Goal: Task Accomplishment & Management: Complete application form

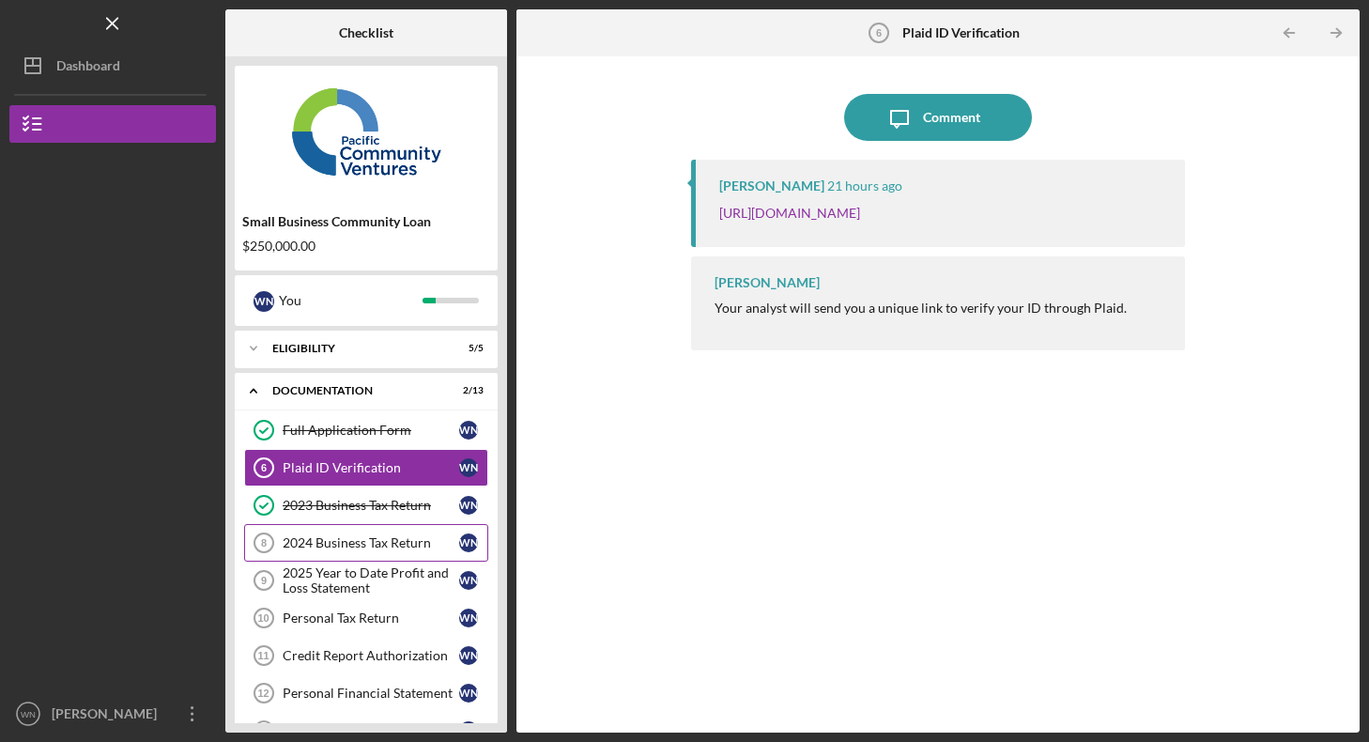
click at [363, 546] on div "2024 Business Tax Return" at bounding box center [371, 542] width 177 height 15
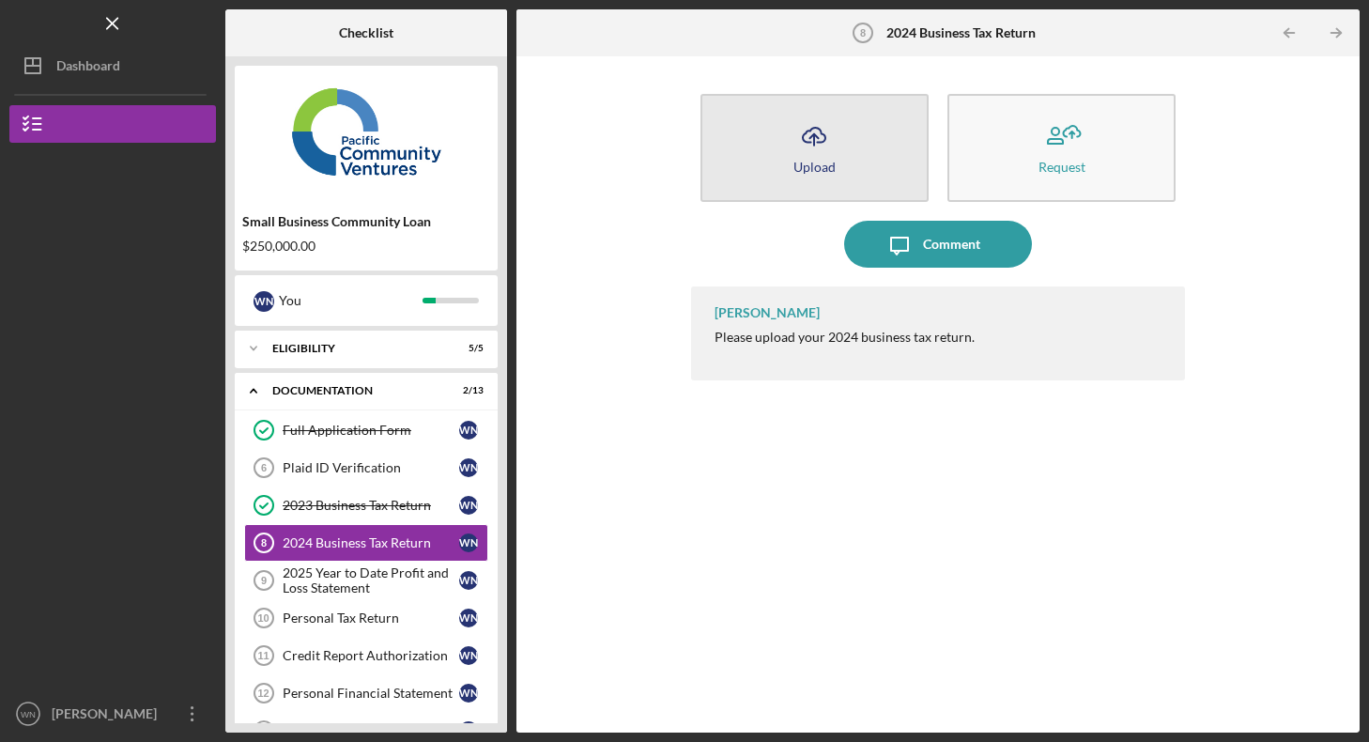
click at [824, 160] on div "Upload" at bounding box center [814, 167] width 42 height 14
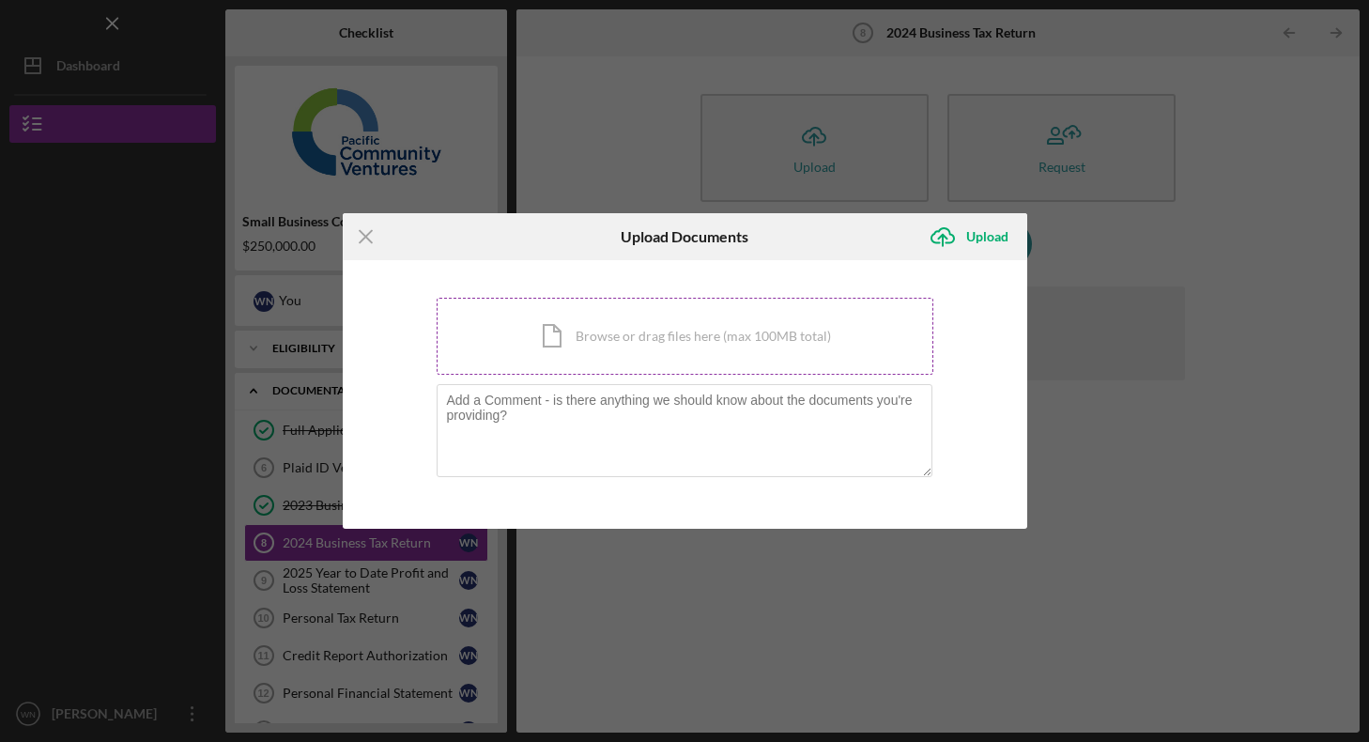
click at [634, 340] on div "Icon/Document Browse or drag files here (max 100MB total) Tap to choose files o…" at bounding box center [685, 336] width 497 height 77
click at [638, 327] on div "Icon/Document Browse or drag files here (max 100MB total) Tap to choose files o…" at bounding box center [685, 336] width 497 height 77
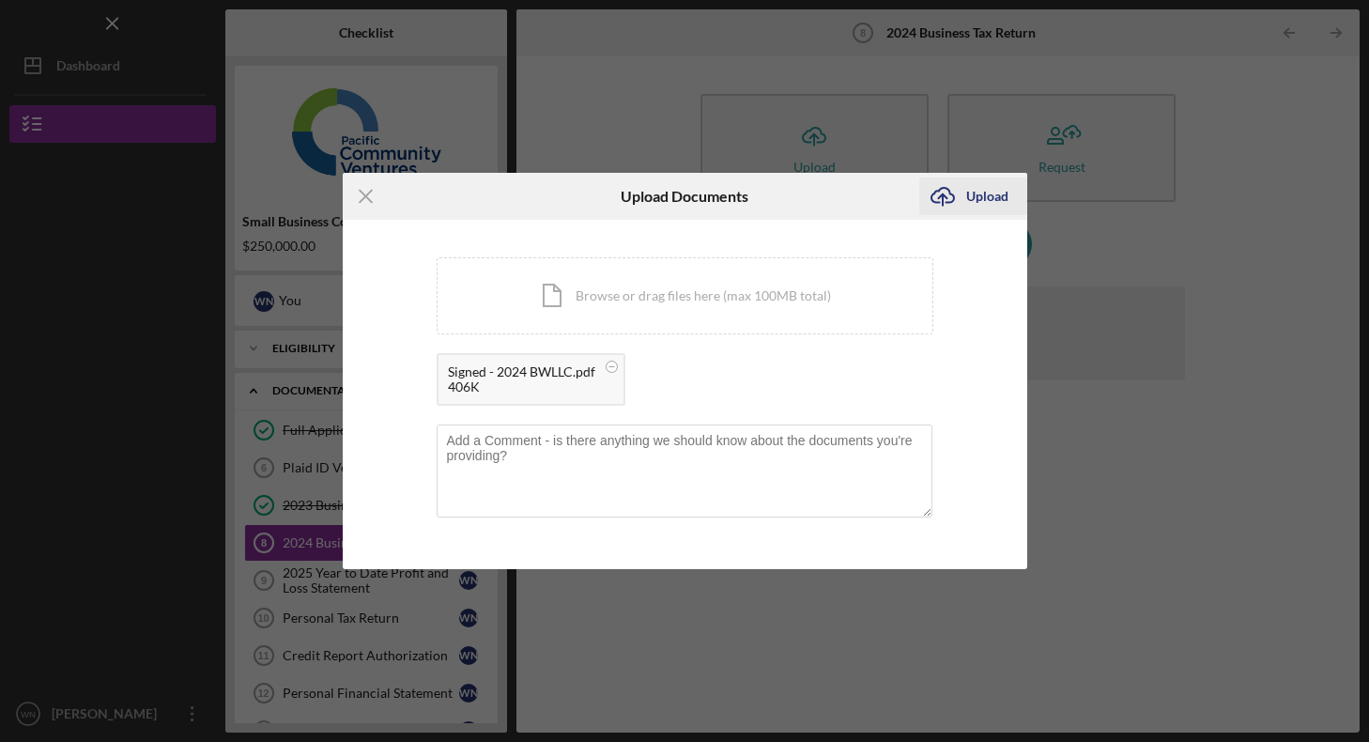
click at [991, 200] on div "Upload" at bounding box center [987, 196] width 42 height 38
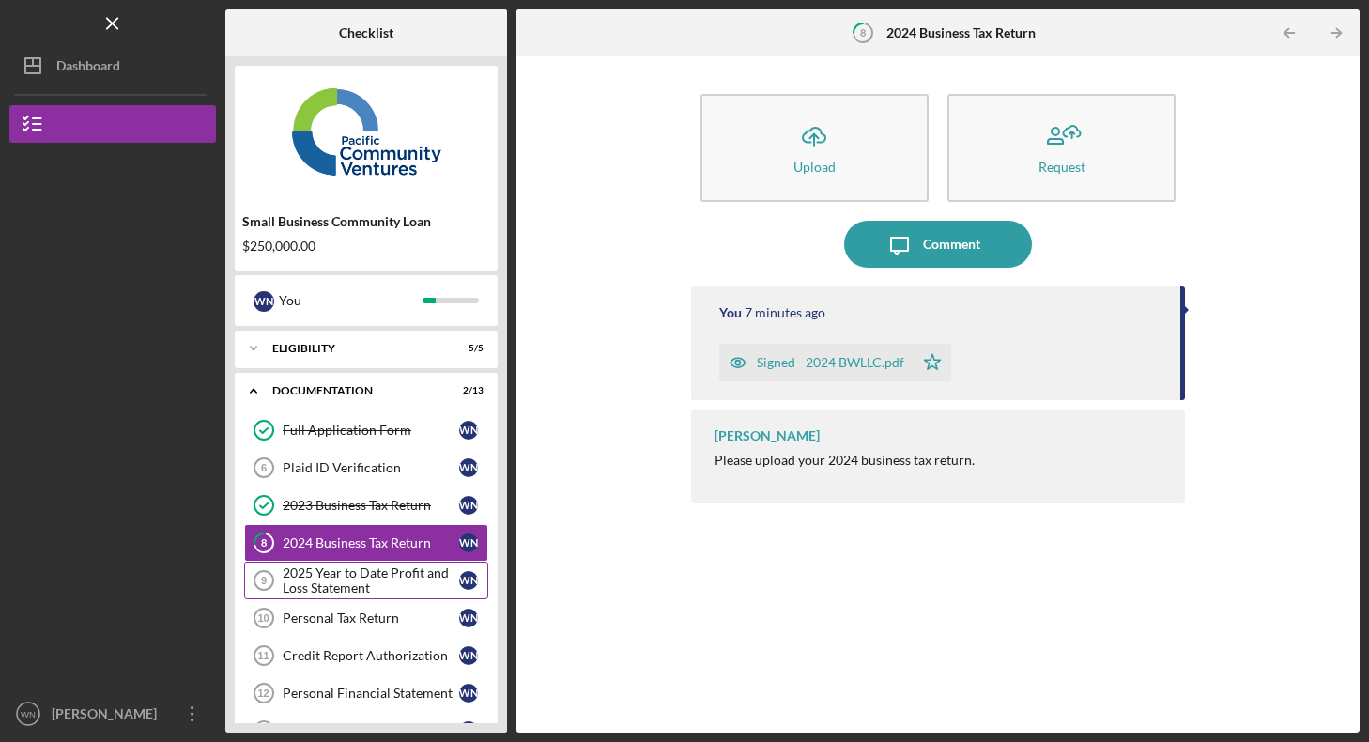
click at [377, 587] on div "2025 Year to Date Profit and Loss Statement" at bounding box center [371, 580] width 177 height 30
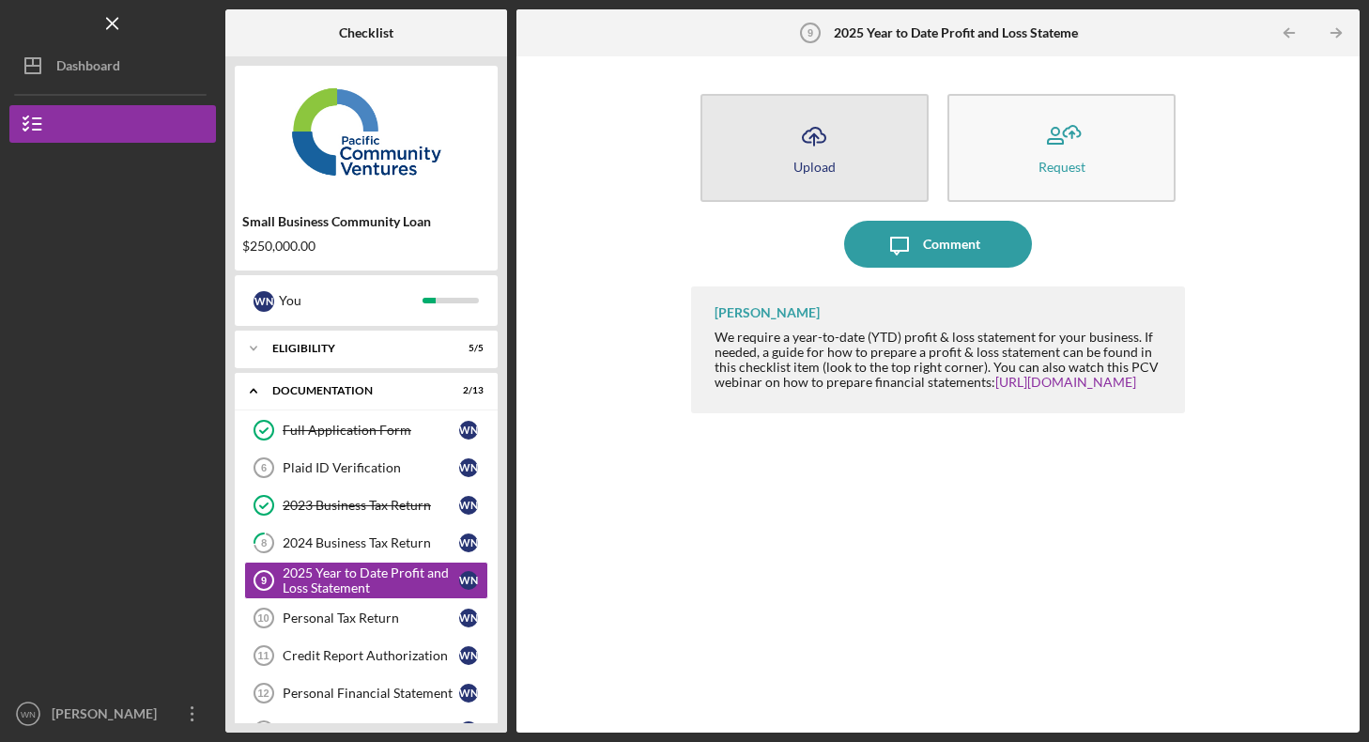
click at [829, 152] on icon "Icon/Upload" at bounding box center [814, 136] width 47 height 47
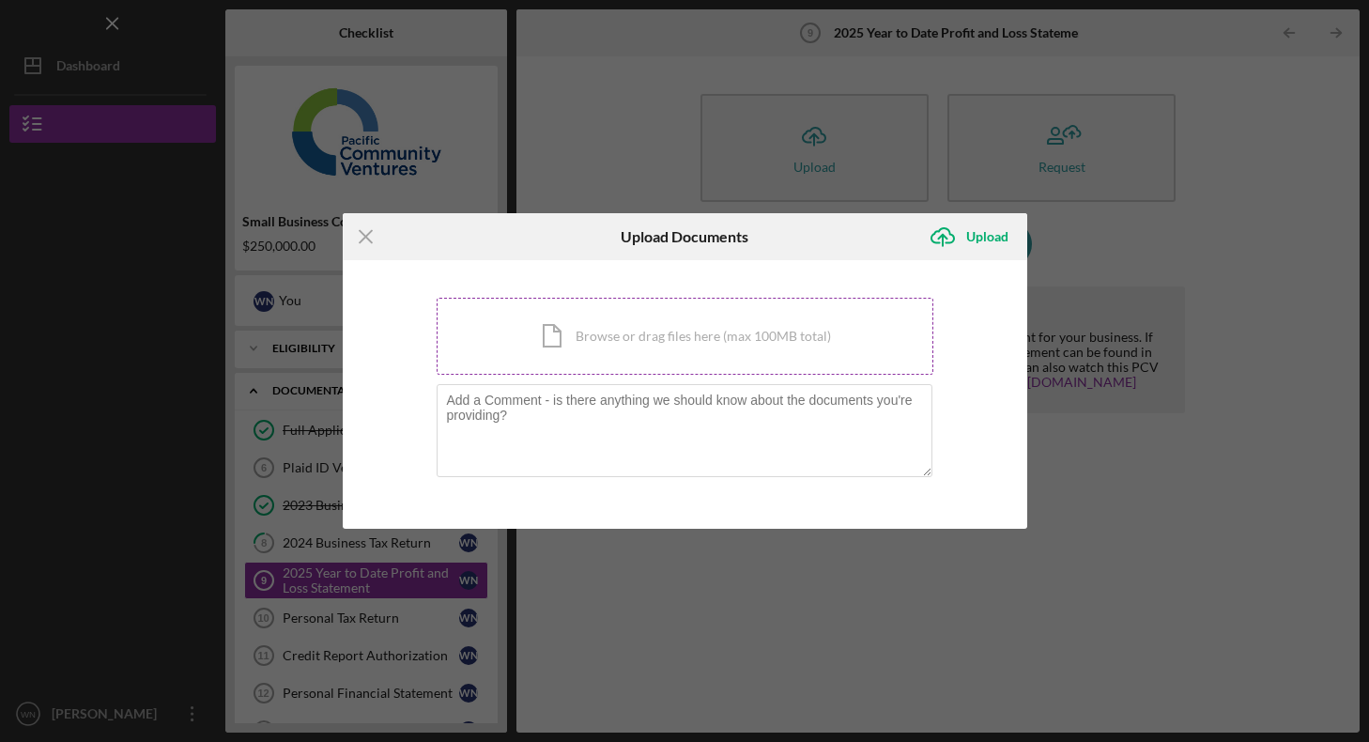
click at [688, 331] on div "Icon/Document Browse or drag files here (max 100MB total) Tap to choose files o…" at bounding box center [685, 336] width 497 height 77
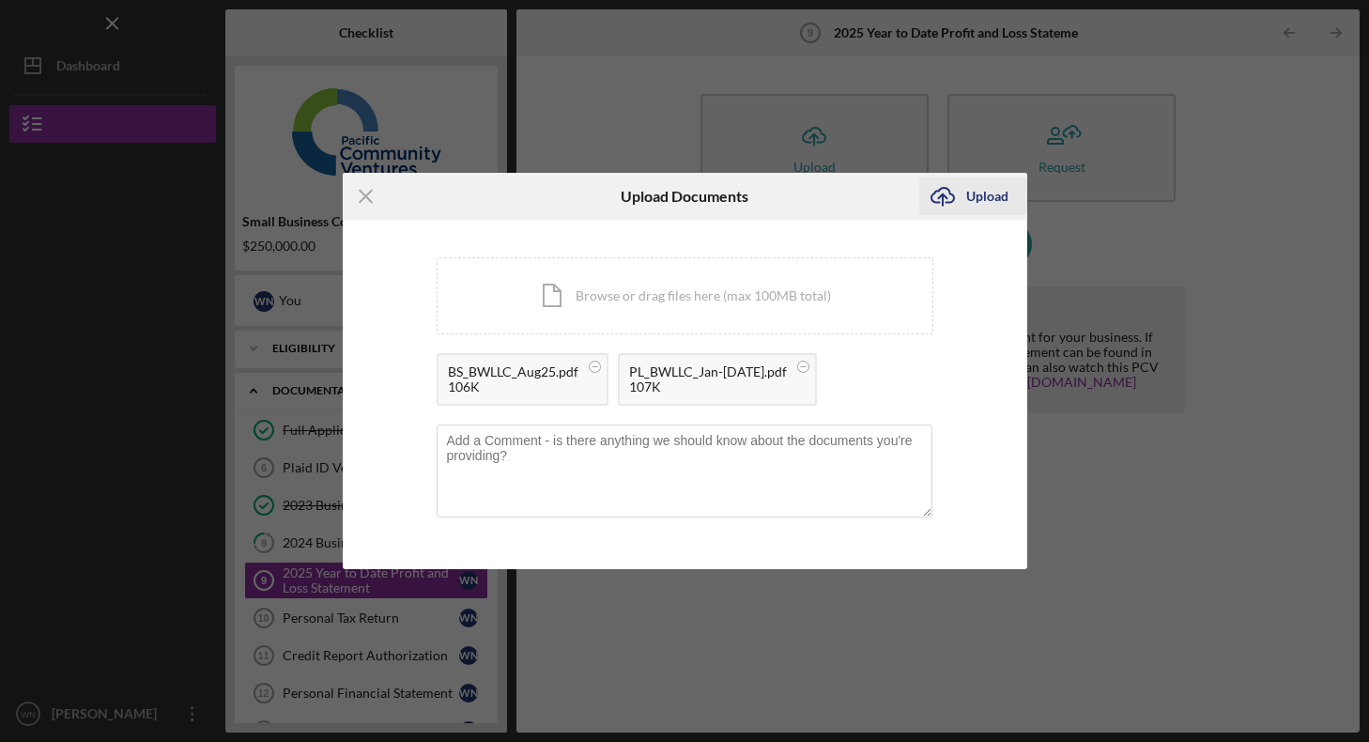
click at [947, 192] on icon "Icon/Upload" at bounding box center [942, 196] width 47 height 47
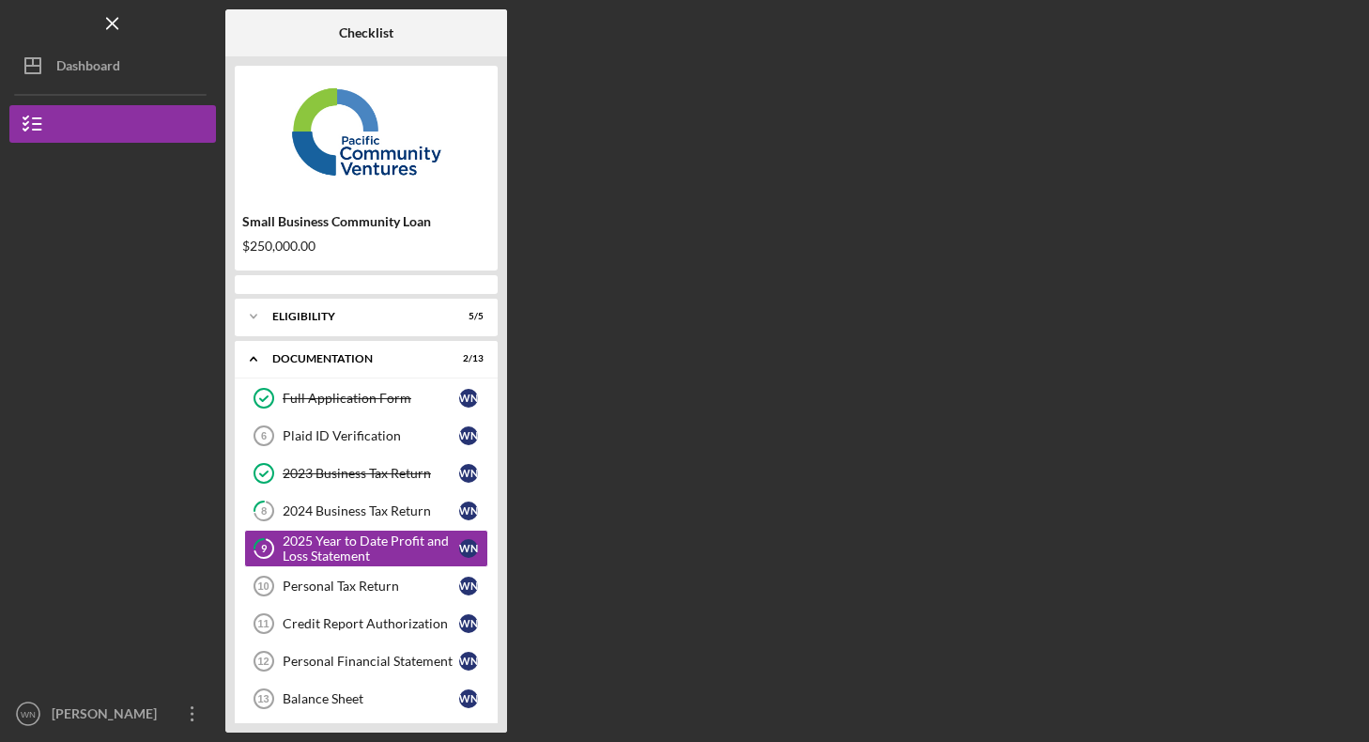
scroll to position [38, 0]
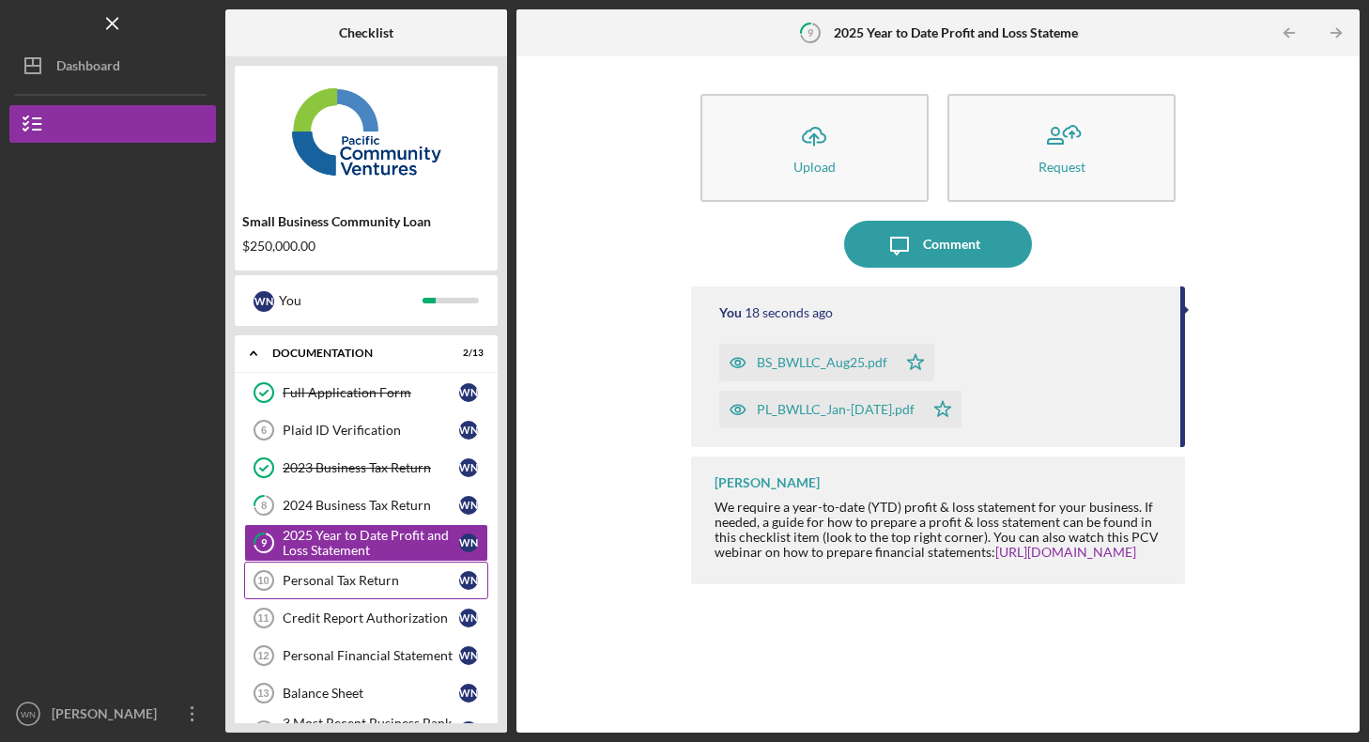
click at [349, 577] on div "Personal Tax Return" at bounding box center [371, 580] width 177 height 15
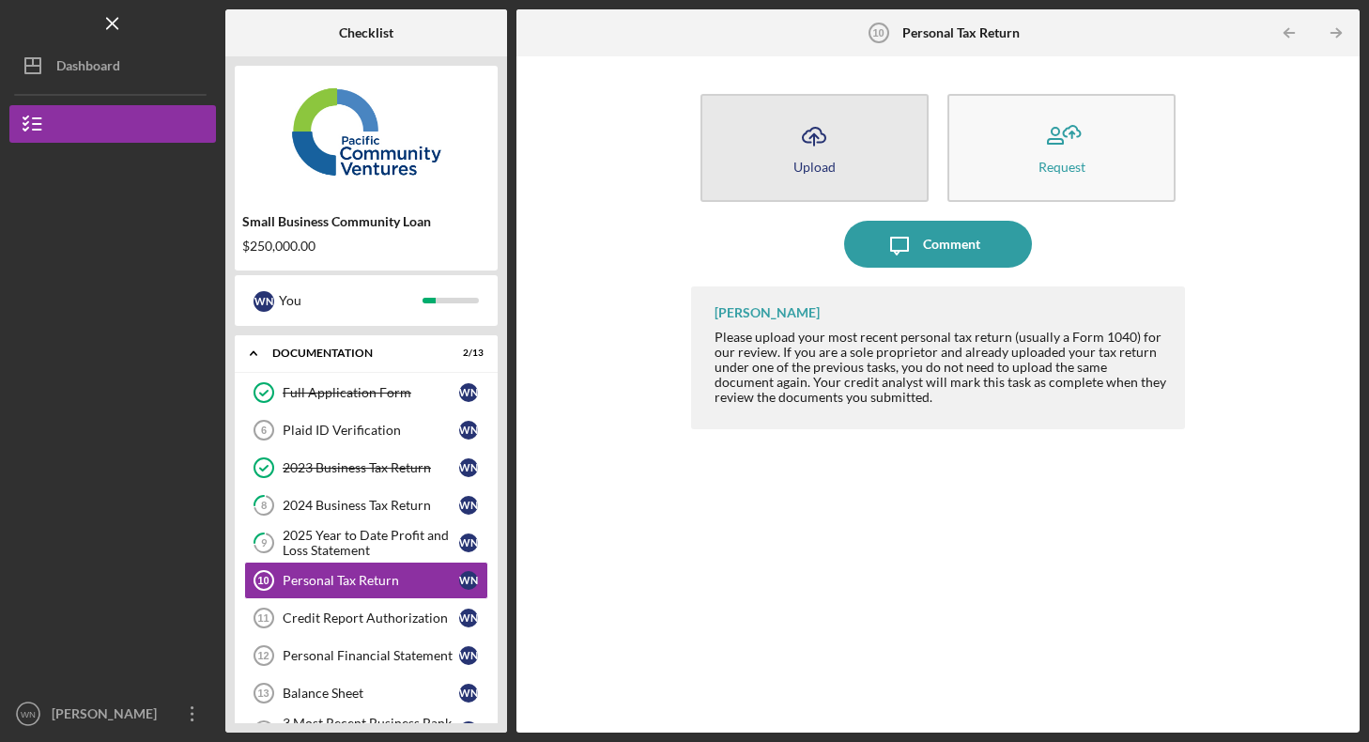
click at [819, 133] on icon "Icon/Upload" at bounding box center [814, 136] width 47 height 47
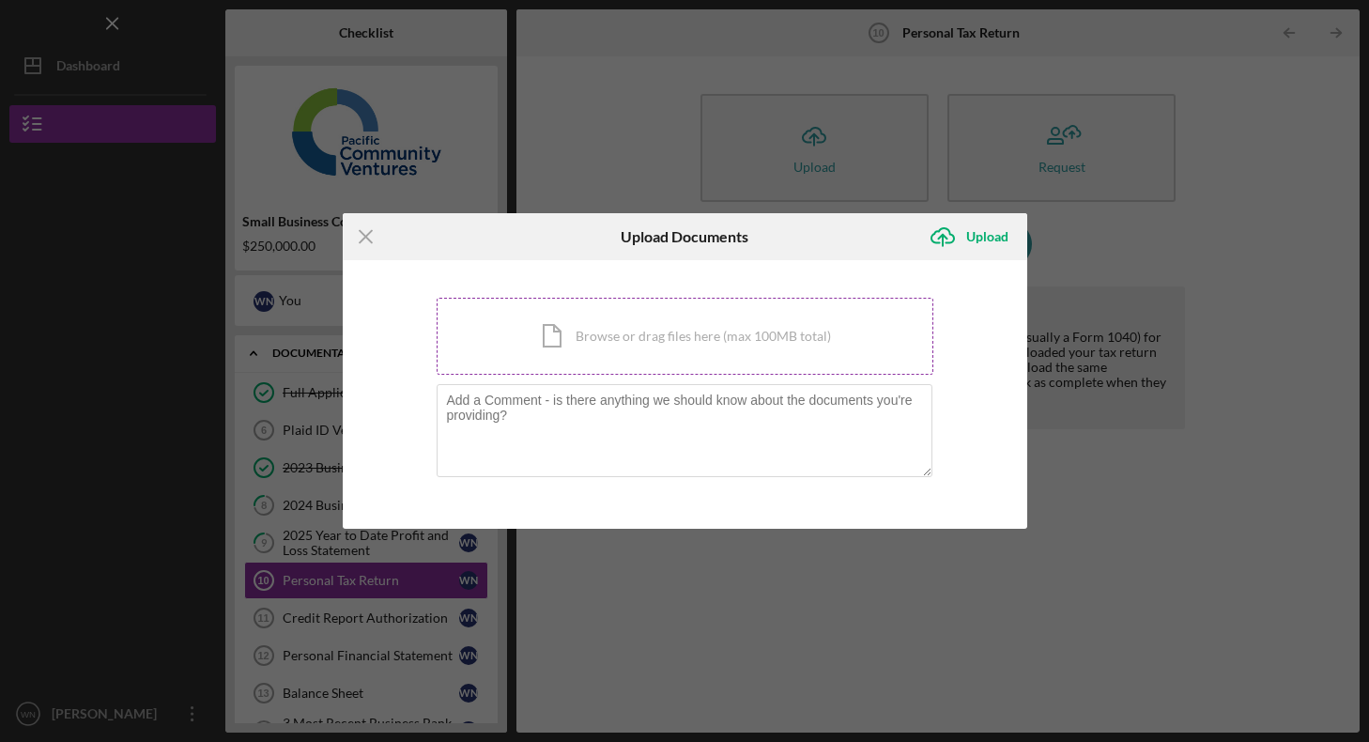
click at [629, 341] on div "Icon/Document Browse or drag files here (max 100MB total) Tap to choose files o…" at bounding box center [685, 336] width 497 height 77
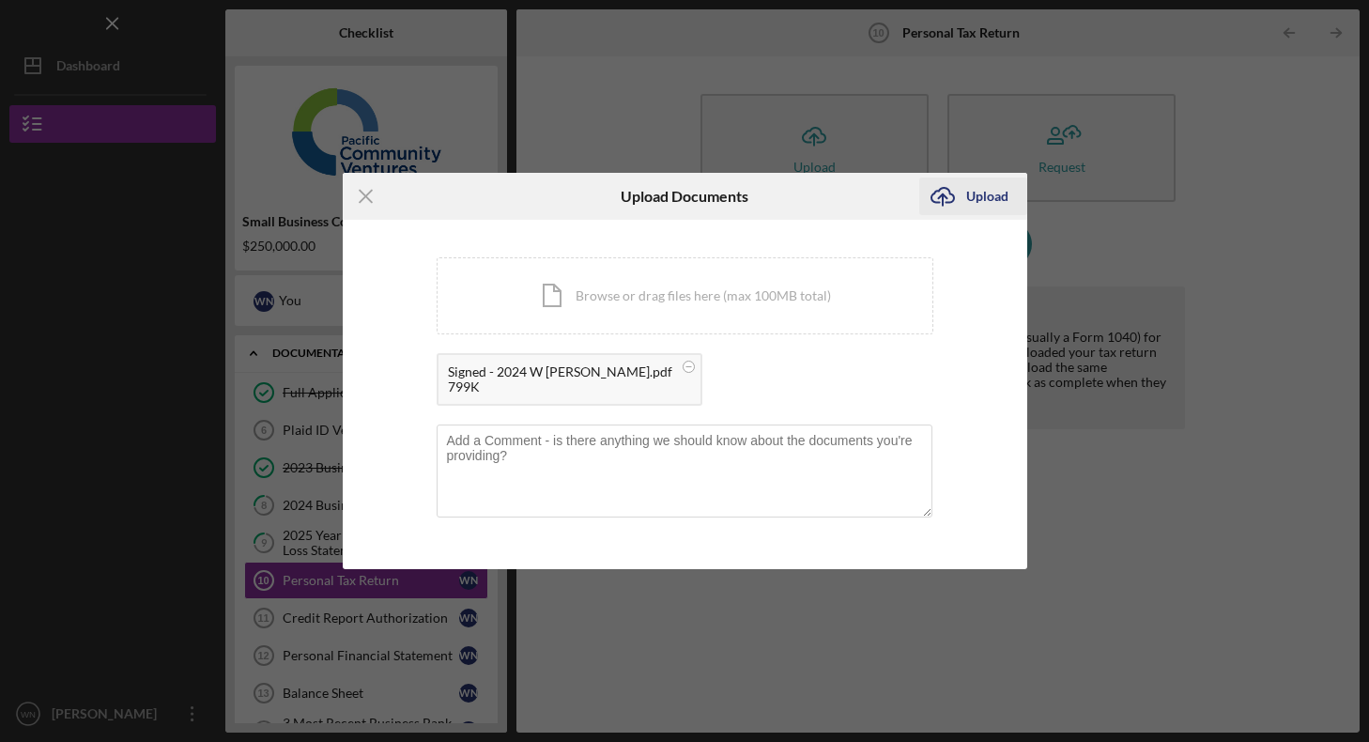
click at [939, 196] on icon "Icon/Upload" at bounding box center [942, 196] width 47 height 47
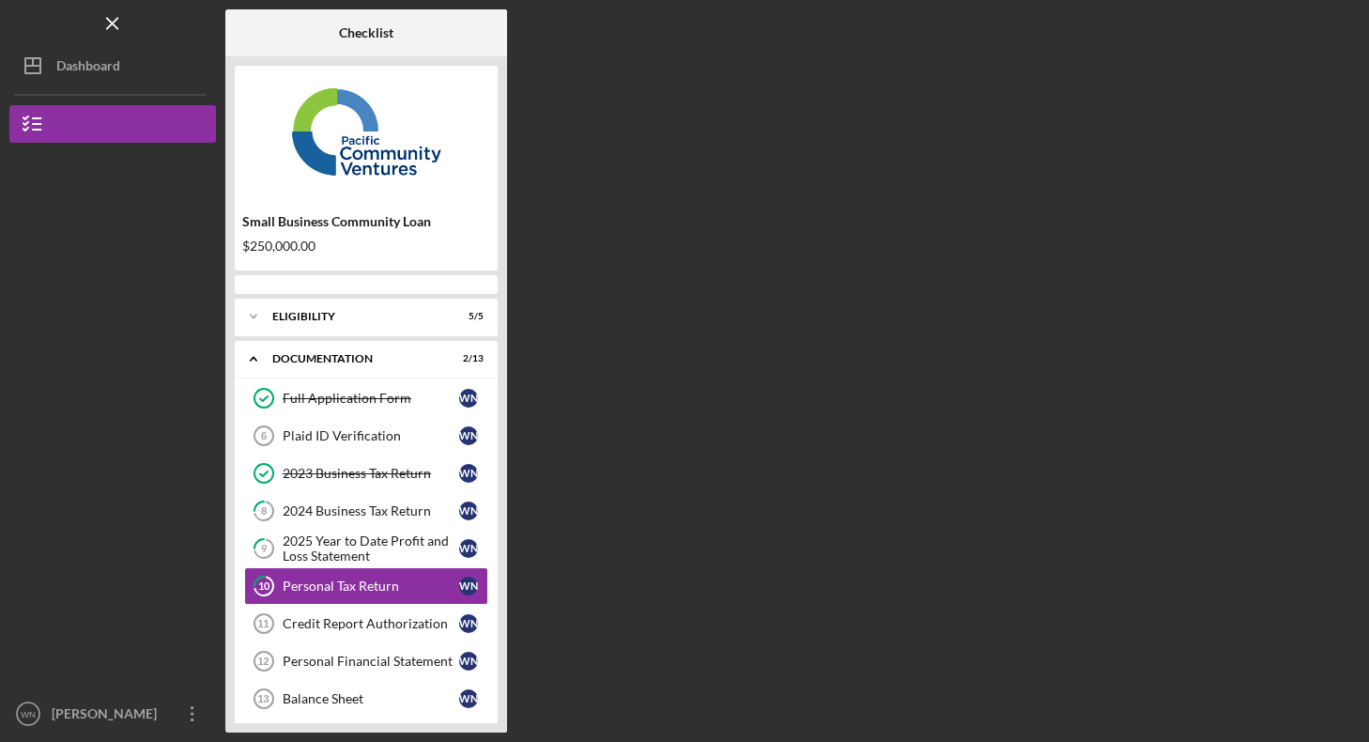
scroll to position [75, 0]
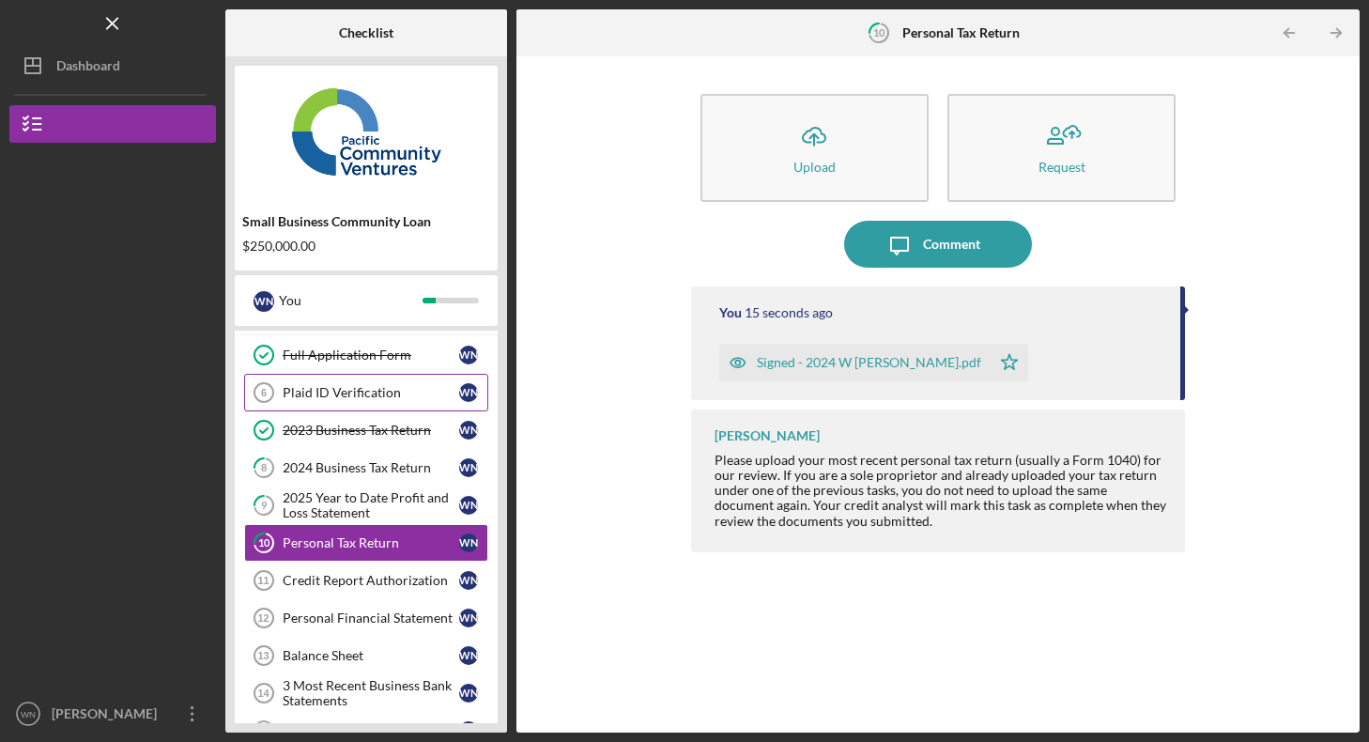
click at [372, 394] on div "Plaid ID Verification" at bounding box center [371, 392] width 177 height 15
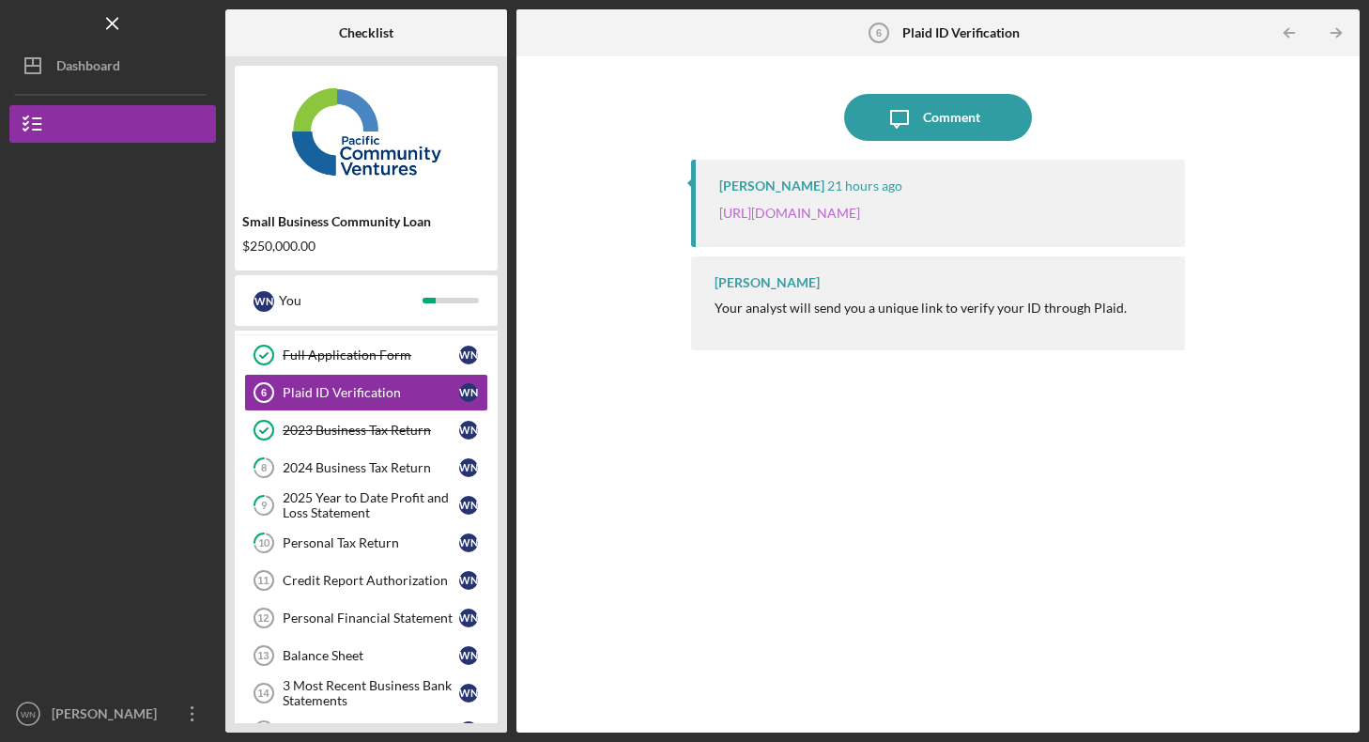
click at [831, 218] on link "[URL][DOMAIN_NAME]" at bounding box center [789, 213] width 141 height 16
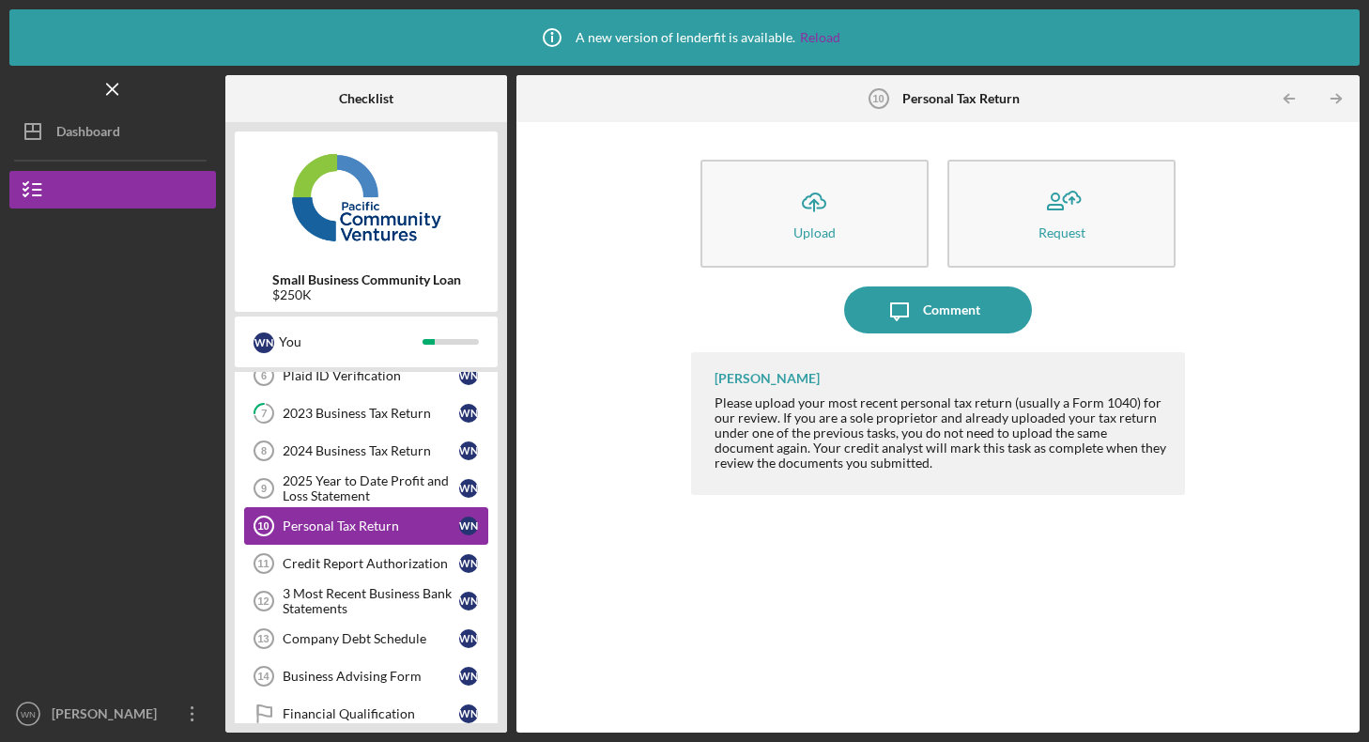
scroll to position [139, 0]
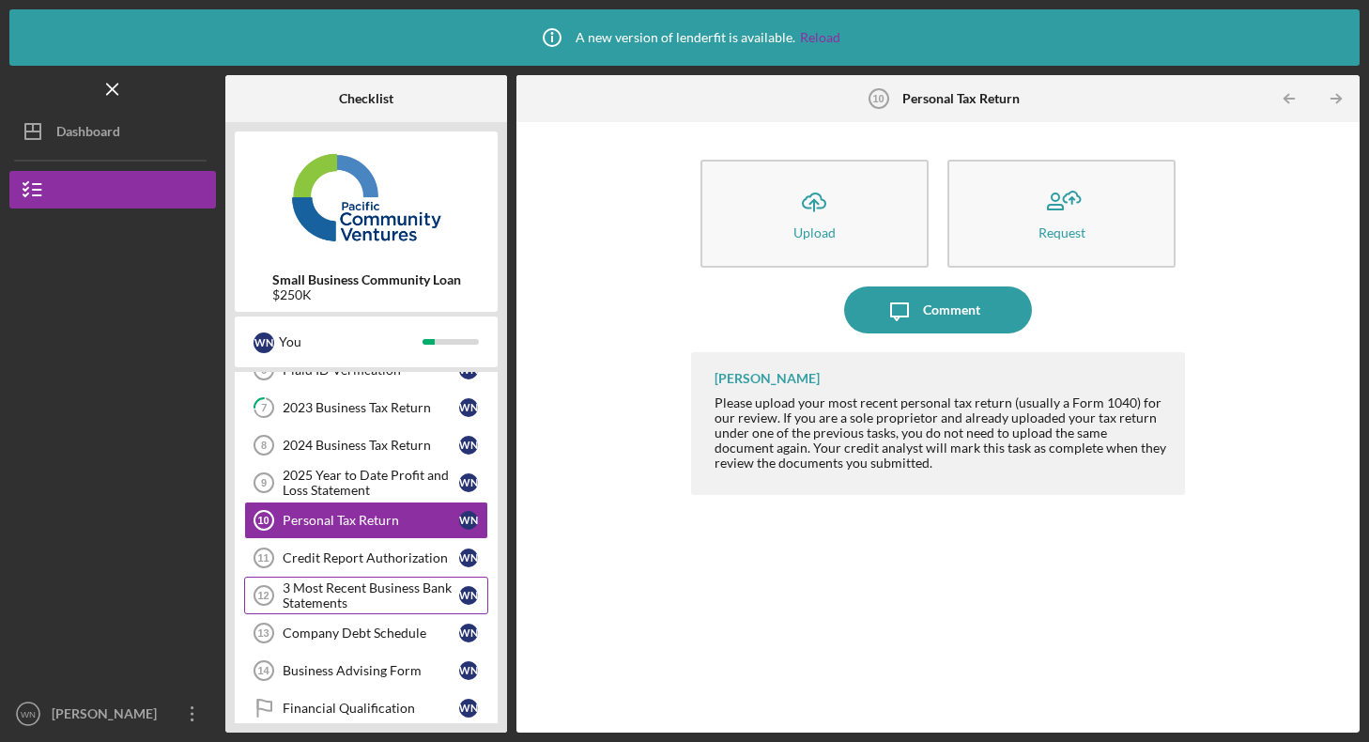
click at [356, 591] on div "3 Most Recent Business Bank Statements" at bounding box center [371, 595] width 177 height 30
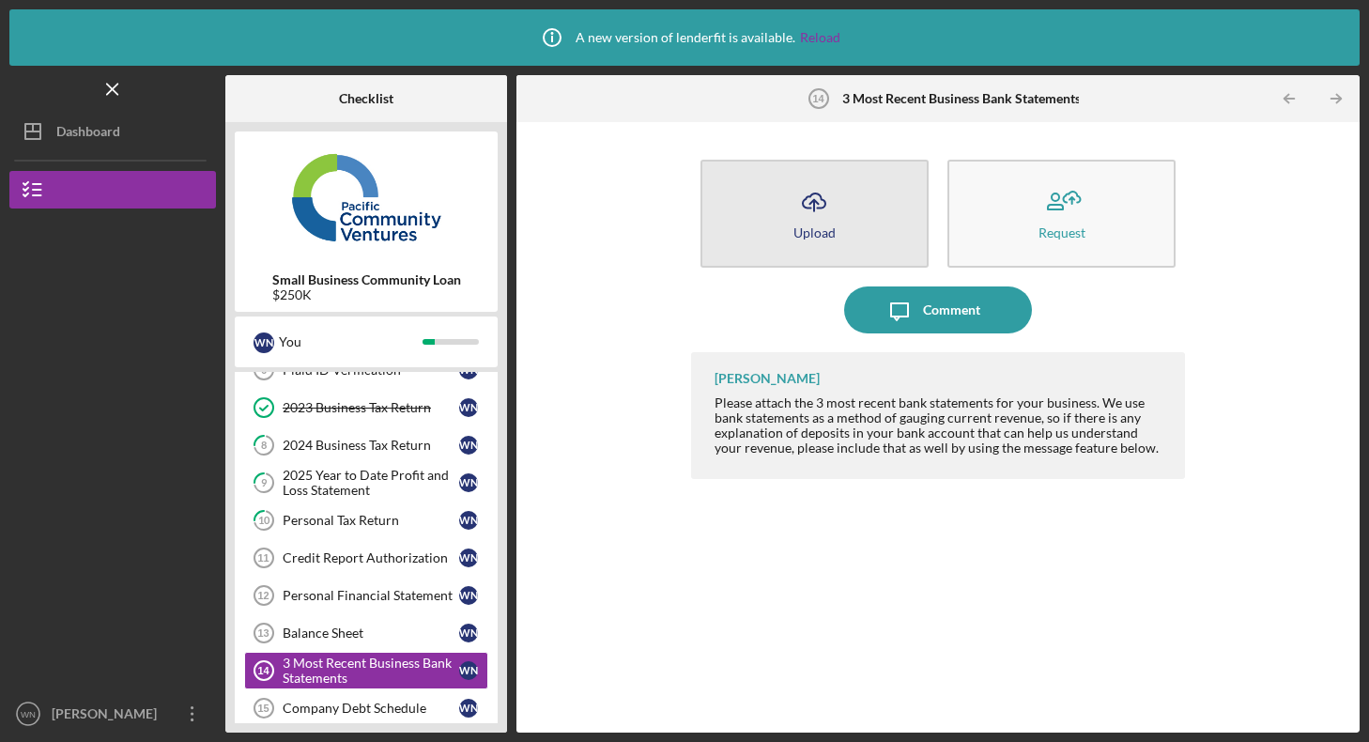
click at [811, 206] on icon "Icon/Upload" at bounding box center [814, 201] width 47 height 47
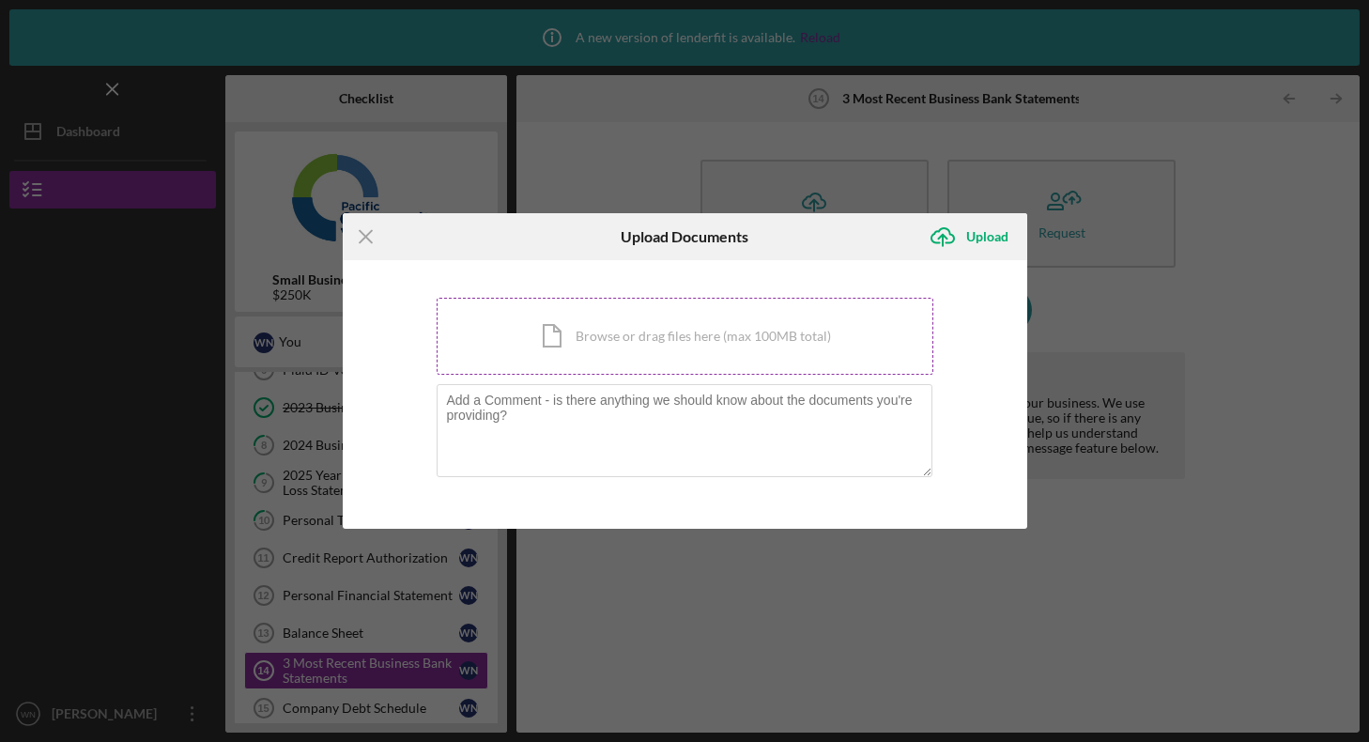
click at [687, 322] on div "Icon/Document Browse or drag files here (max 100MB total) Tap to choose files o…" at bounding box center [685, 336] width 497 height 77
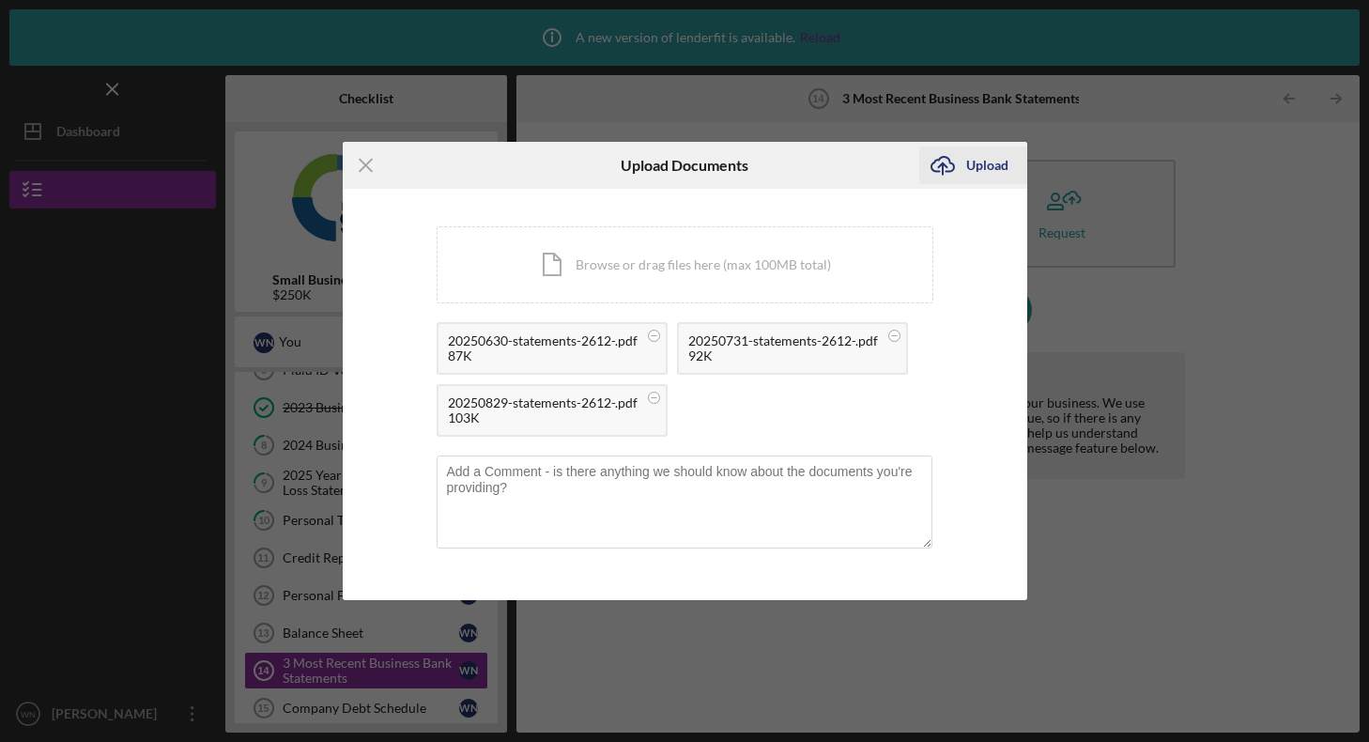
click at [943, 168] on line "submit" at bounding box center [943, 168] width 0 height 11
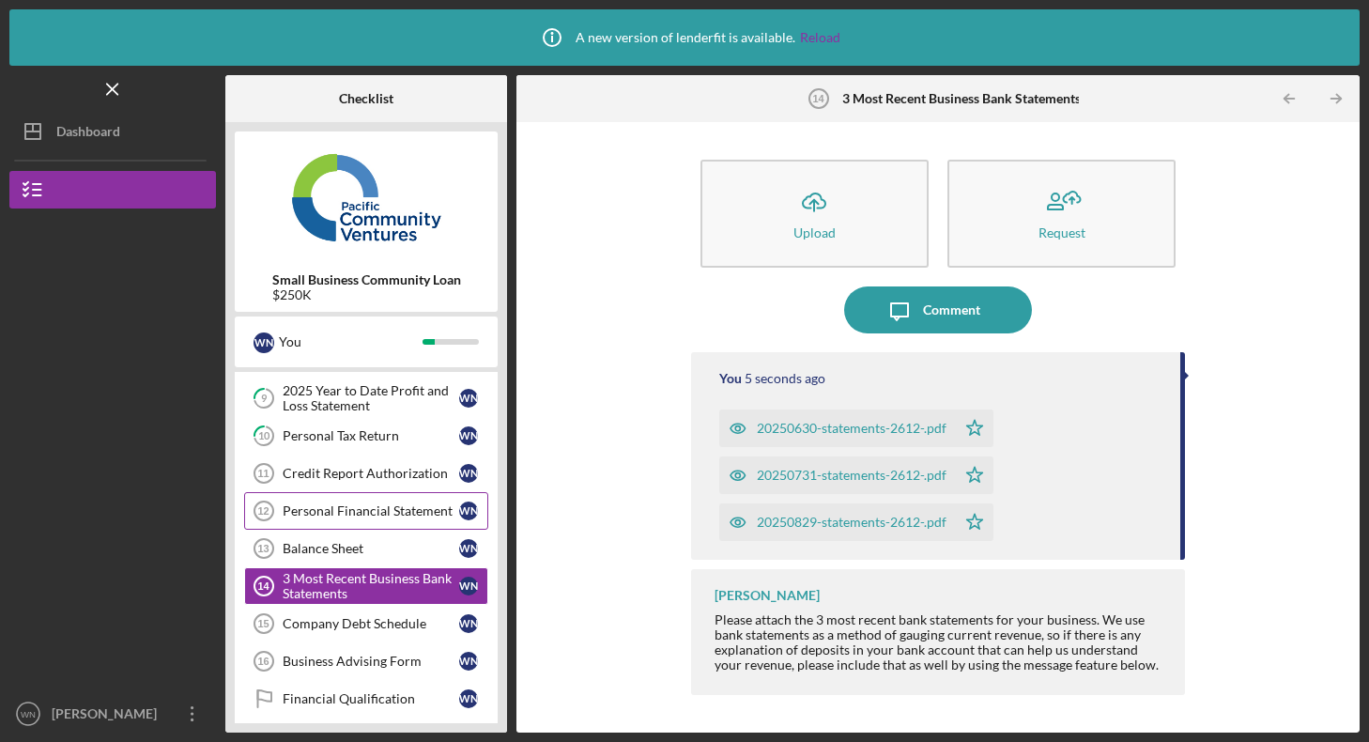
scroll to position [224, 0]
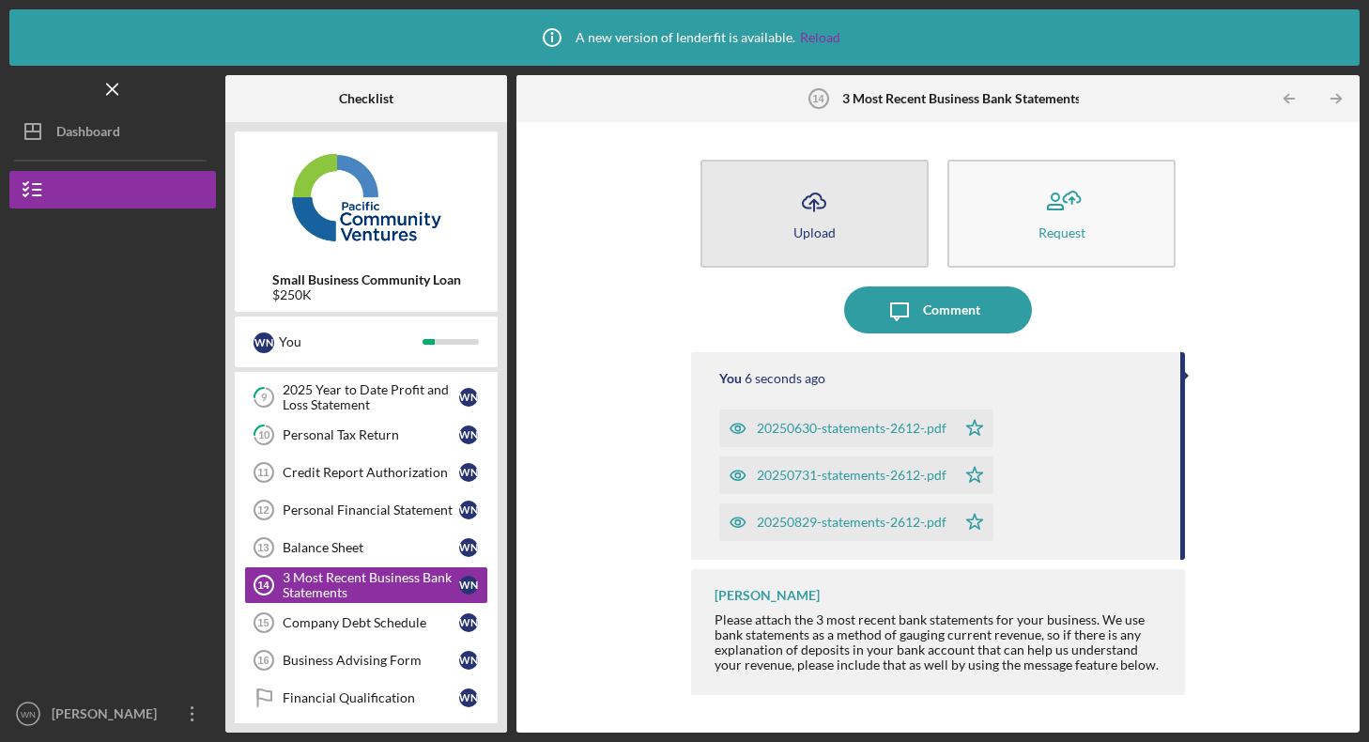
click at [810, 205] on icon "Icon/Upload" at bounding box center [814, 201] width 47 height 47
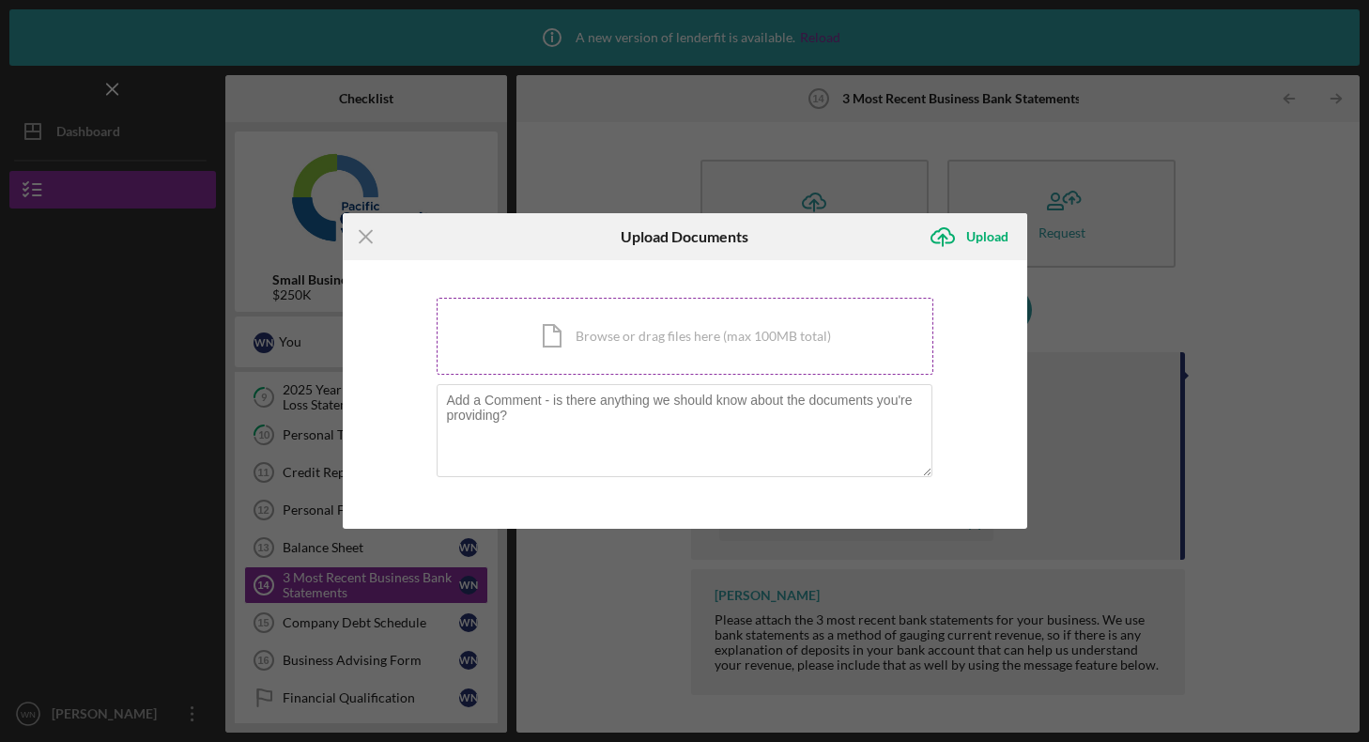
click at [661, 327] on div "Icon/Document Browse or drag files here (max 100MB total) Tap to choose files o…" at bounding box center [685, 336] width 497 height 77
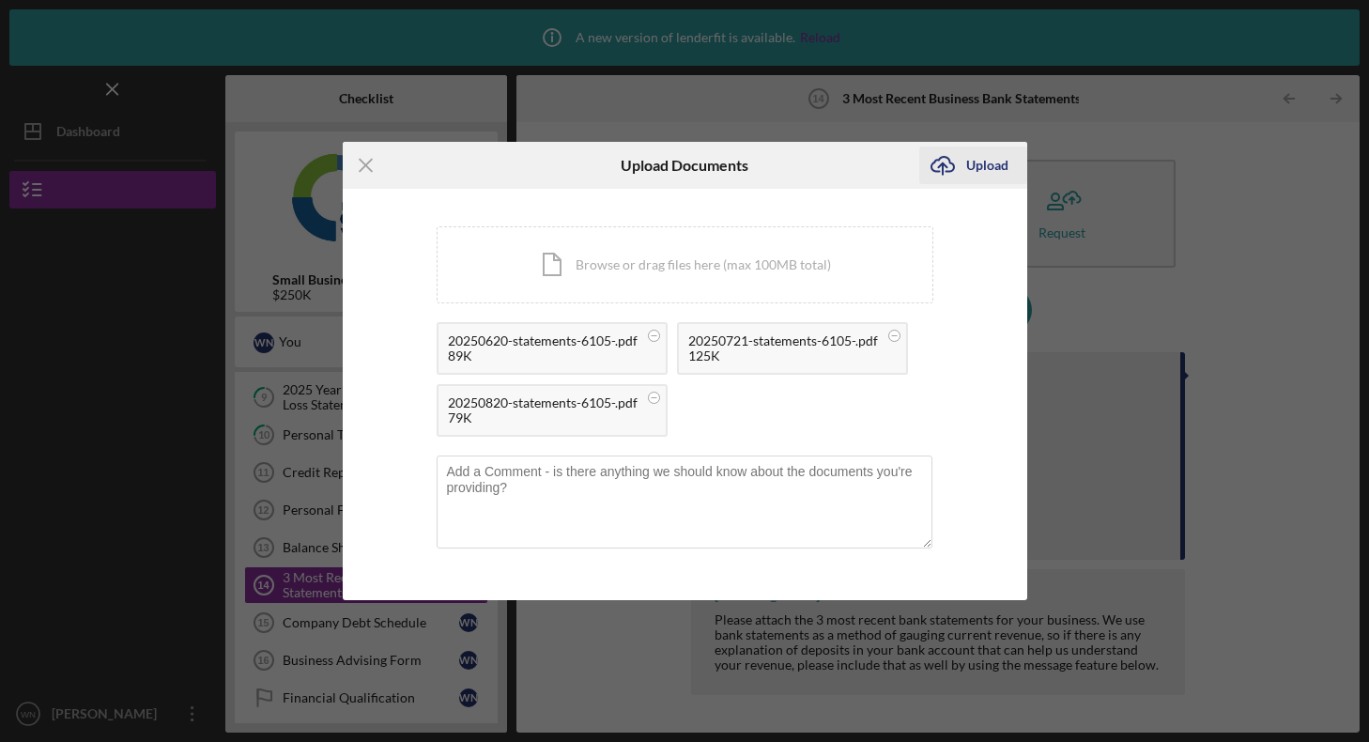
click at [943, 164] on g "submit" at bounding box center [942, 166] width 23 height 18
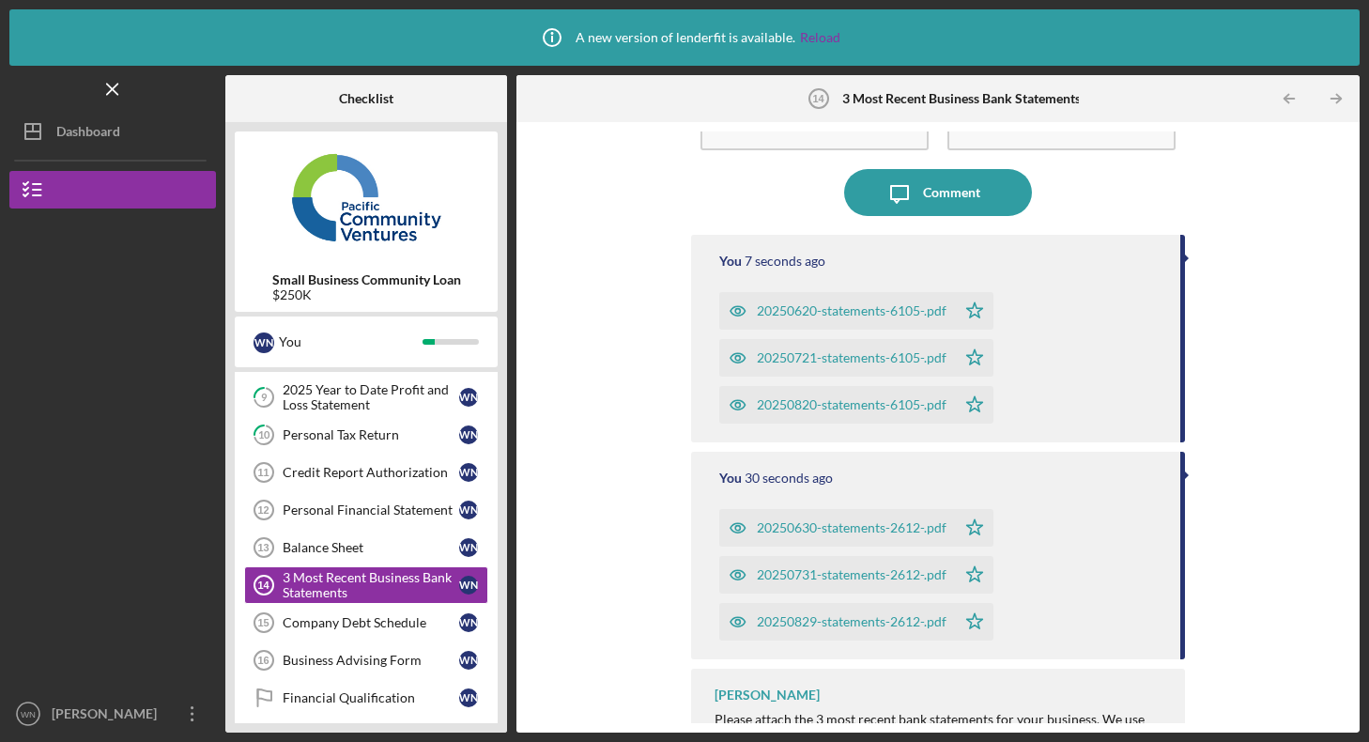
scroll to position [157, 0]
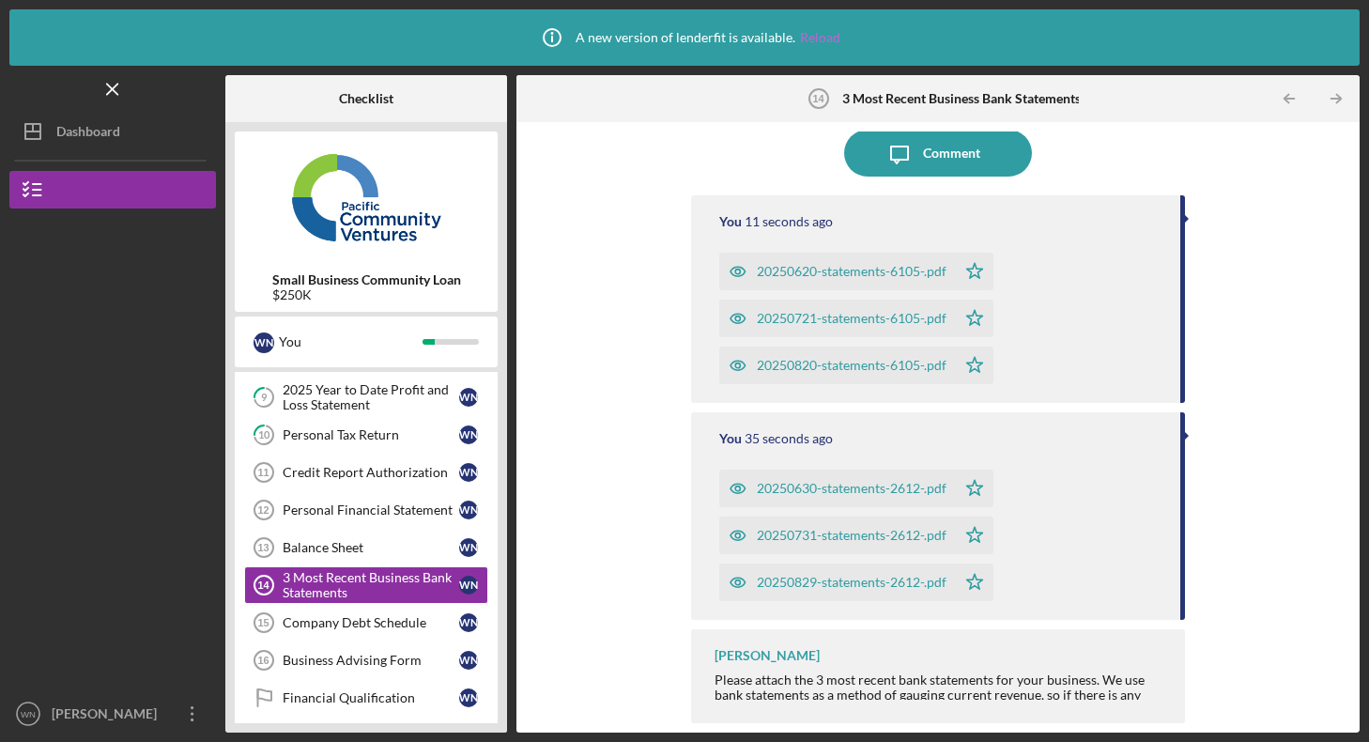
click at [831, 36] on link "Reload" at bounding box center [820, 37] width 40 height 15
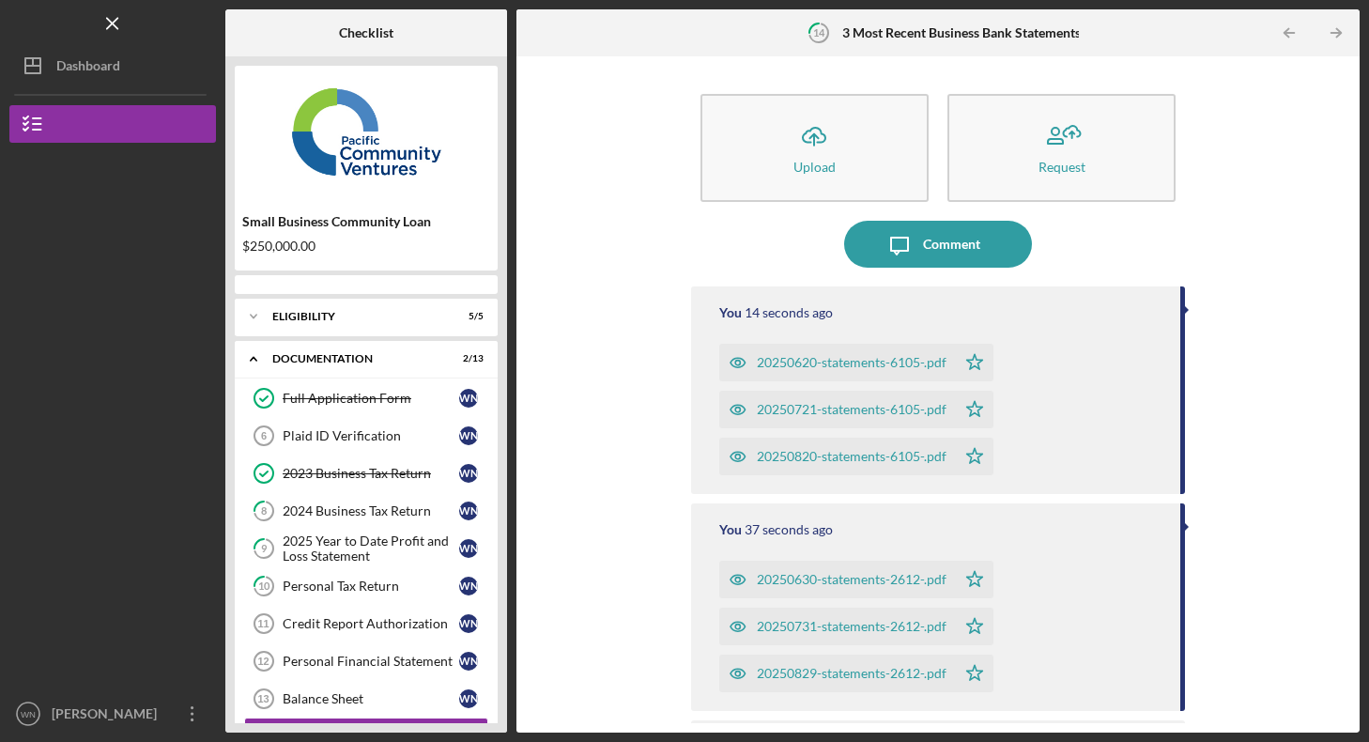
scroll to position [225, 0]
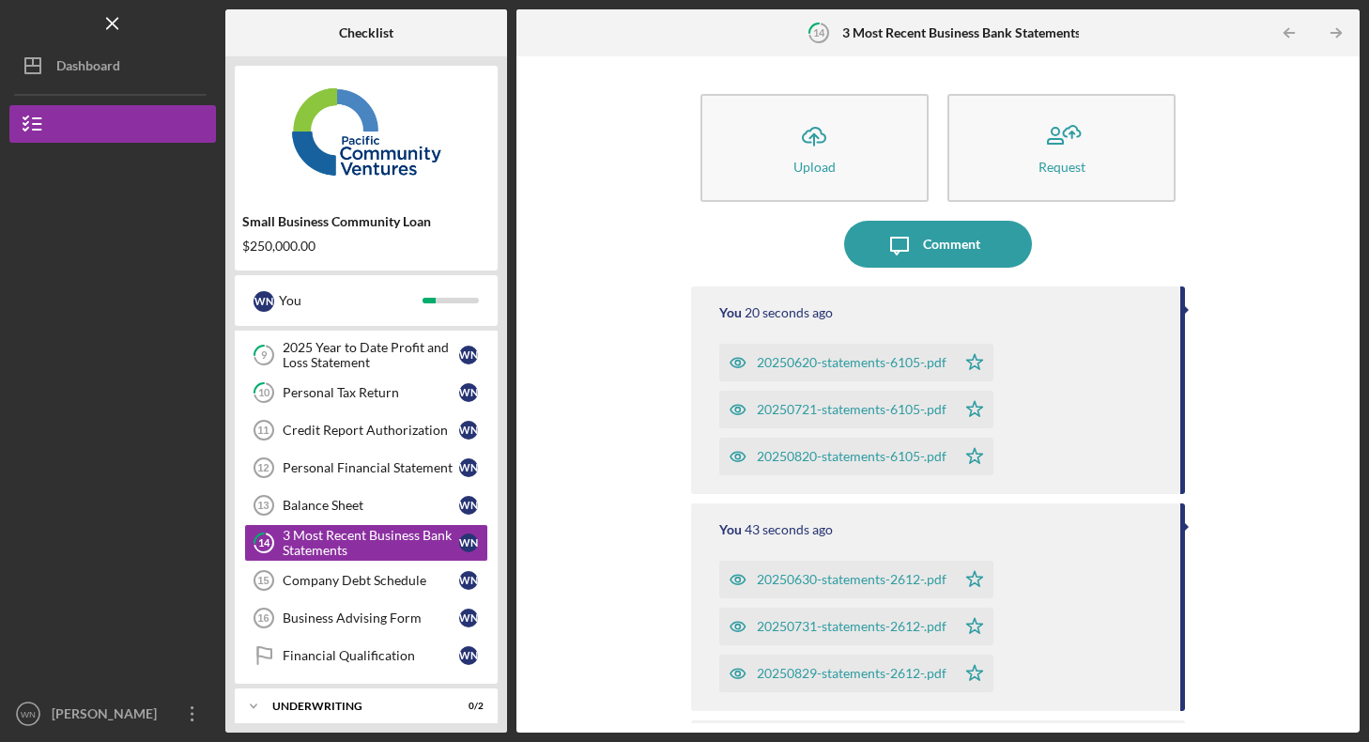
click at [978, 363] on icon "Icon/Star" at bounding box center [975, 363] width 38 height 38
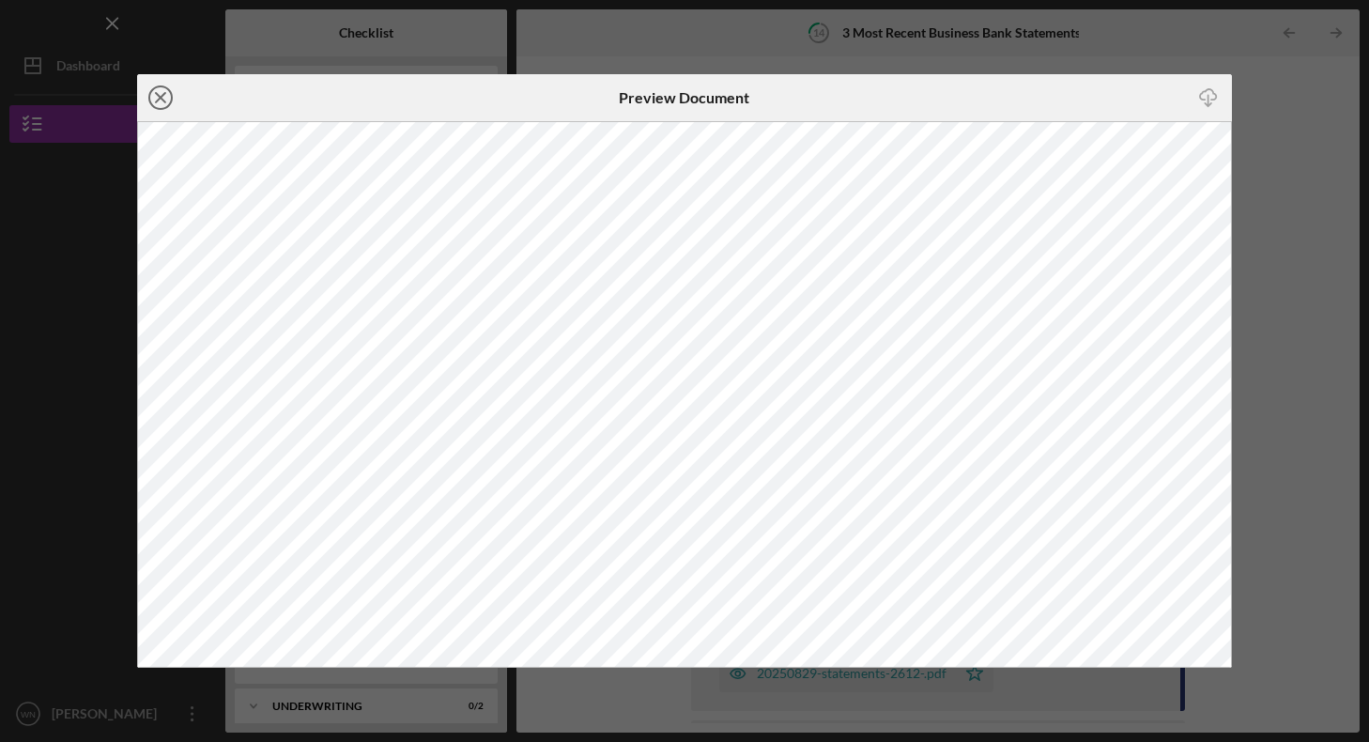
click at [164, 100] on icon "Icon/Close" at bounding box center [160, 97] width 47 height 47
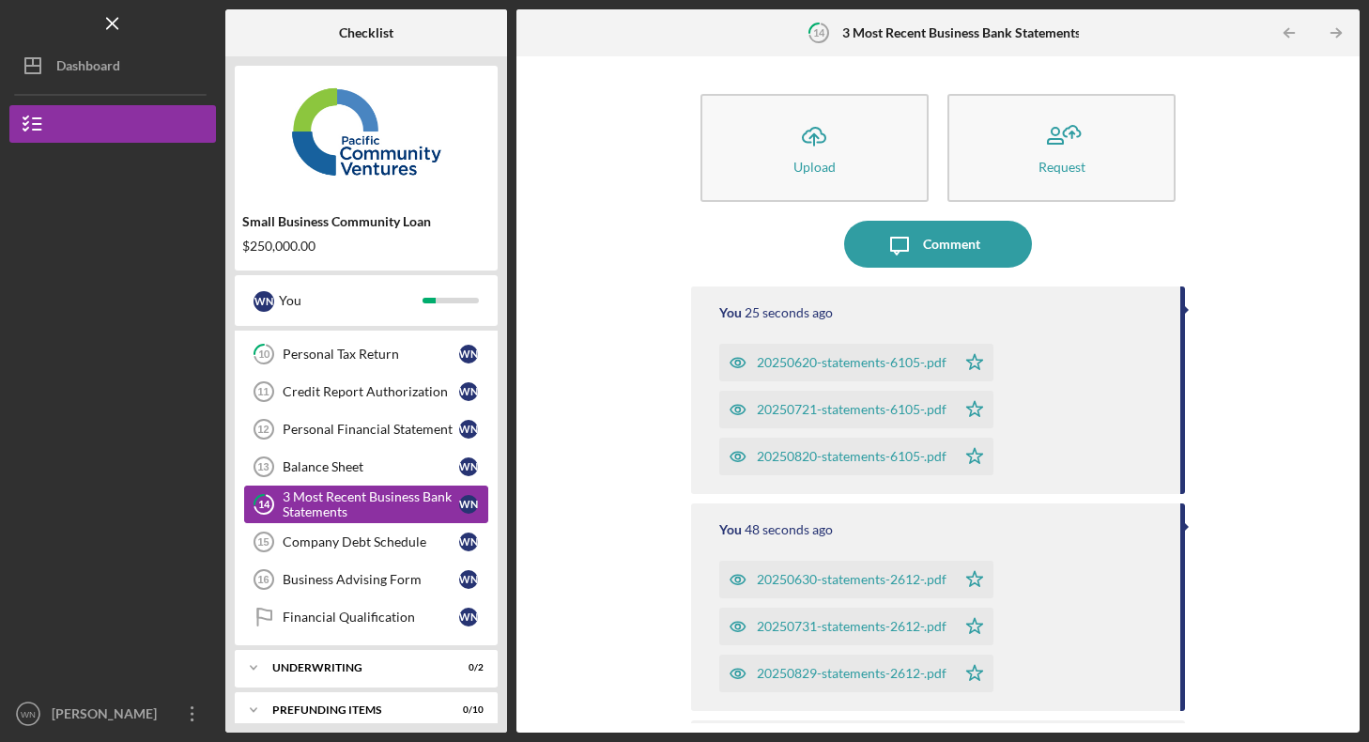
scroll to position [280, 0]
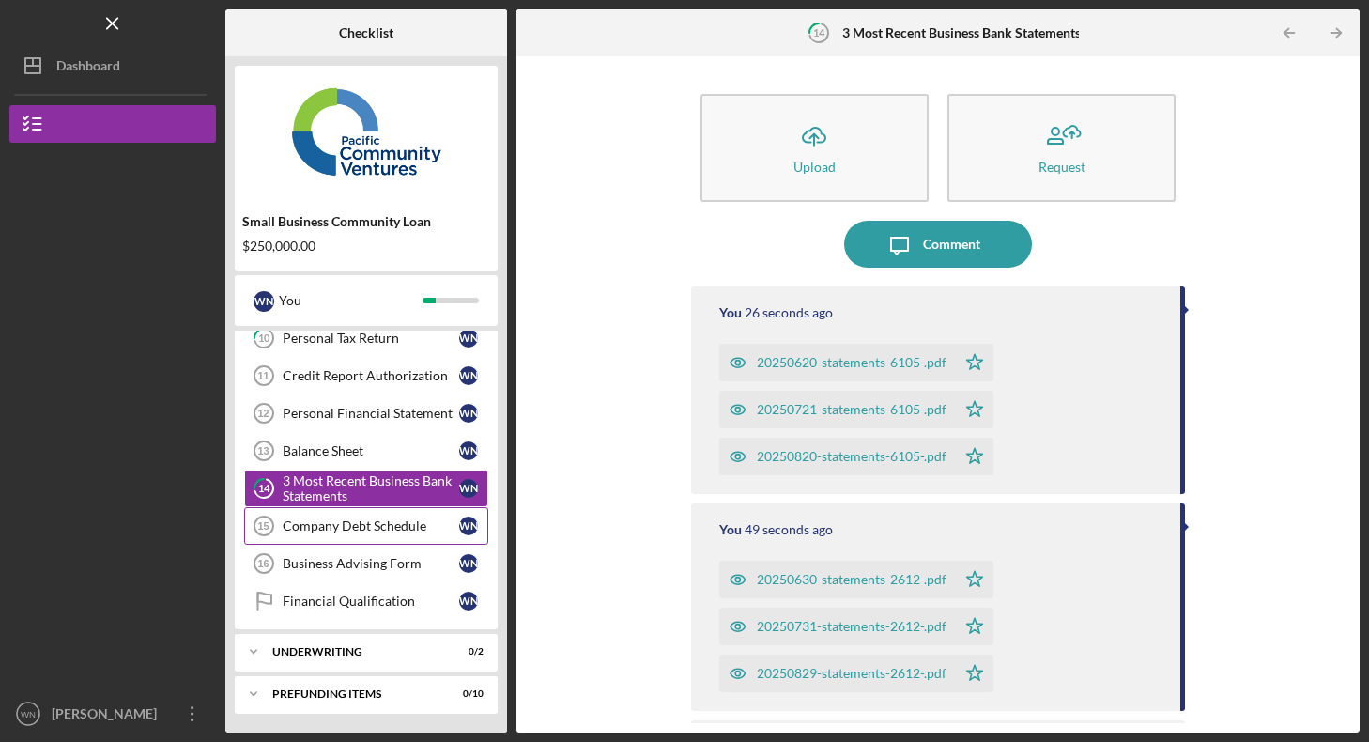
click at [371, 529] on div "Company Debt Schedule" at bounding box center [371, 525] width 177 height 15
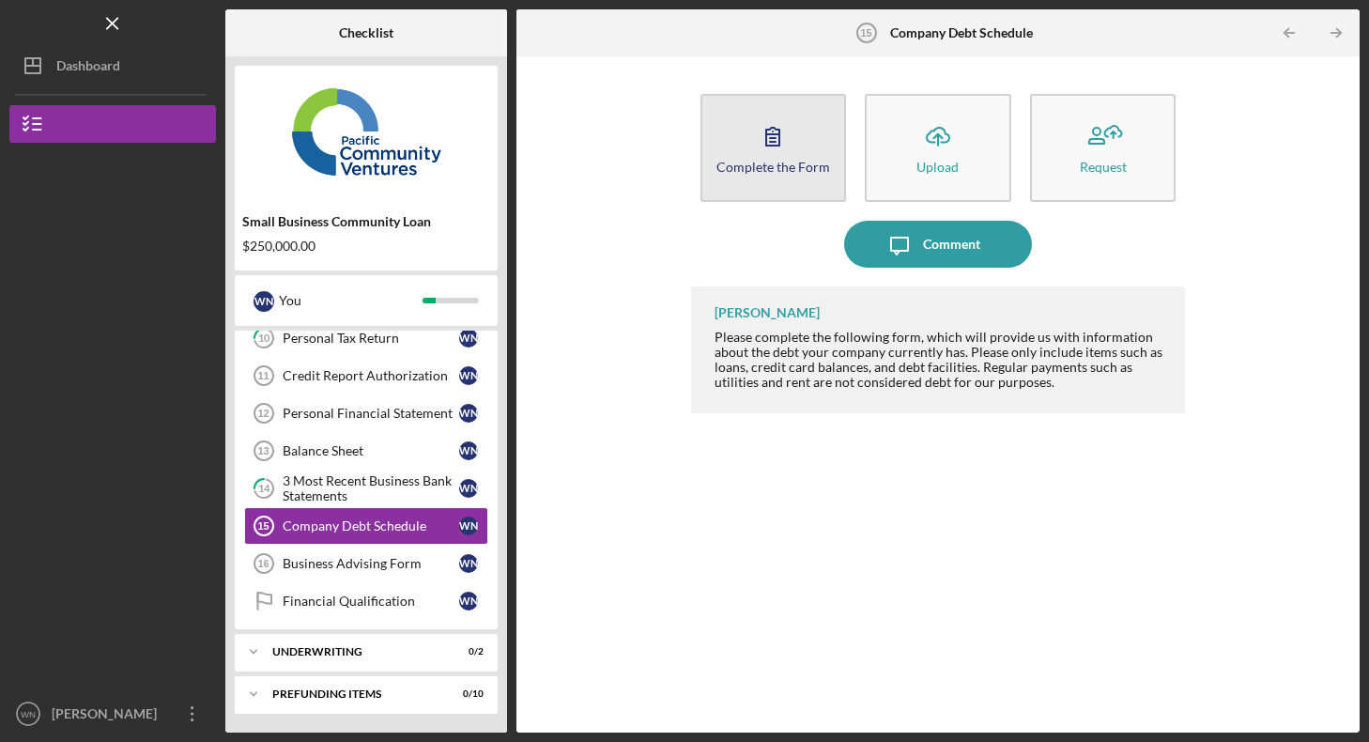
click at [775, 133] on icon "button" at bounding box center [772, 137] width 13 height 18
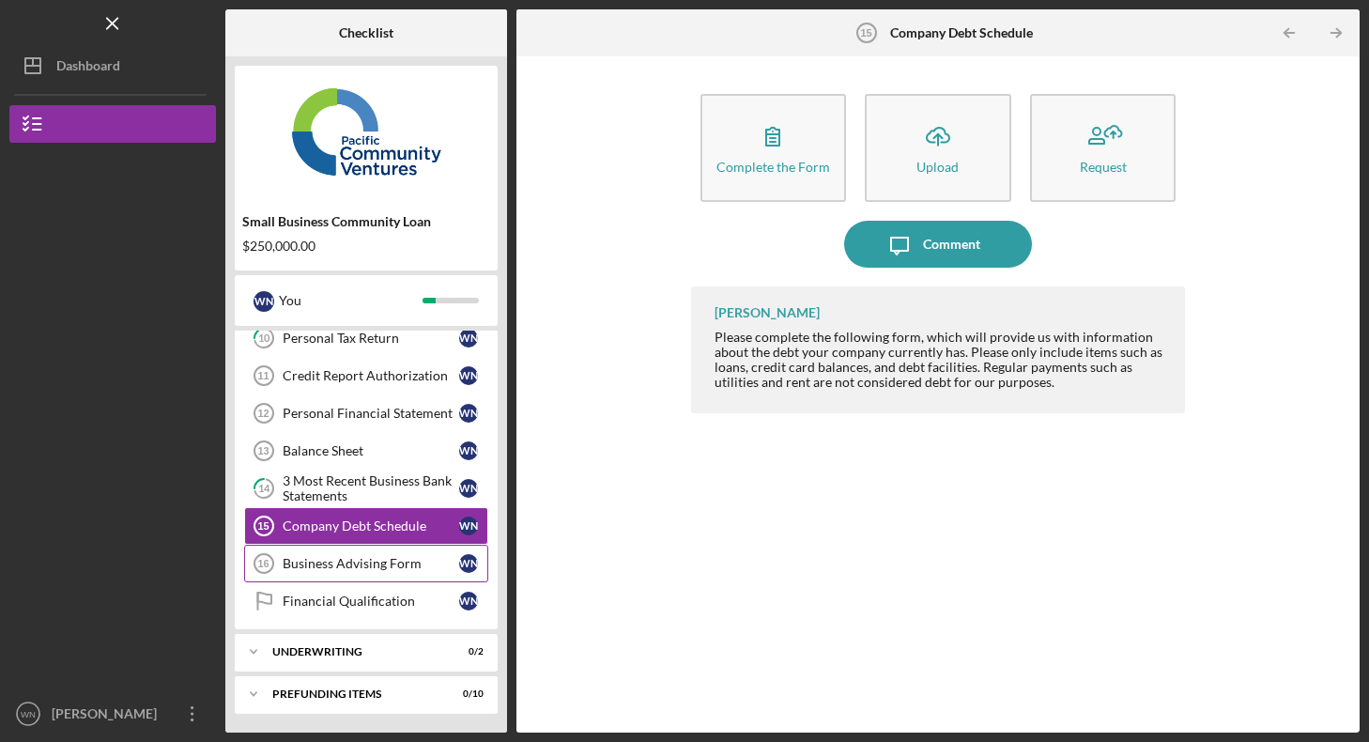
click at [376, 562] on div "Business Advising Form" at bounding box center [371, 563] width 177 height 15
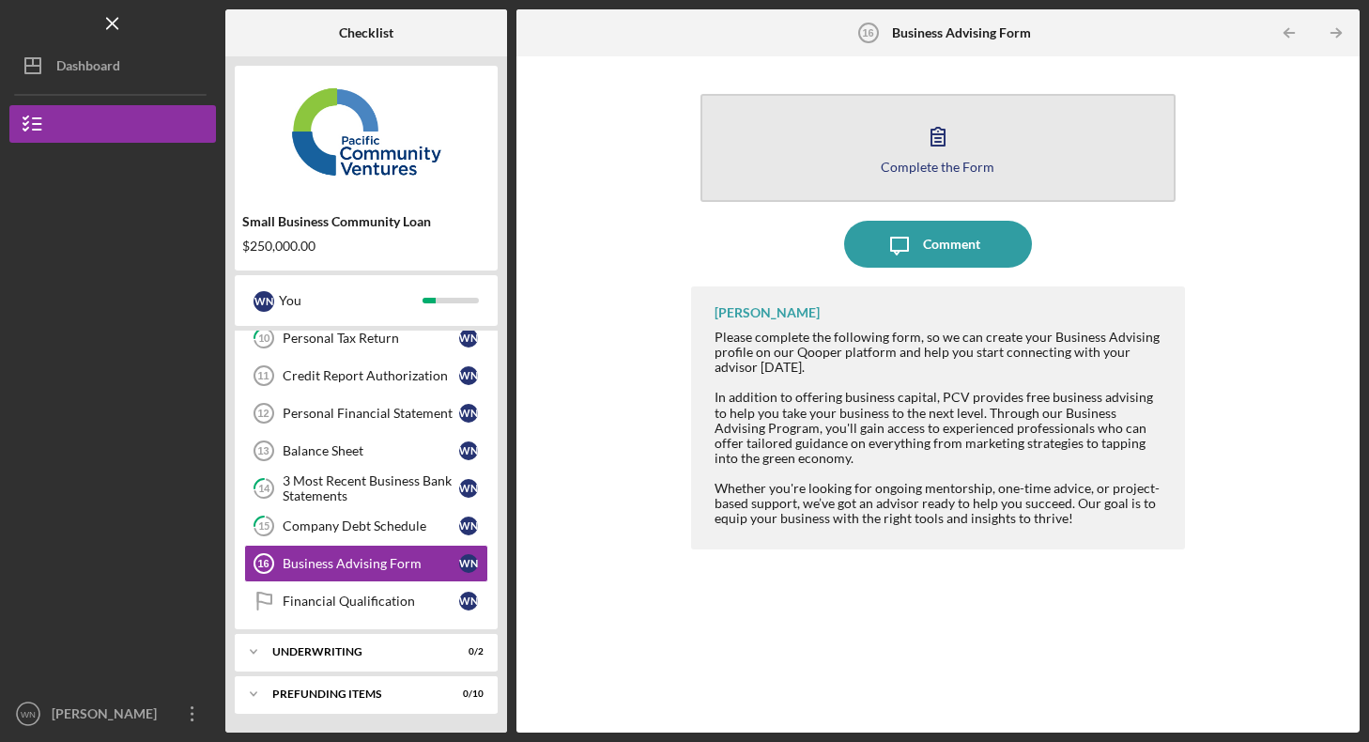
click at [936, 136] on icon "button" at bounding box center [937, 136] width 47 height 47
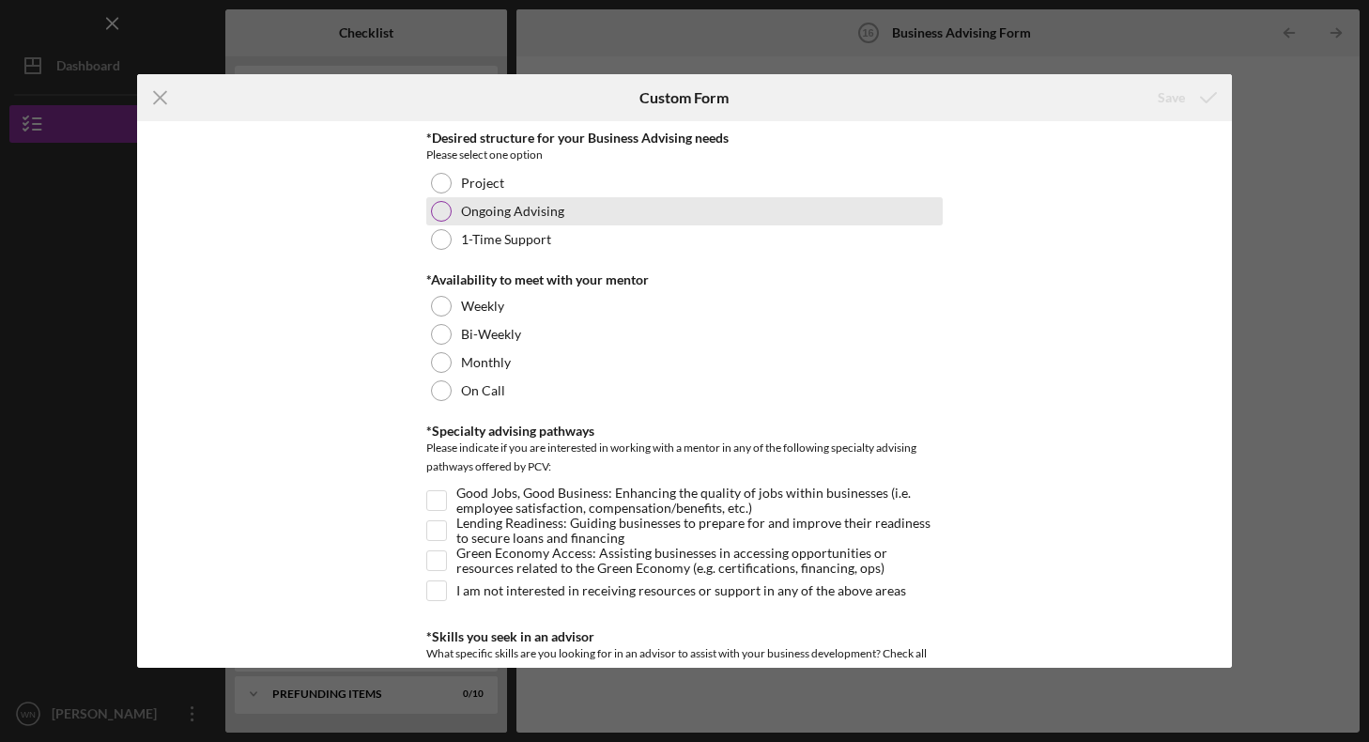
click at [438, 211] on div at bounding box center [441, 211] width 21 height 21
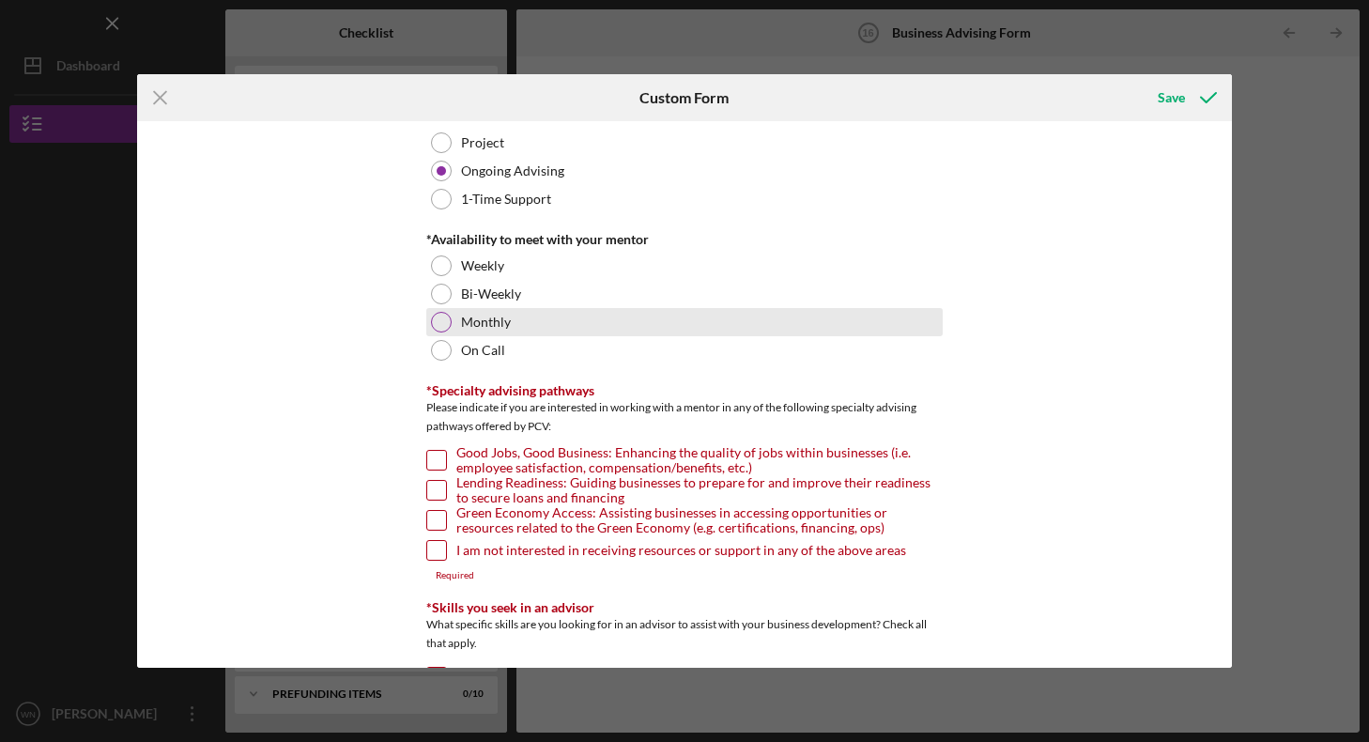
scroll to position [41, 0]
click at [438, 320] on div at bounding box center [441, 321] width 21 height 21
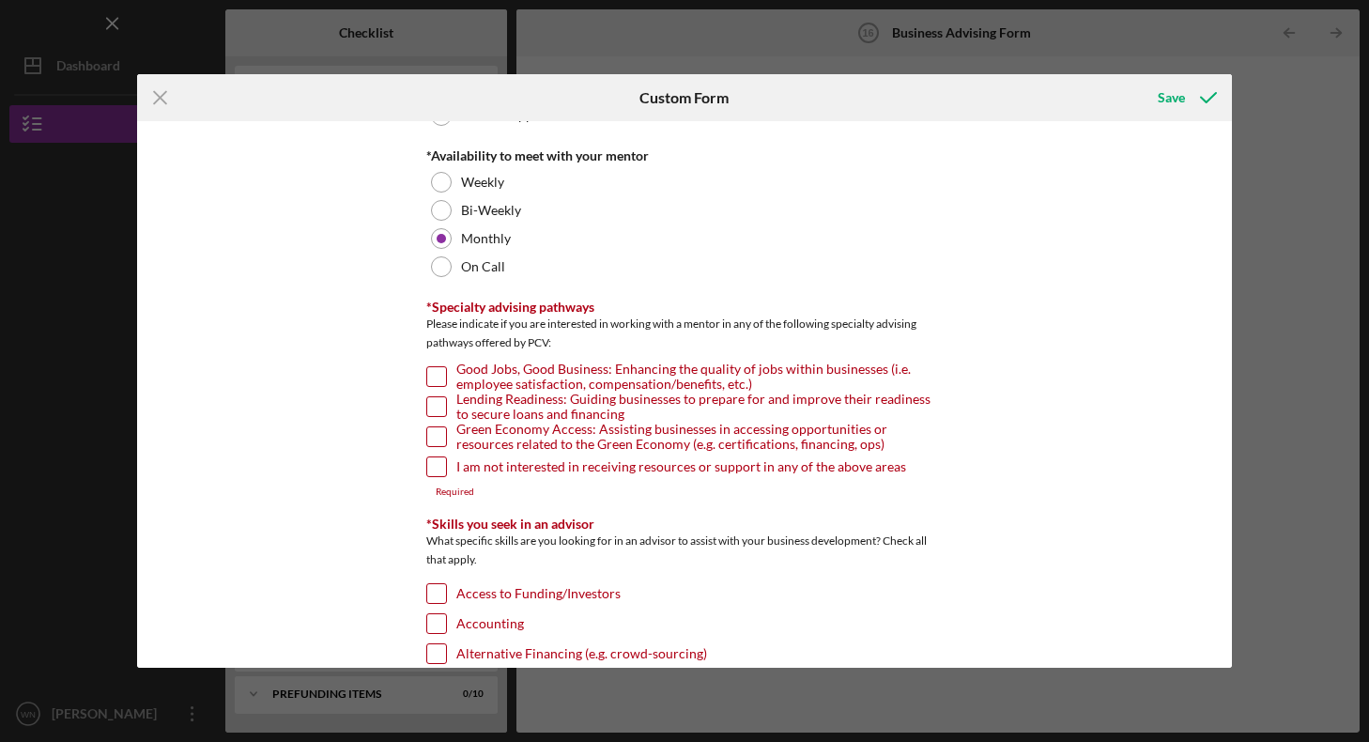
scroll to position [130, 0]
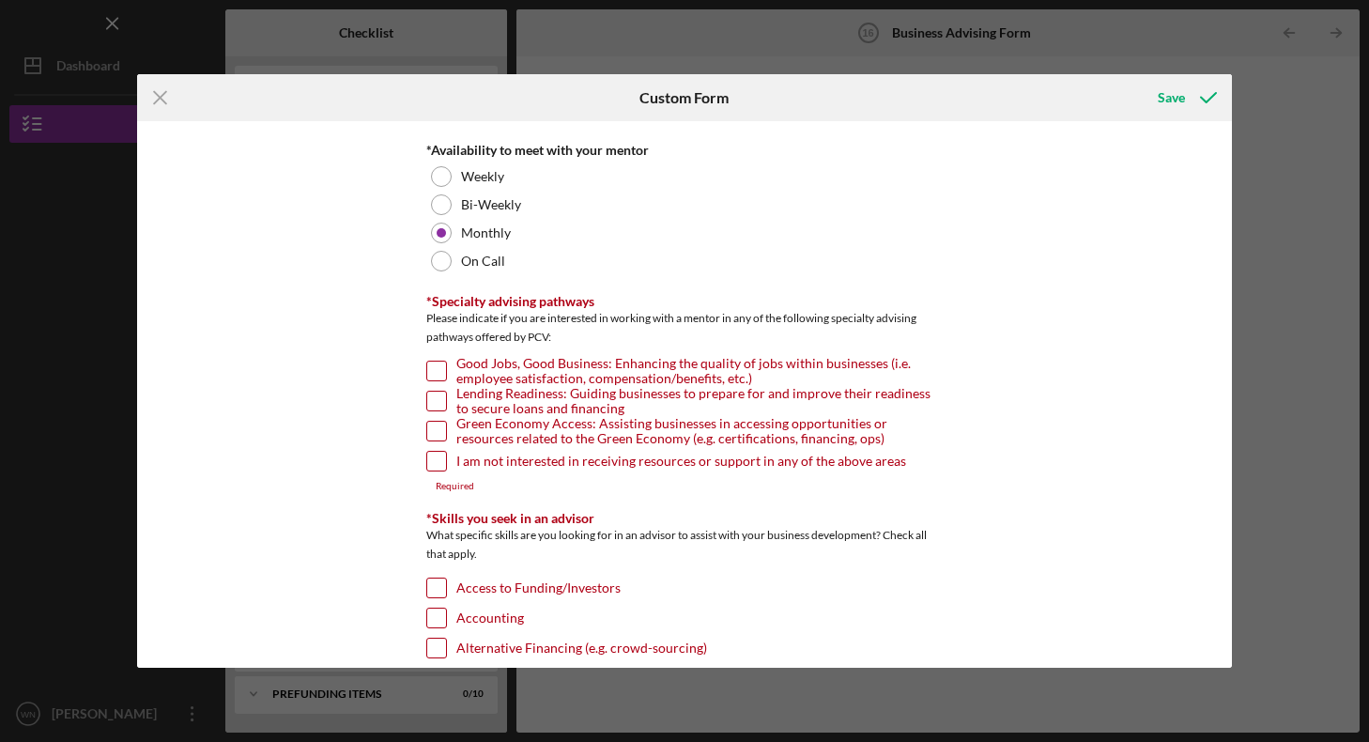
click at [429, 370] on input "Good Jobs, Good Business: Enhancing the quality of jobs within businesses (i.e.…" at bounding box center [436, 370] width 19 height 19
checkbox input "true"
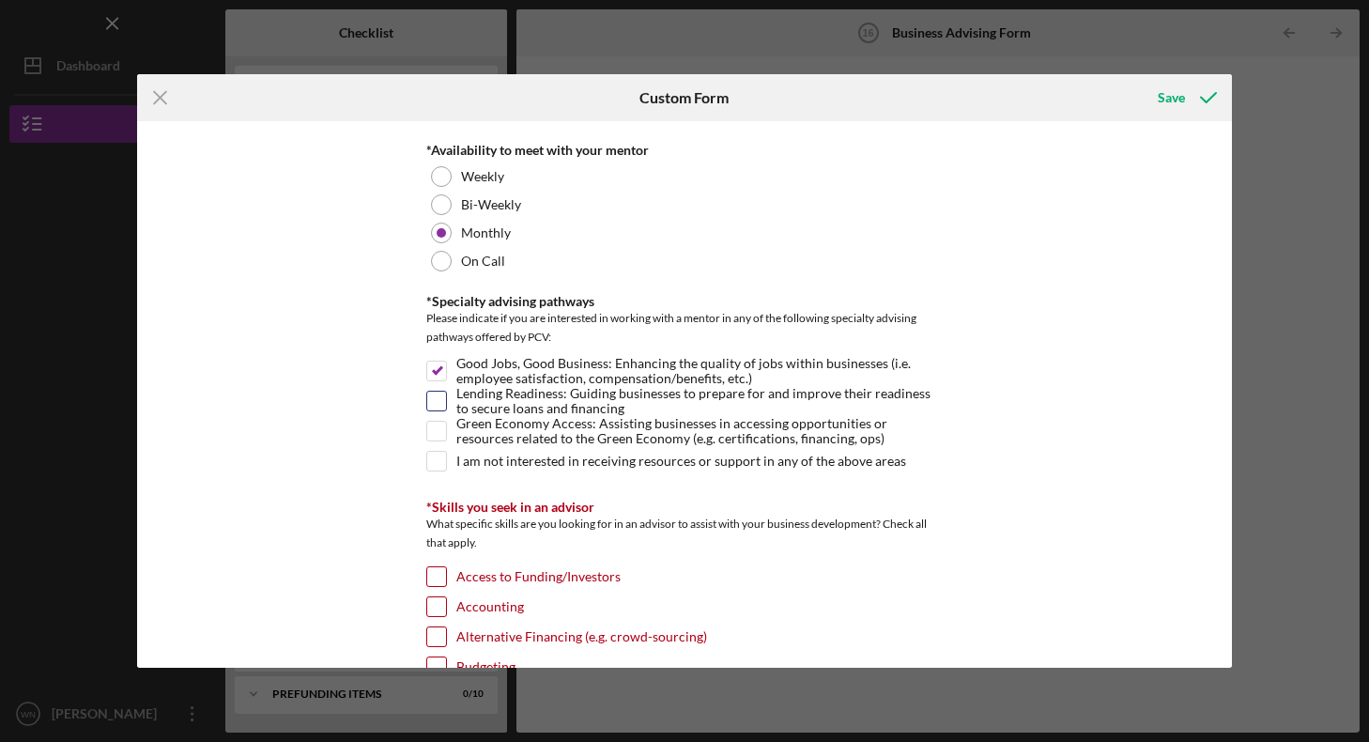
click at [432, 394] on input "Lending Readiness: Guiding businesses to prepare for and improve their readines…" at bounding box center [436, 401] width 19 height 19
checkbox input "true"
click at [437, 425] on input "Green Economy Access: Assisting businesses in accessing opportunities or resour…" at bounding box center [436, 431] width 19 height 19
checkbox input "true"
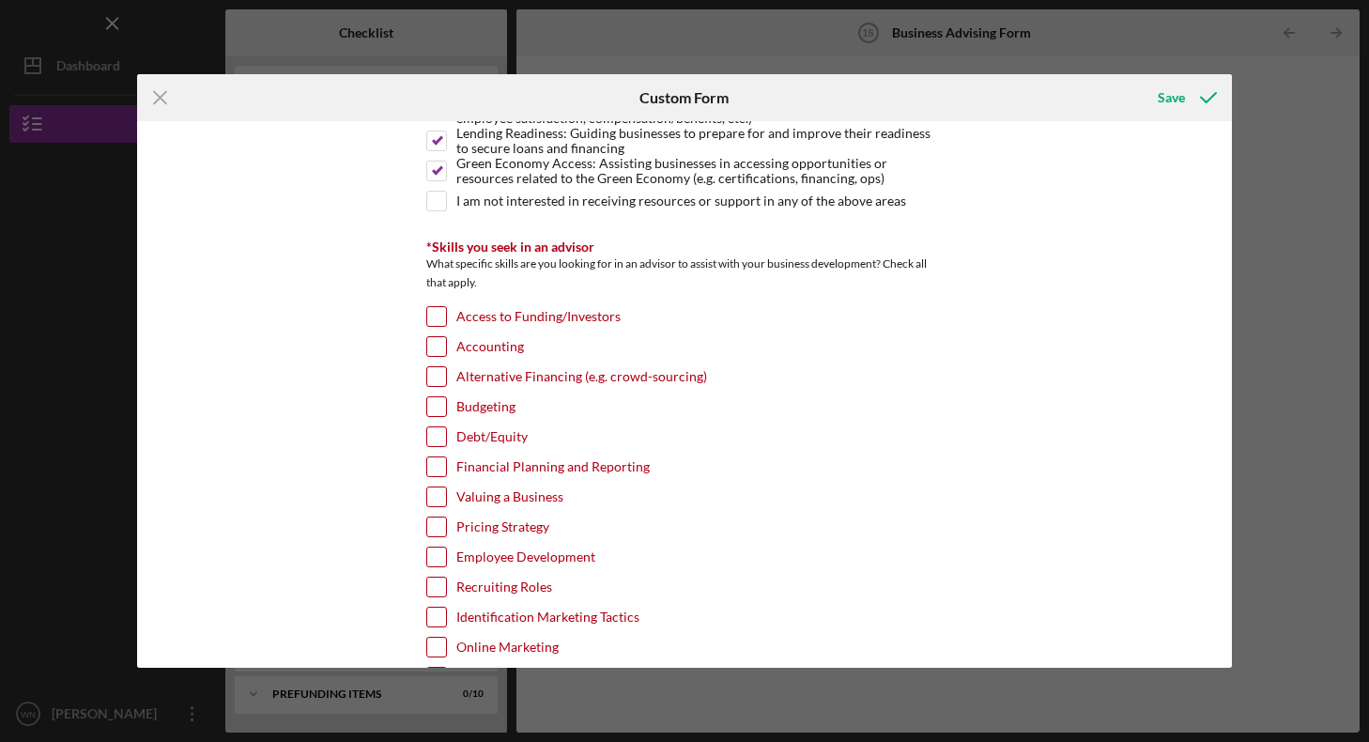
scroll to position [392, 0]
click at [439, 313] on input "Access to Funding/Investors" at bounding box center [436, 314] width 19 height 19
checkbox input "true"
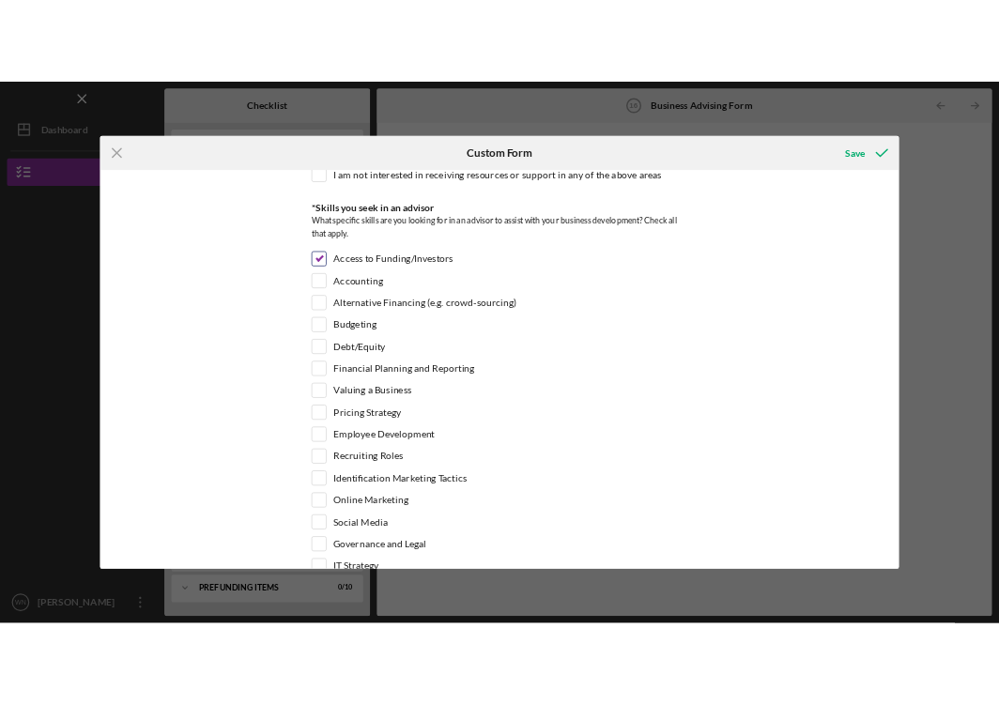
scroll to position [480, 0]
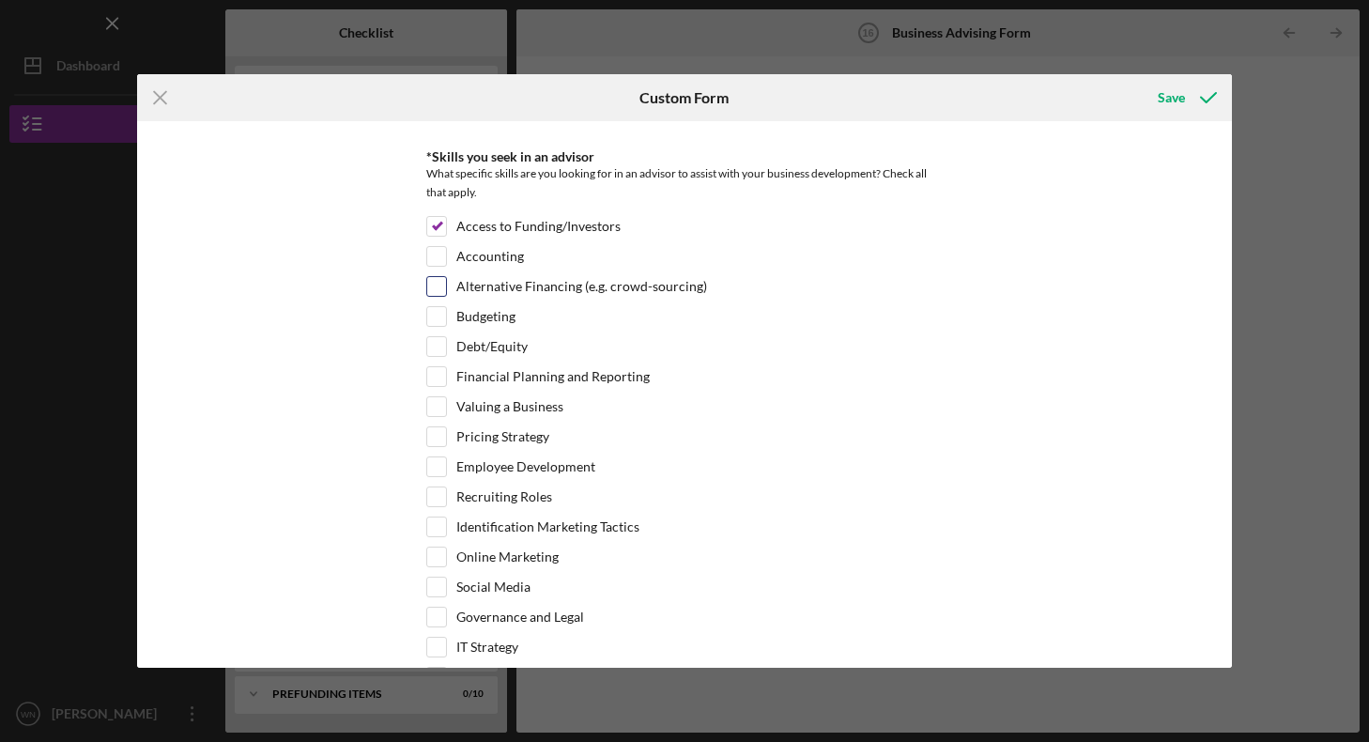
click at [438, 283] on input "Alternative Financing (e.g. crowd-sourcing)" at bounding box center [436, 286] width 19 height 19
checkbox input "true"
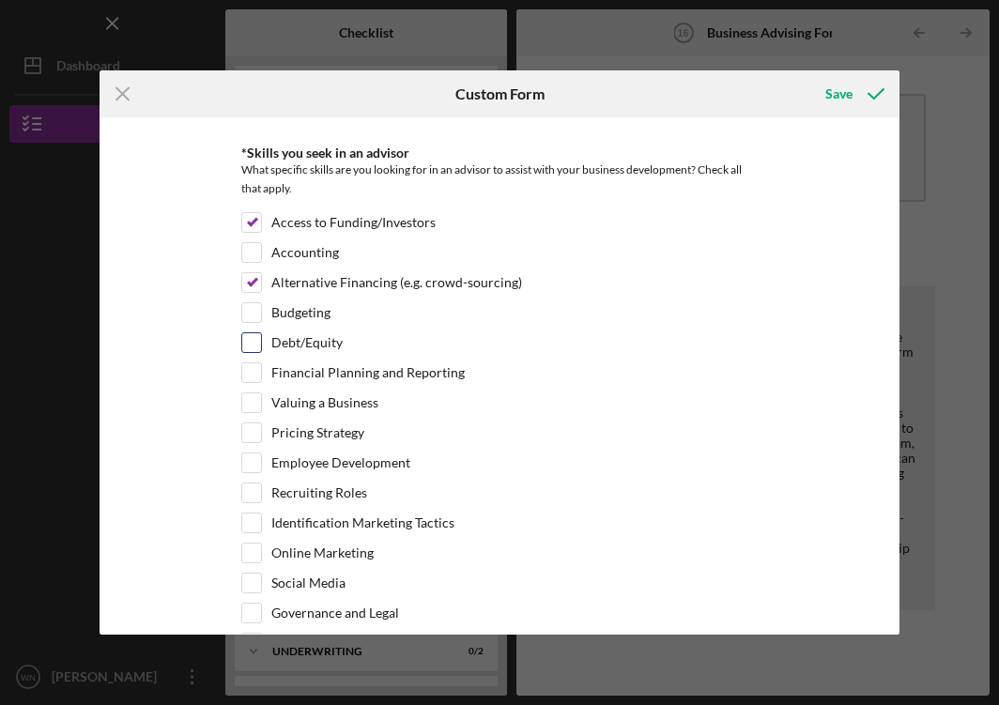
click at [252, 342] on input "Debt/Equity" at bounding box center [251, 342] width 19 height 19
checkbox input "true"
click at [249, 367] on input "Financial Planning and Reporting" at bounding box center [251, 372] width 19 height 19
checkbox input "true"
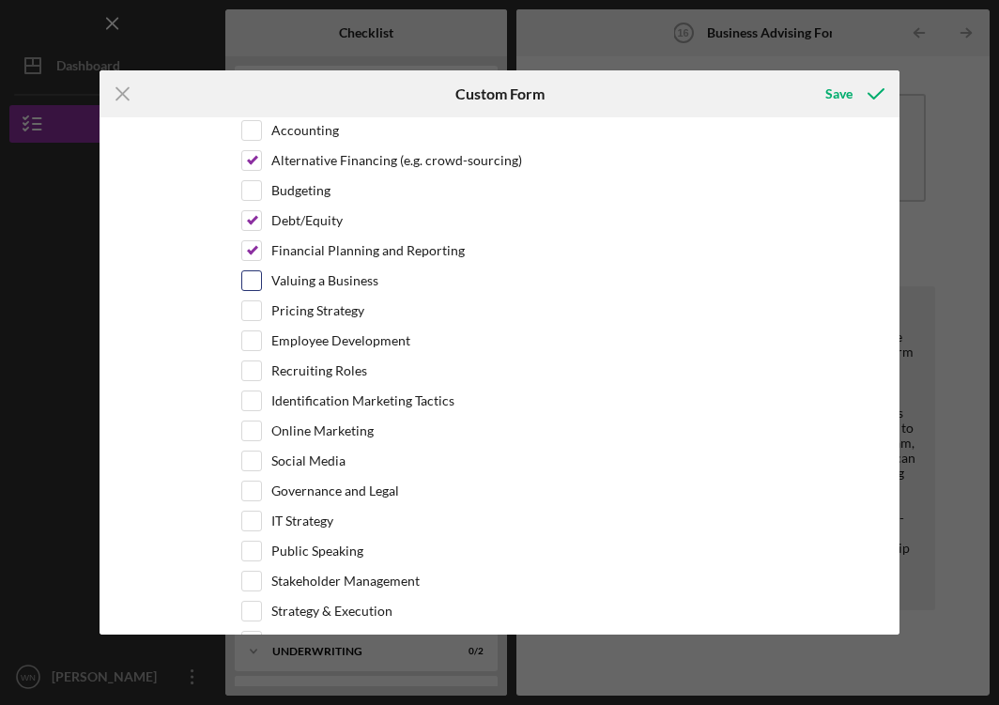
scroll to position [608, 0]
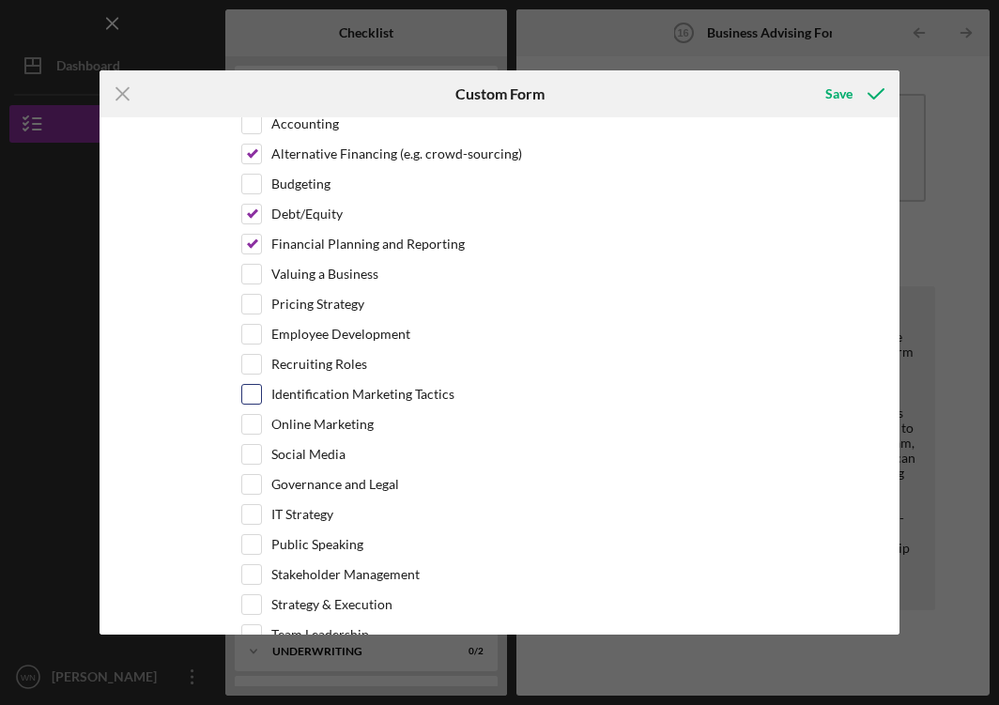
click at [255, 396] on input "Identification Marketing Tactics" at bounding box center [251, 394] width 19 height 19
checkbox input "true"
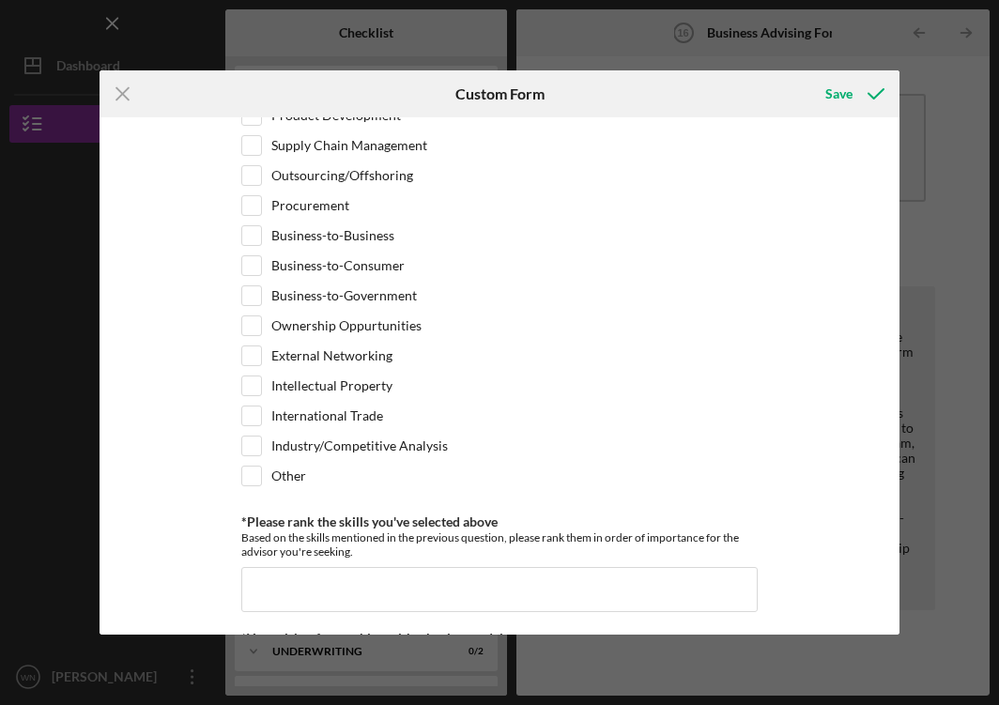
scroll to position [1216, 0]
click at [254, 328] on input "Ownership Oppurtunities" at bounding box center [251, 327] width 19 height 19
checkbox input "true"
click at [254, 296] on input "Business-to-Government" at bounding box center [251, 297] width 19 height 19
checkbox input "true"
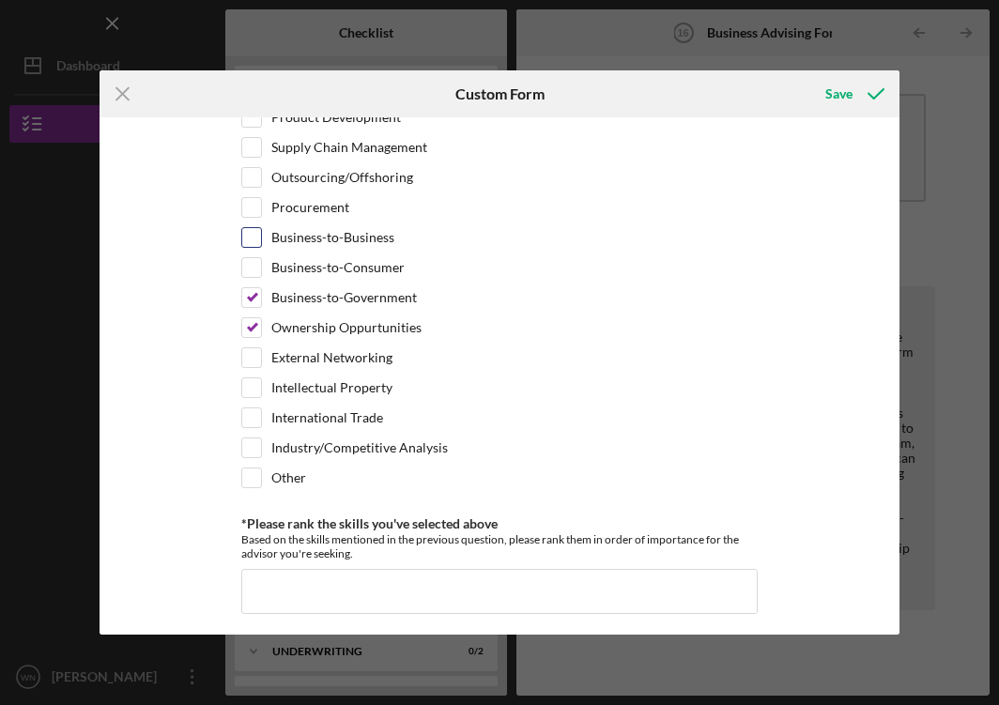
click at [253, 235] on input "Business-to-Business" at bounding box center [251, 237] width 19 height 19
checkbox input "true"
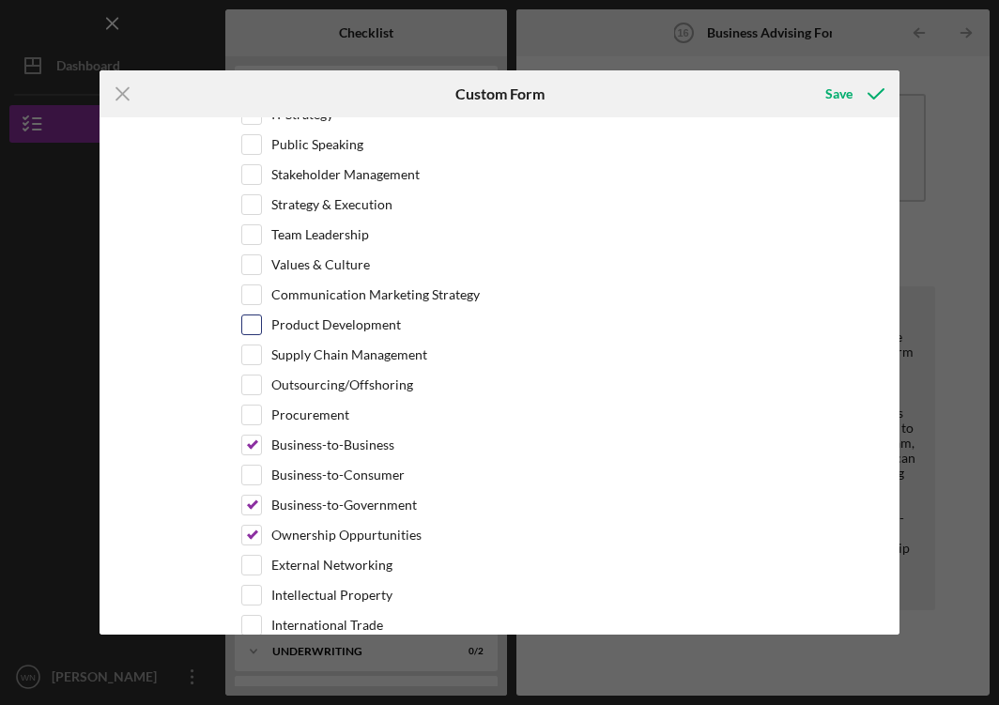
scroll to position [1010, 0]
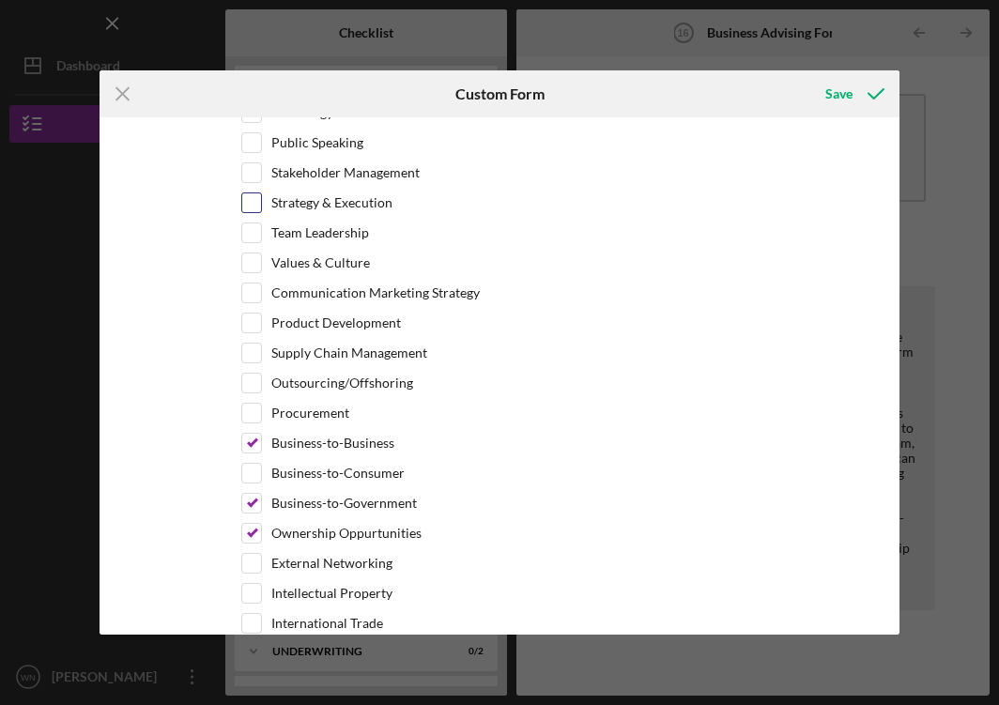
click at [247, 206] on input "Strategy & Execution" at bounding box center [251, 202] width 19 height 19
checkbox input "true"
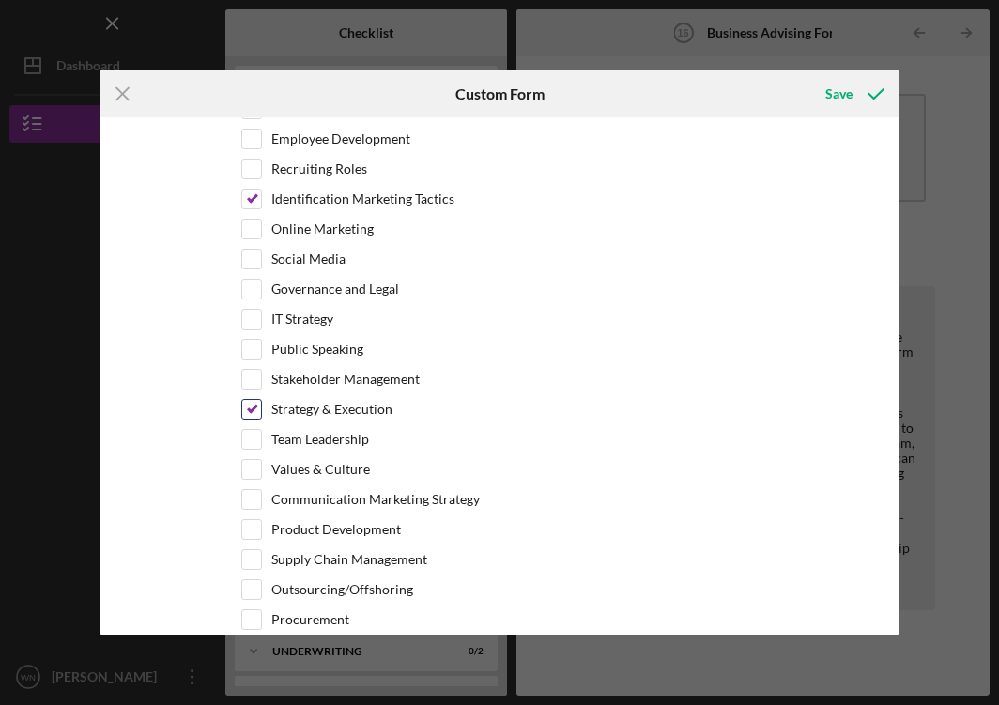
scroll to position [796, 0]
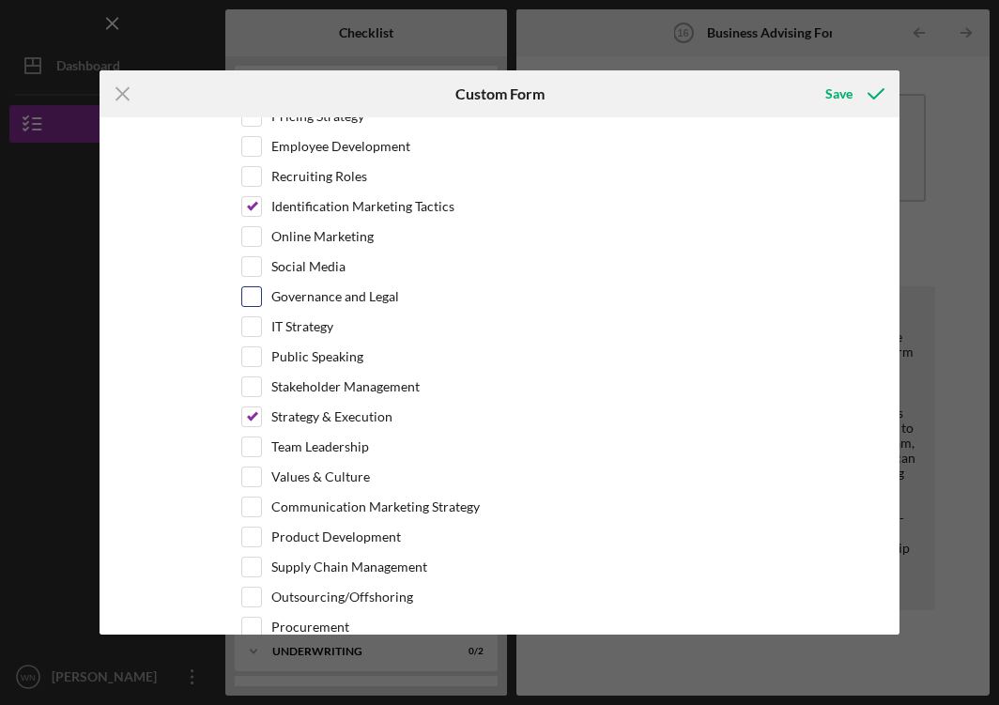
click at [249, 290] on input "Governance and Legal" at bounding box center [251, 296] width 19 height 19
checkbox input "true"
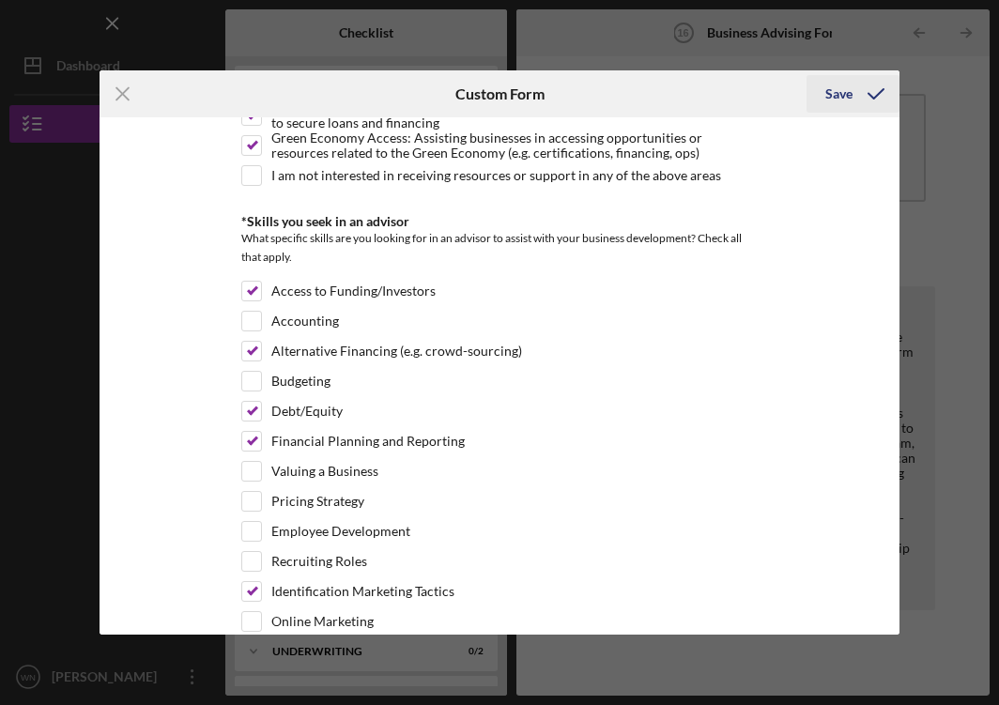
click at [841, 94] on div "Save" at bounding box center [838, 94] width 27 height 38
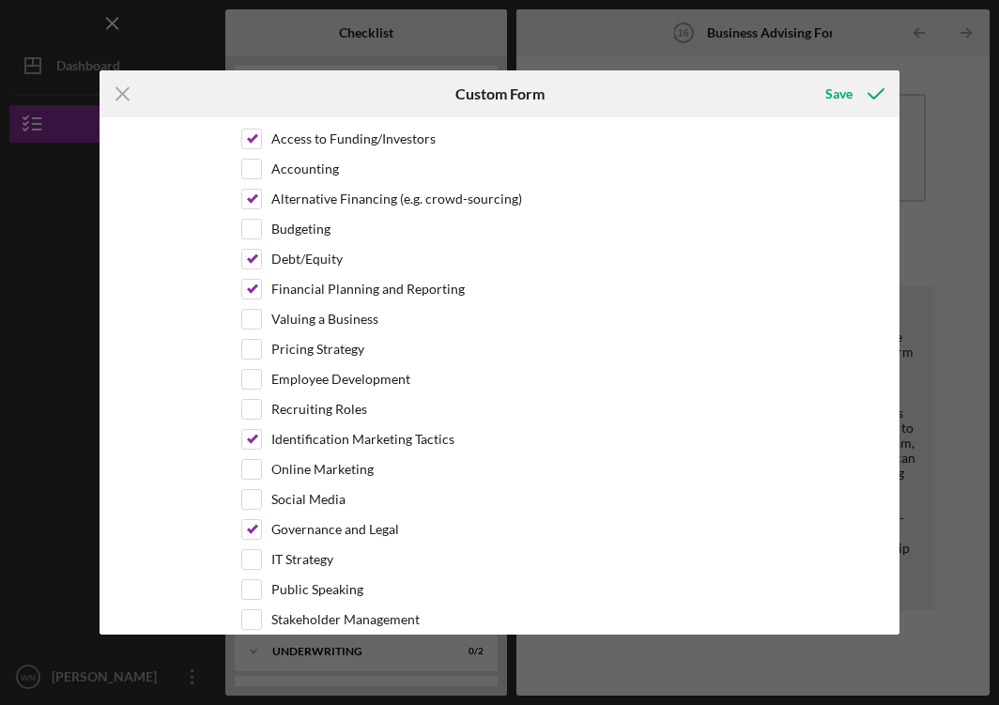
scroll to position [562, 0]
click at [247, 294] on input "Financial Planning and Reporting" at bounding box center [251, 290] width 19 height 19
checkbox input "false"
click at [249, 440] on input "Identification Marketing Tactics" at bounding box center [251, 440] width 19 height 19
checkbox input "false"
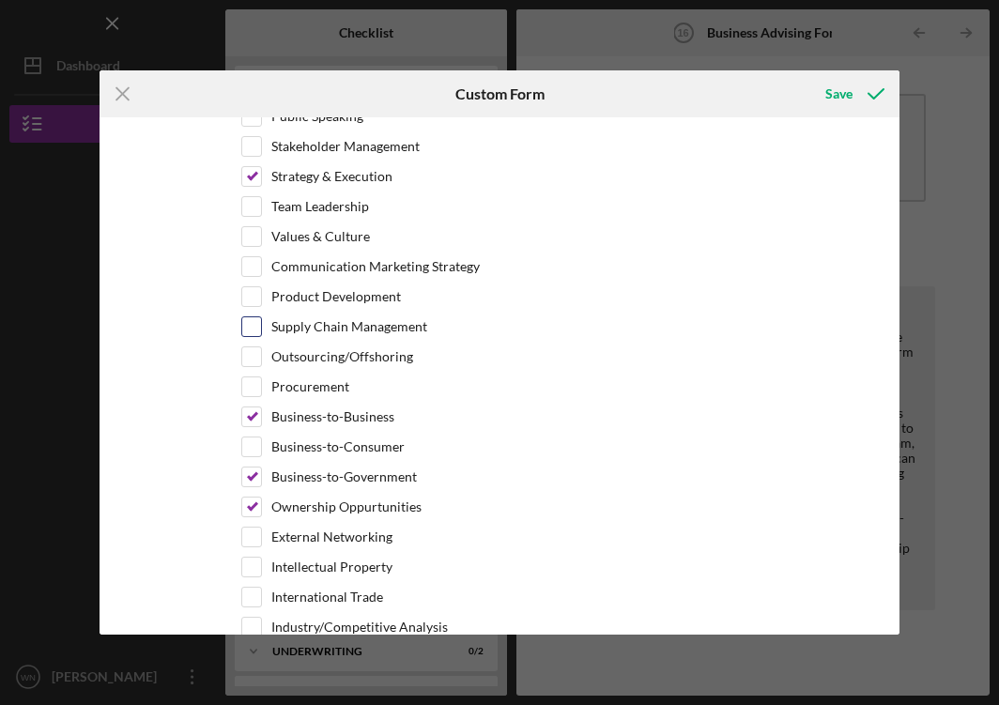
scroll to position [1036, 0]
click at [253, 505] on input "Ownership Oppurtunities" at bounding box center [251, 508] width 19 height 19
checkbox input "false"
click at [250, 471] on input "Business-to-Government" at bounding box center [251, 478] width 19 height 19
checkbox input "false"
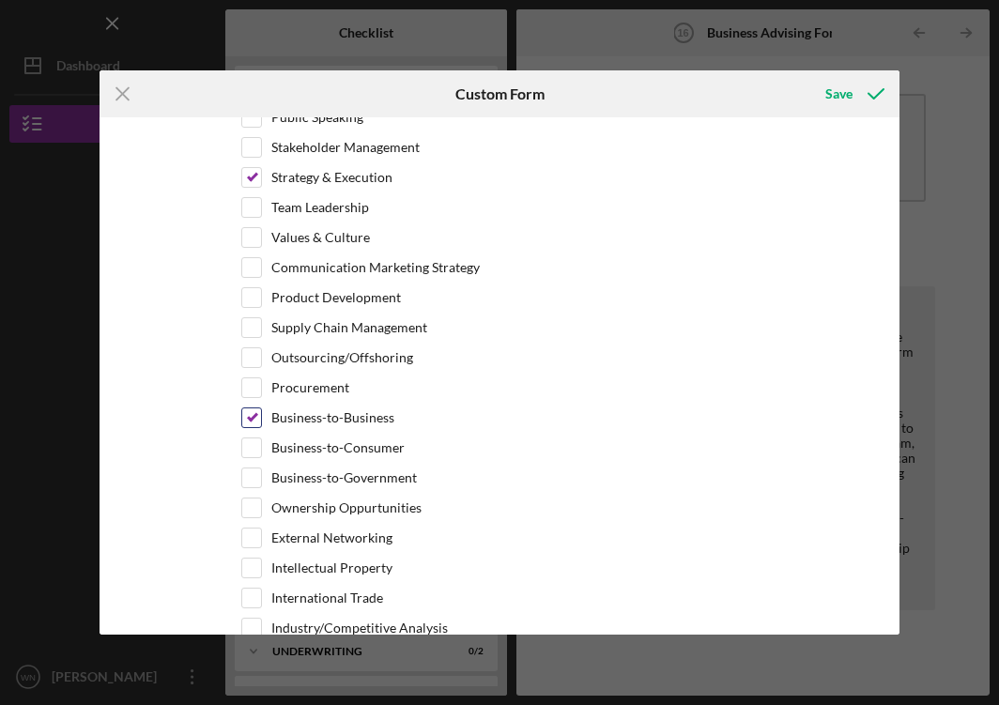
click at [245, 413] on input "Business-to-Business" at bounding box center [251, 417] width 19 height 19
checkbox input "false"
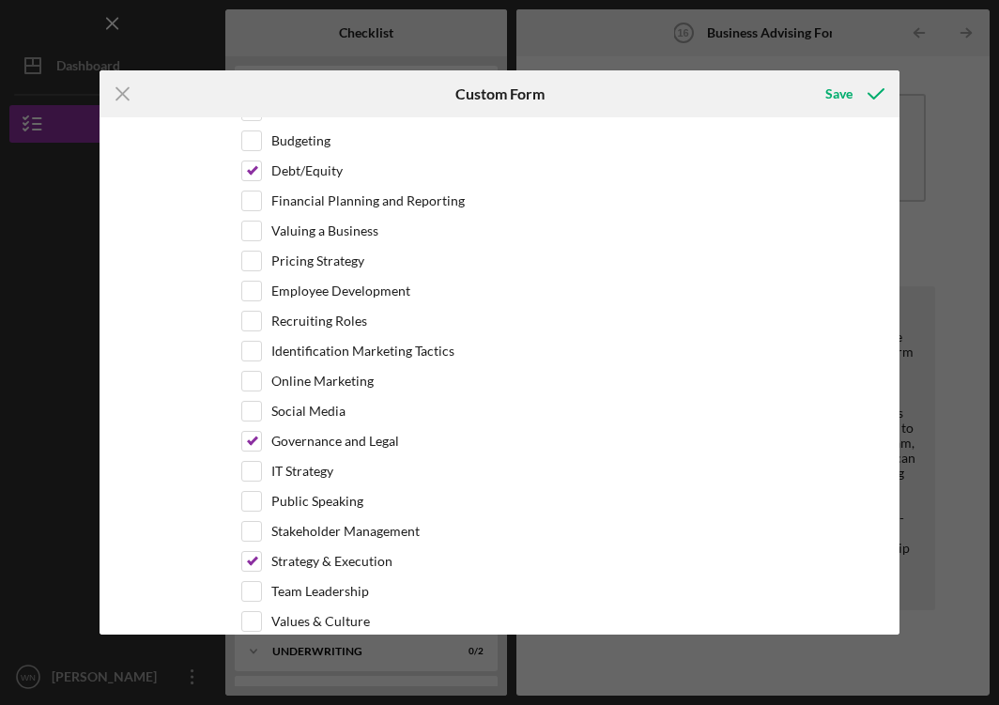
scroll to position [656, 0]
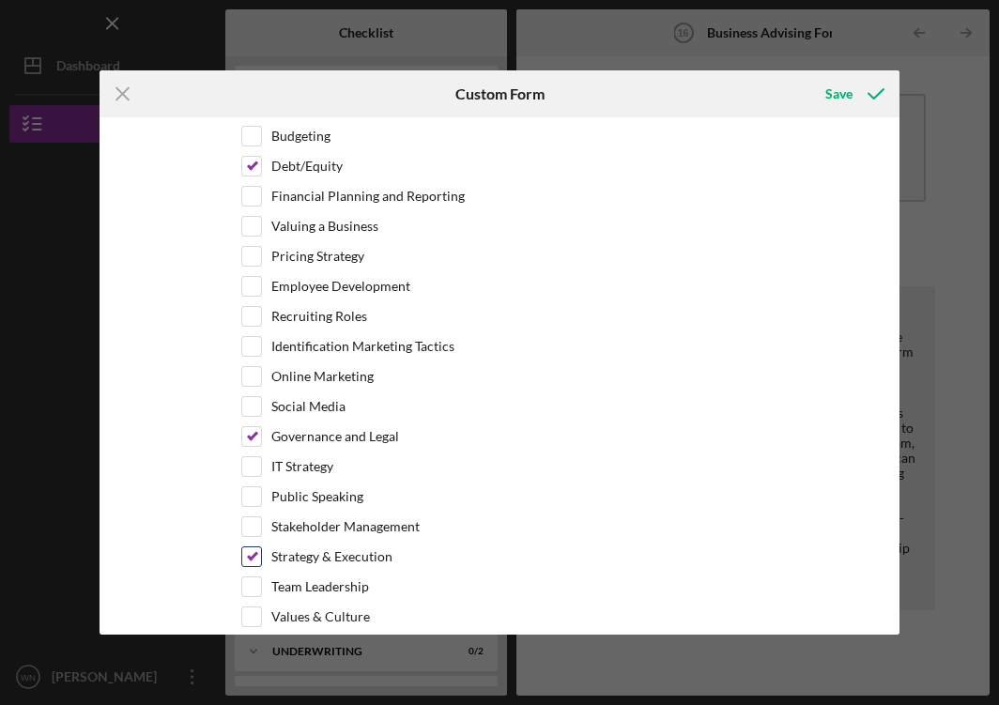
click at [250, 554] on input "Strategy & Execution" at bounding box center [251, 556] width 19 height 19
checkbox input "false"
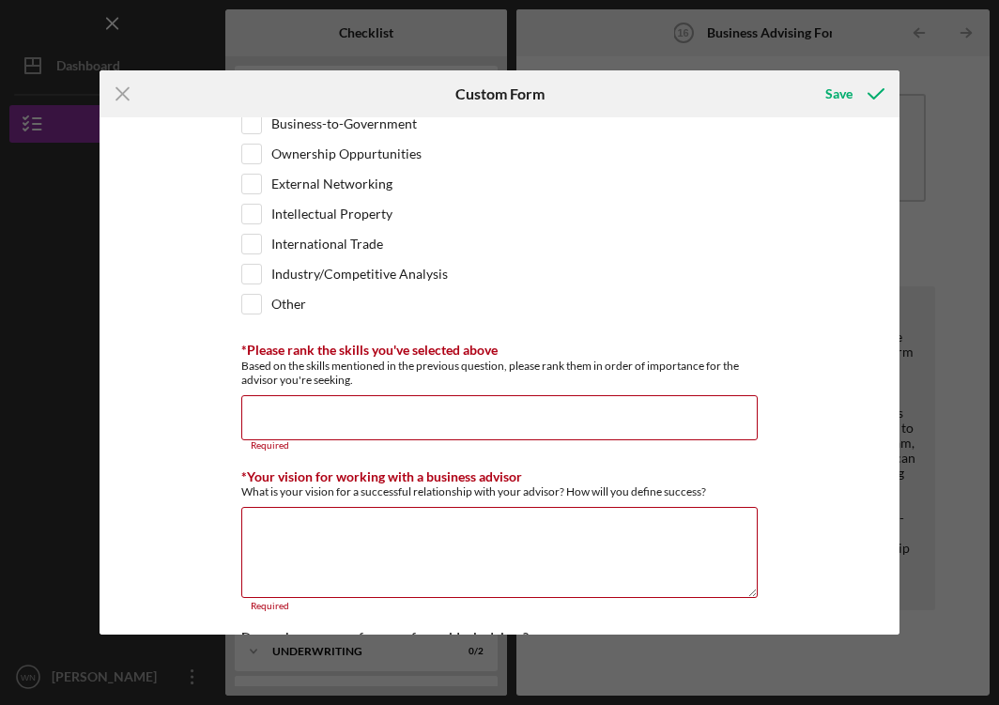
scroll to position [1404, 0]
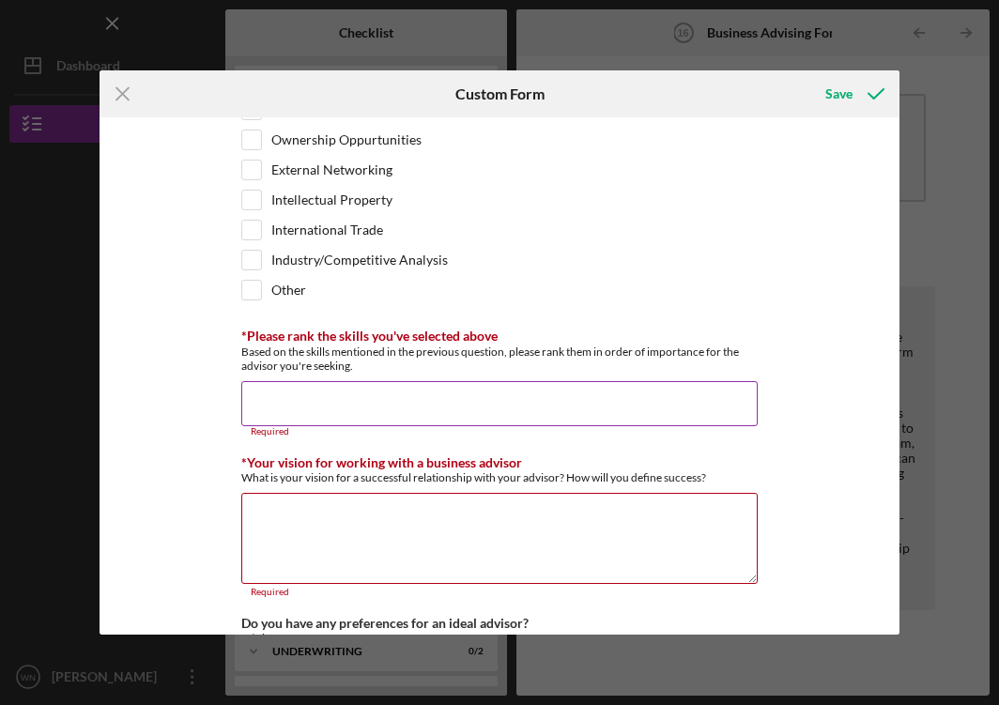
click at [261, 397] on input "*Please rank the skills you've selected above" at bounding box center [499, 403] width 516 height 45
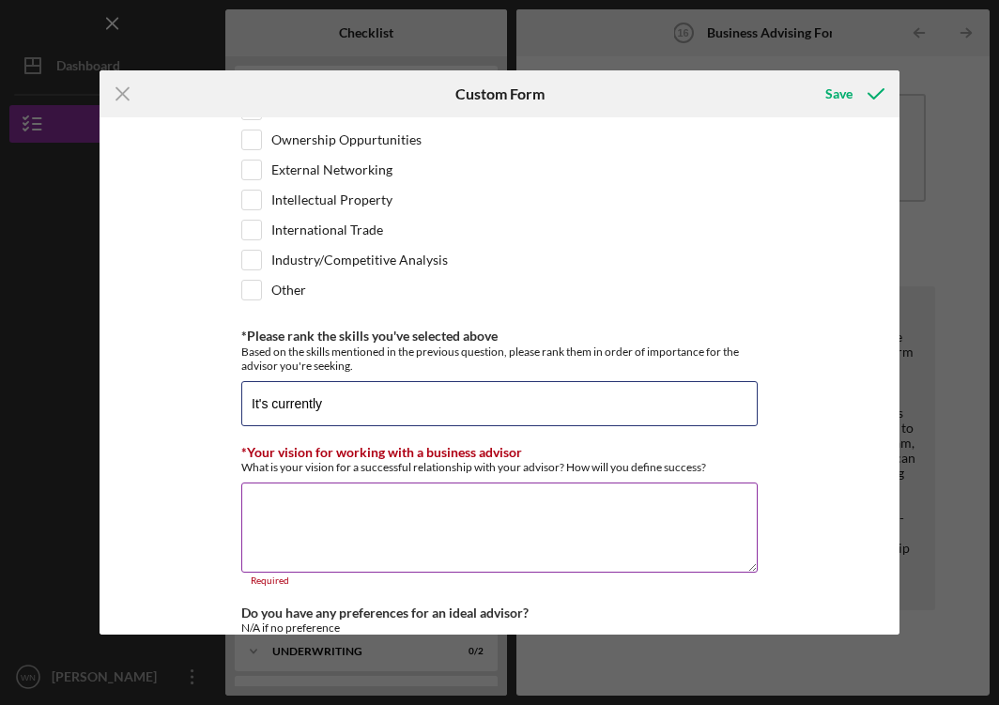
type input "It's currently"
click at [300, 498] on textarea "*Your vision for working with a business advisor" at bounding box center [499, 528] width 516 height 90
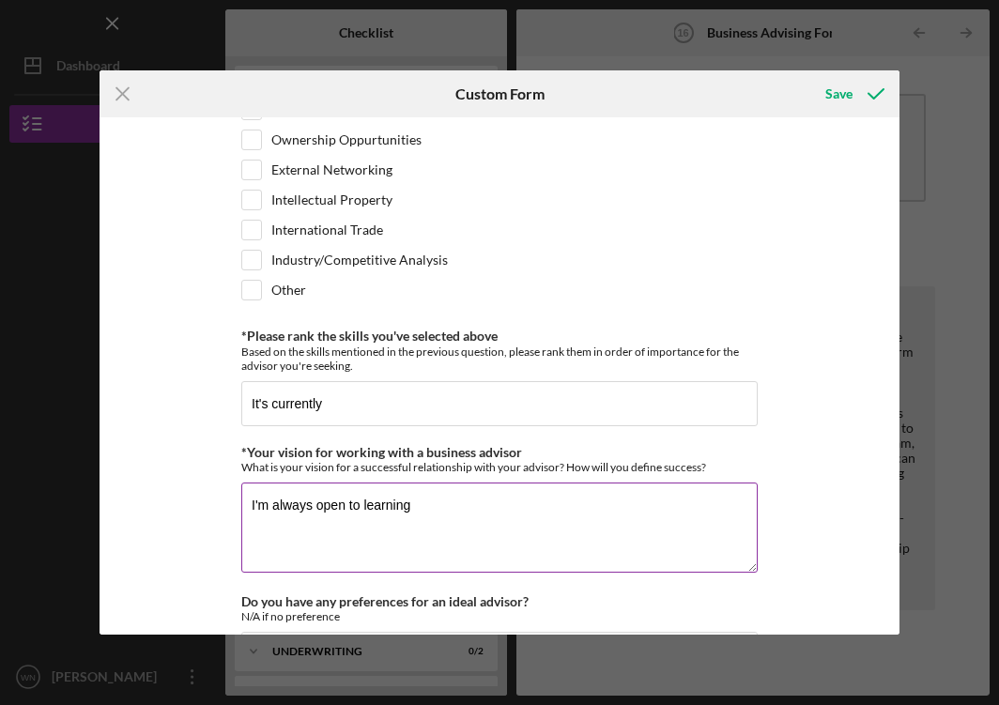
click at [346, 506] on textarea "I'm always open to learning" at bounding box center [499, 528] width 516 height 90
click at [475, 509] on textarea "I'm always open and willing to learning" at bounding box center [499, 528] width 516 height 90
type textarea "I'm always open and willing to learning."
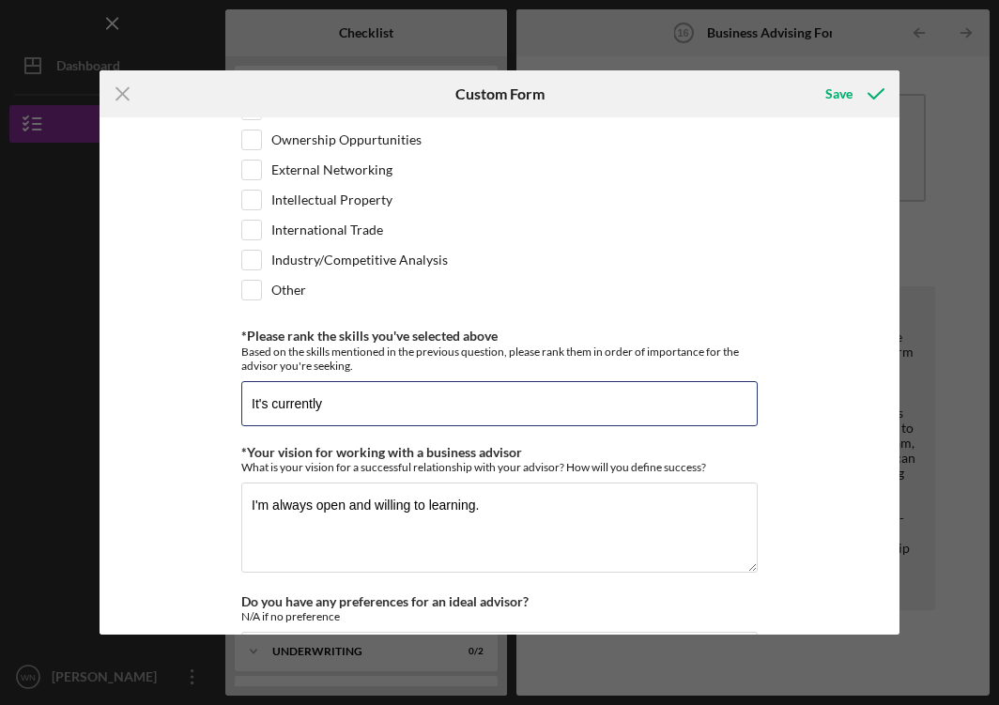
drag, startPoint x: 327, startPoint y: 403, endPoint x: 226, endPoint y: 406, distance: 100.5
click at [226, 406] on div "*Desired structure for your Business Advising needs Please select one option Pr…" at bounding box center [499, 375] width 799 height 517
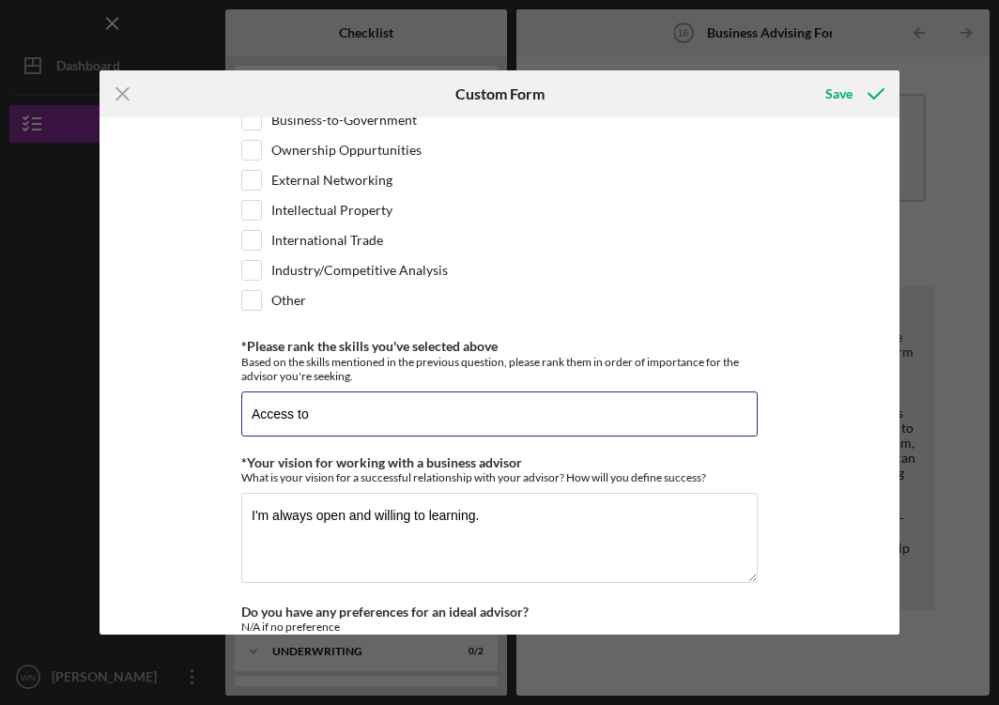
scroll to position [1449, 0]
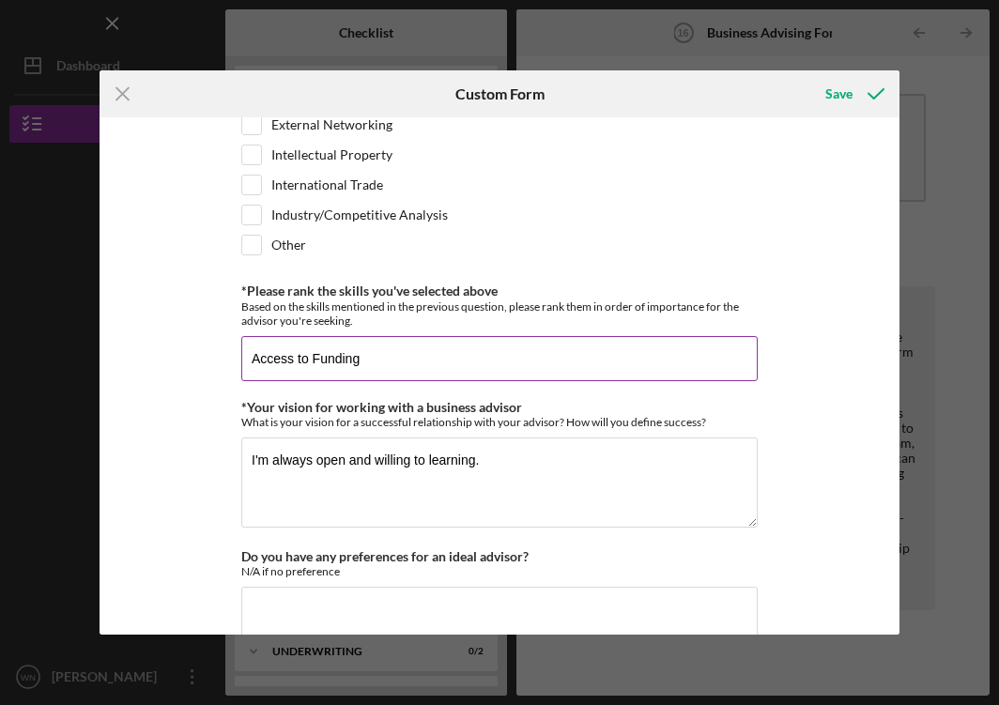
click at [249, 361] on input "Access to Funding" at bounding box center [499, 358] width 516 height 45
click at [376, 358] on input "1. Access to Funding" at bounding box center [499, 358] width 516 height 45
type input "1. Access to Funding"
click at [807, 75] on button "Save" at bounding box center [853, 94] width 93 height 38
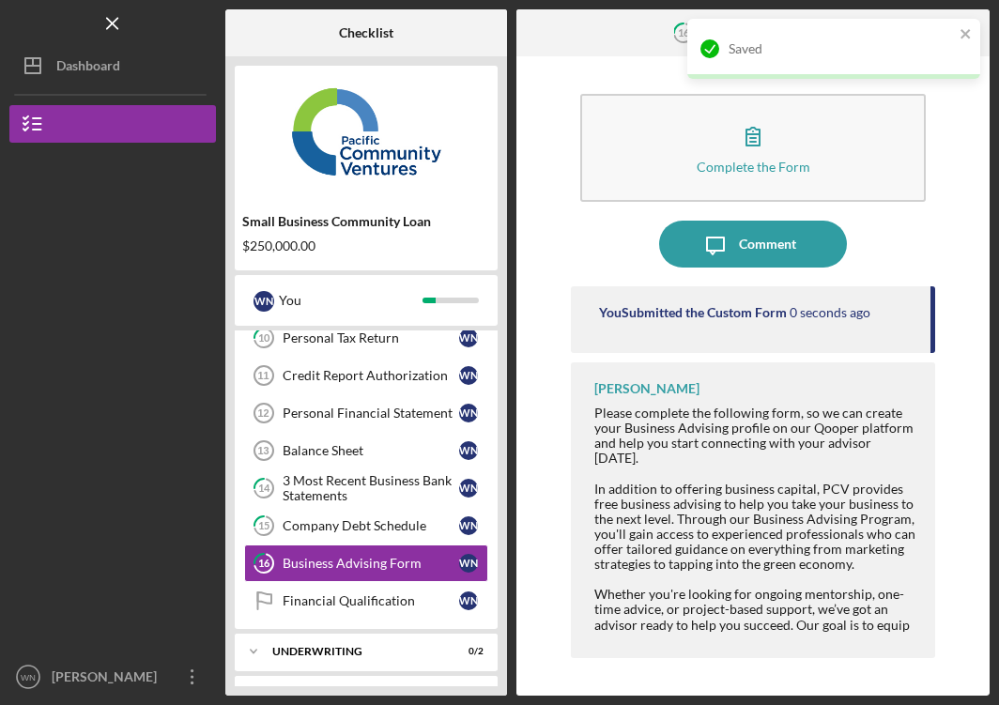
click at [580, 94] on button "Complete the Form Form" at bounding box center [752, 148] width 345 height 108
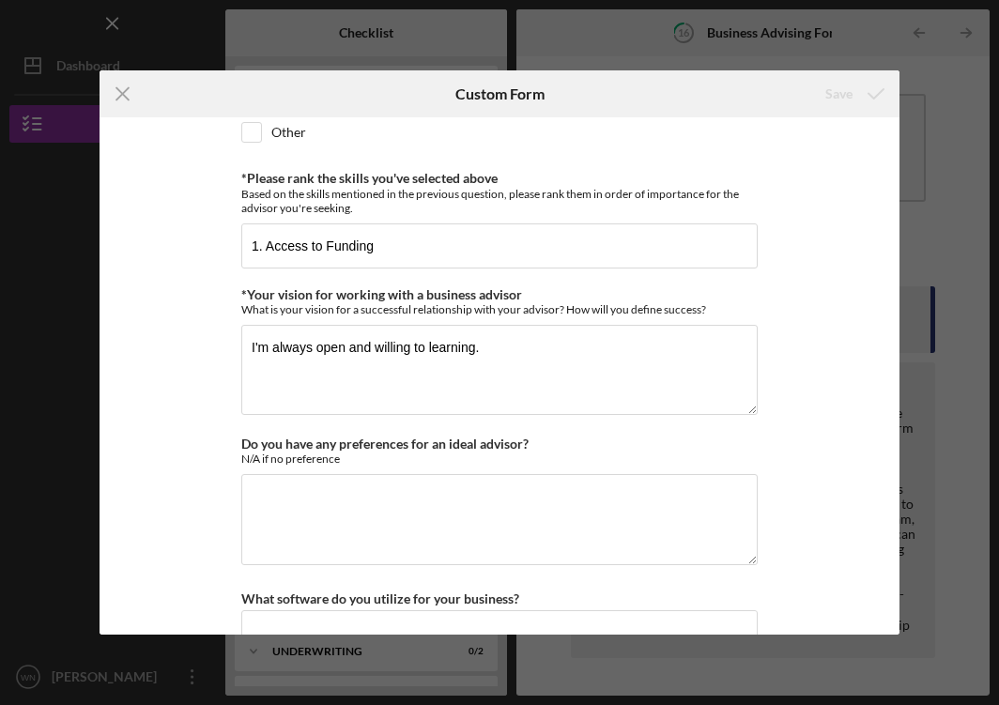
scroll to position [1558, 0]
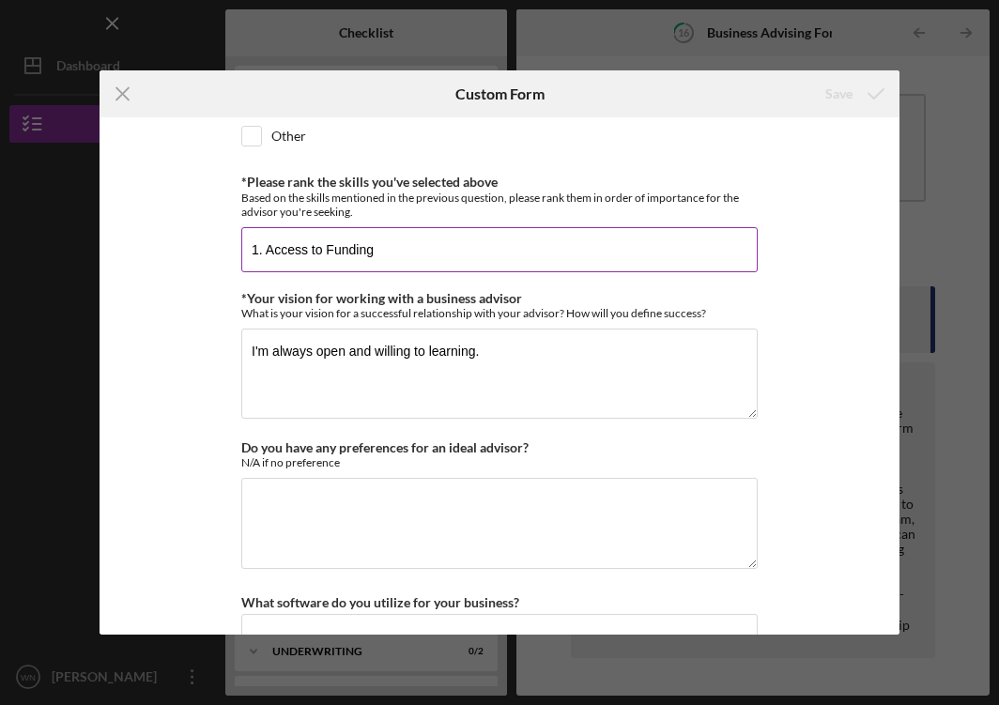
click at [379, 247] on input "1. Access to Funding" at bounding box center [499, 249] width 516 height 45
click at [422, 251] on input "1. Access to Funding, 2. Alterative Funding" at bounding box center [499, 249] width 516 height 45
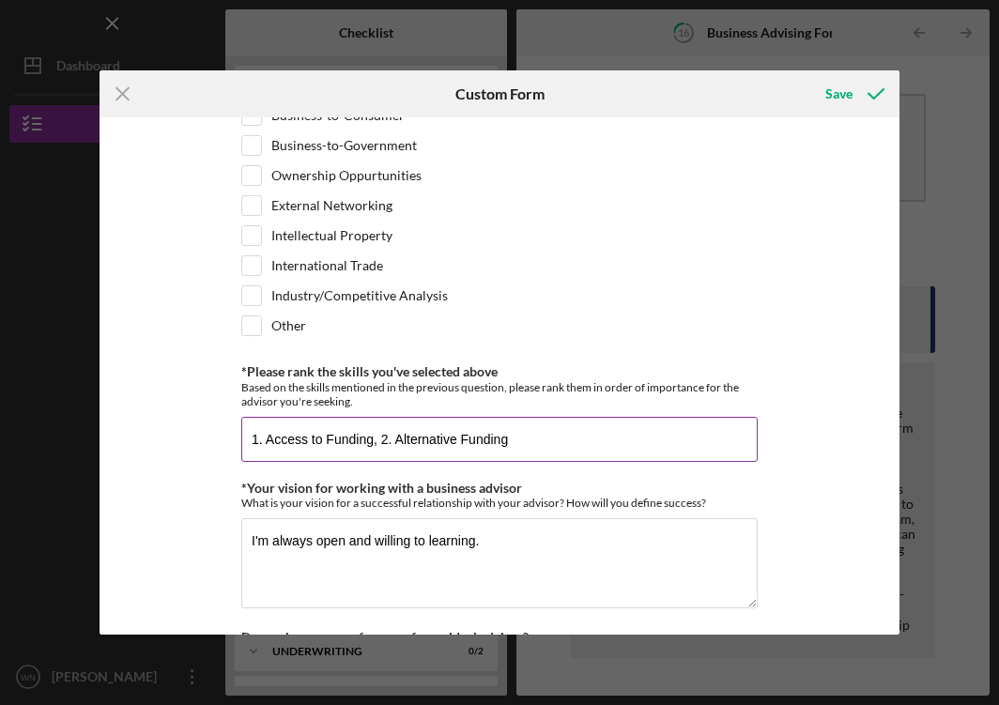
scroll to position [1374, 0]
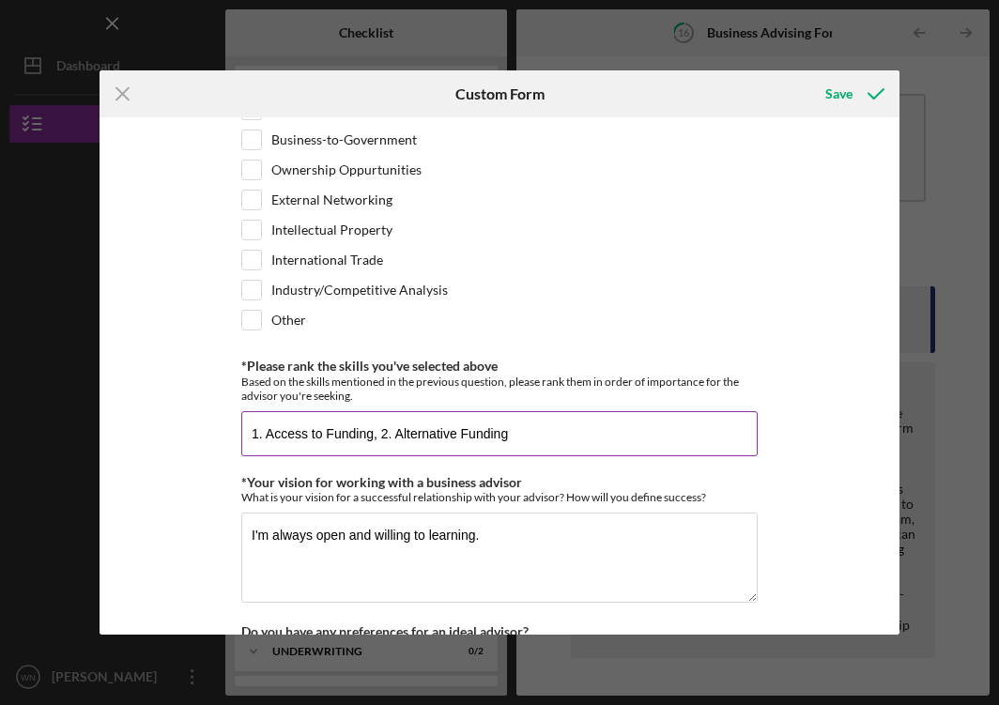
click at [535, 439] on input "1. Access to Funding, 2. Alternative Funding" at bounding box center [499, 433] width 516 height 45
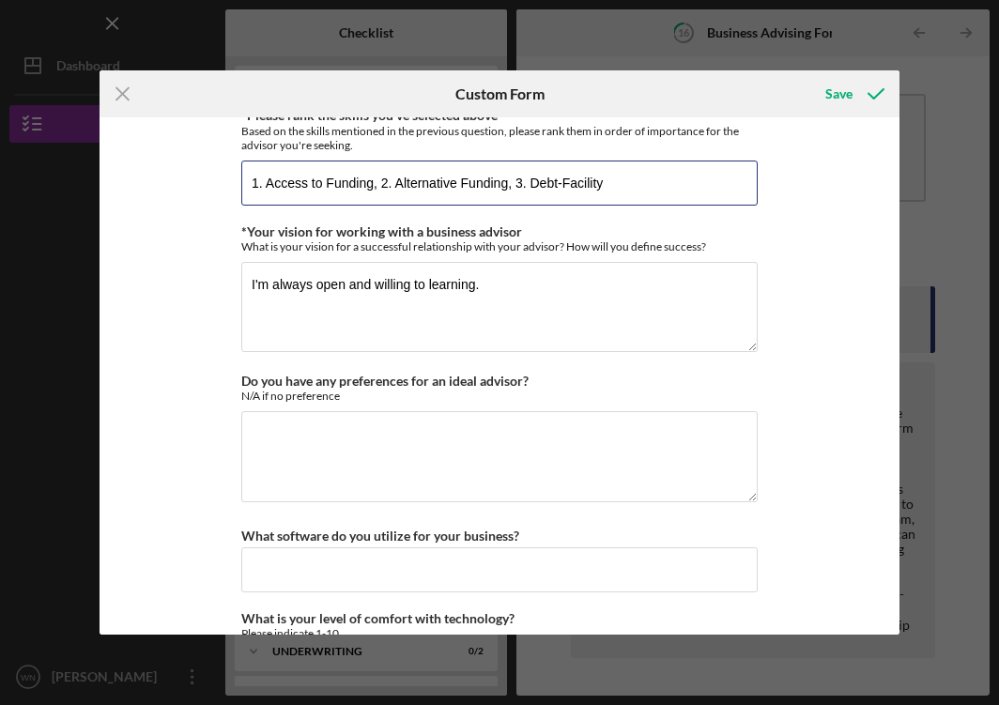
scroll to position [1711, 0]
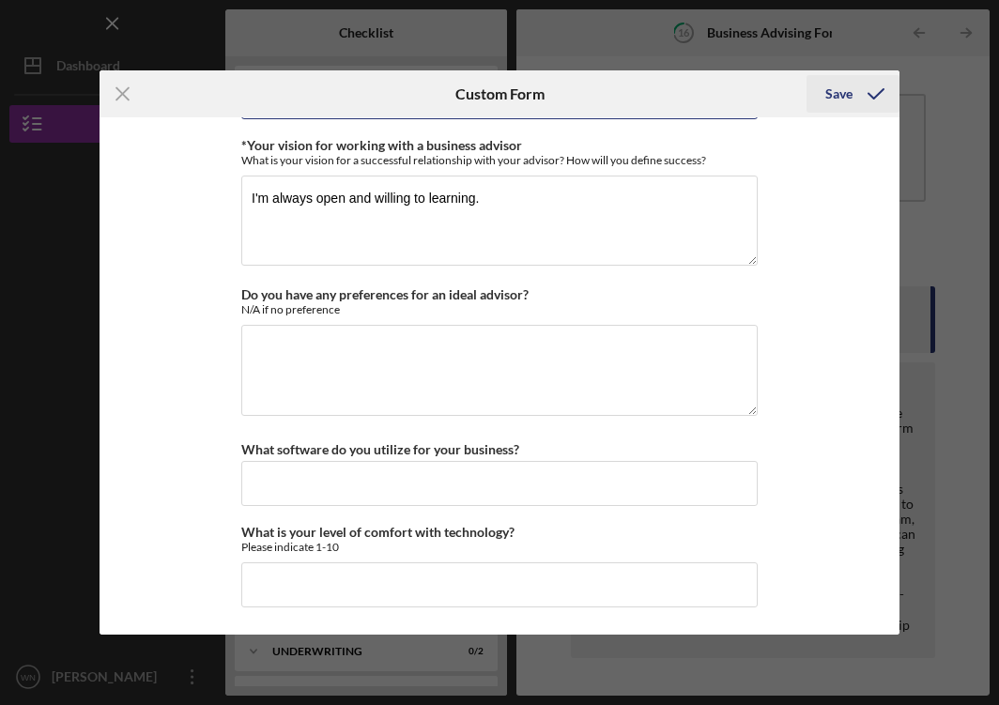
type input "1. Access to Funding, 2. Alternative Funding, 3. Debt-Facility"
click at [845, 97] on div "Save" at bounding box center [838, 94] width 27 height 38
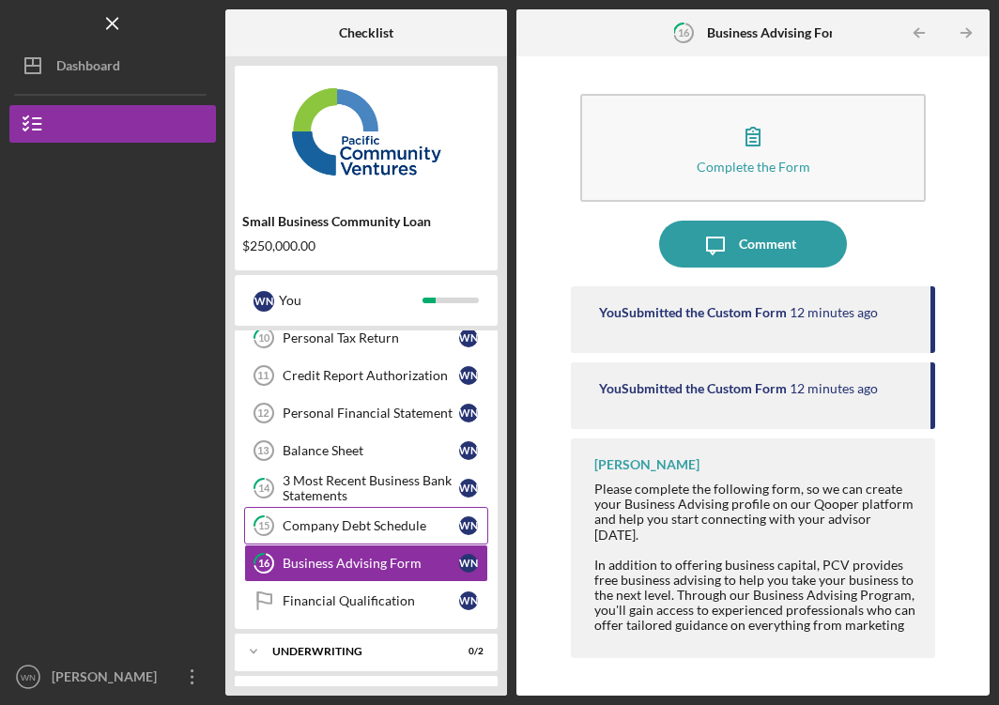
scroll to position [316, 0]
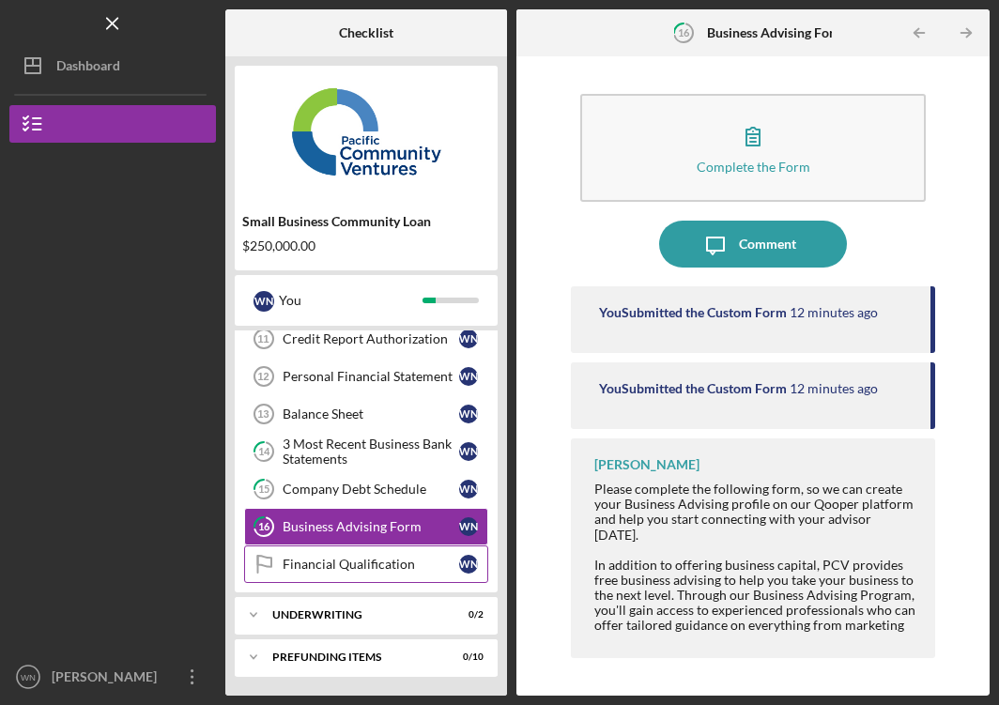
click at [361, 562] on div "Financial Qualification" at bounding box center [371, 564] width 177 height 15
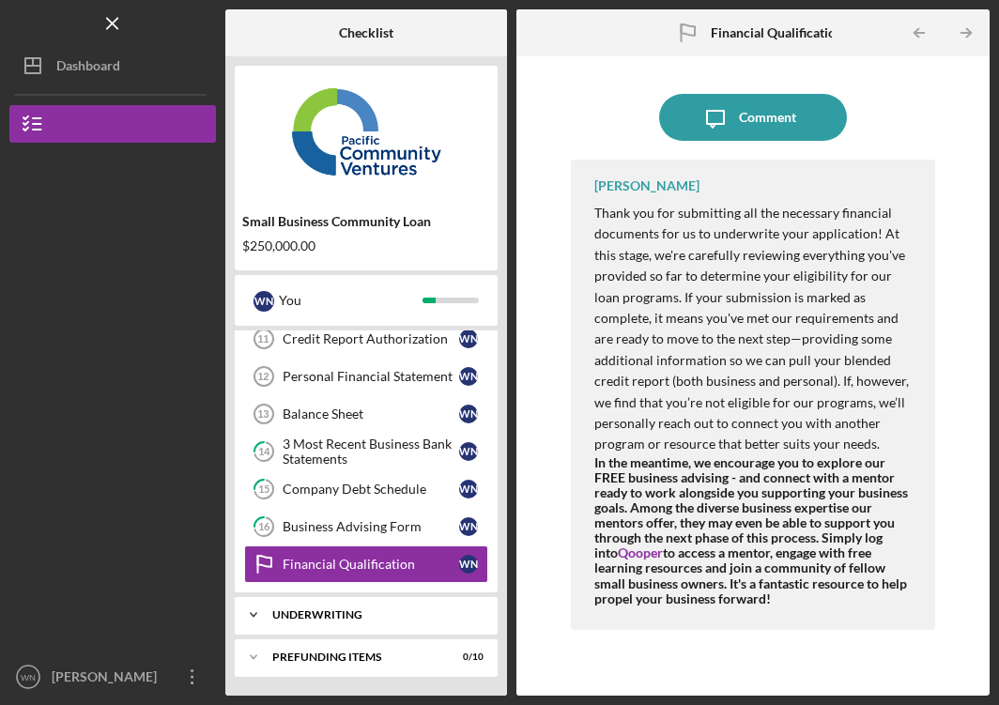
click at [254, 612] on icon "Icon/Expander" at bounding box center [254, 615] width 38 height 38
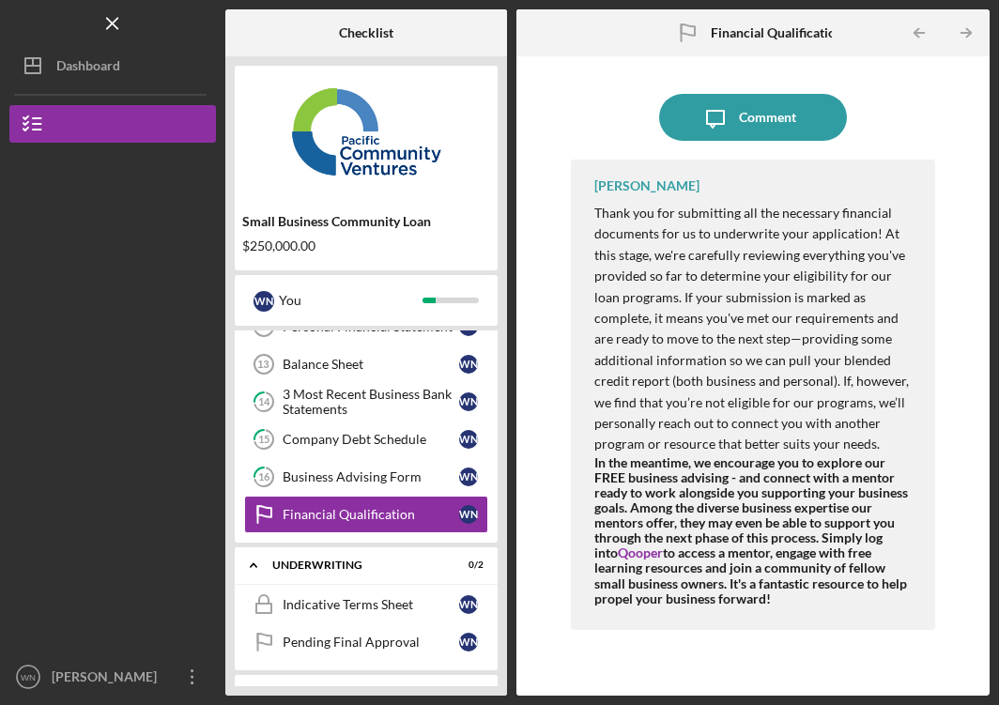
scroll to position [402, 0]
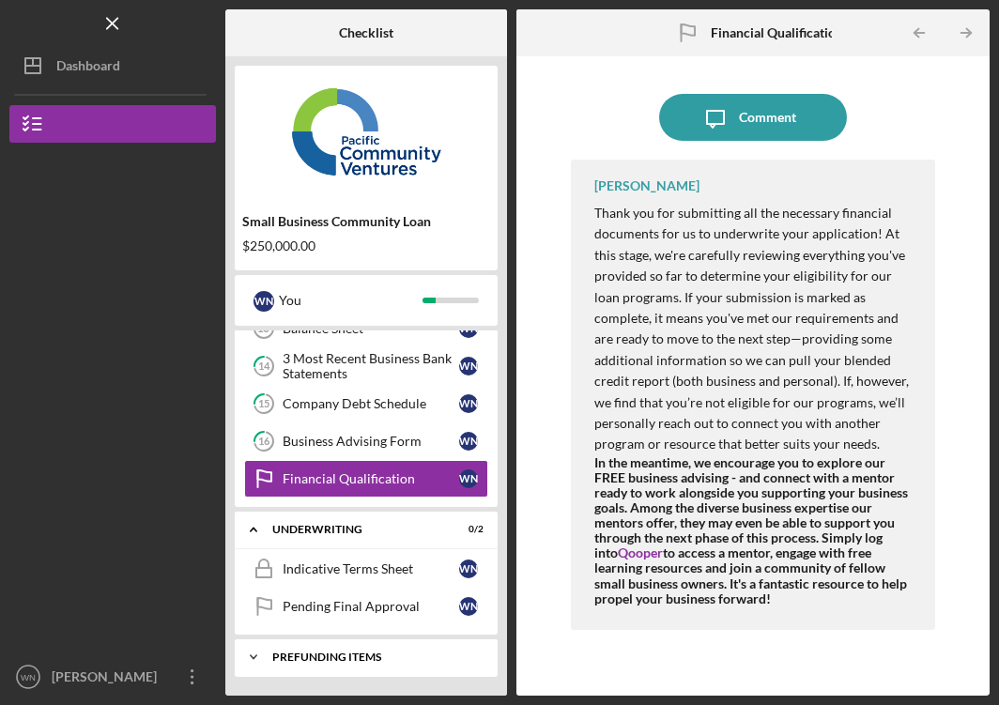
click at [252, 658] on icon "Icon/Expander" at bounding box center [254, 657] width 38 height 38
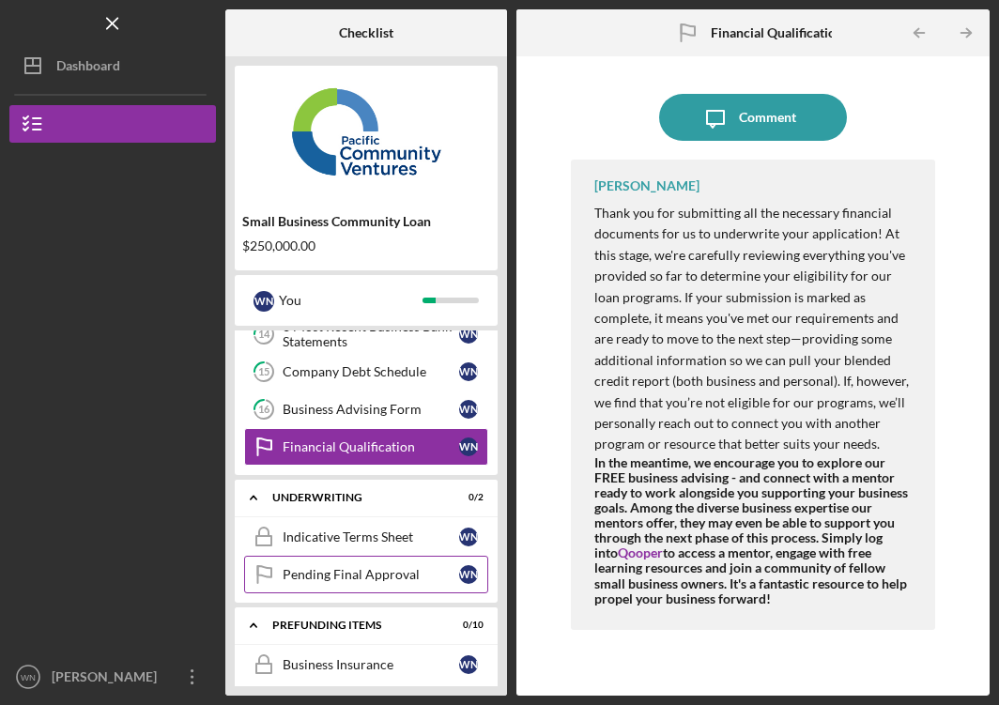
scroll to position [0, 0]
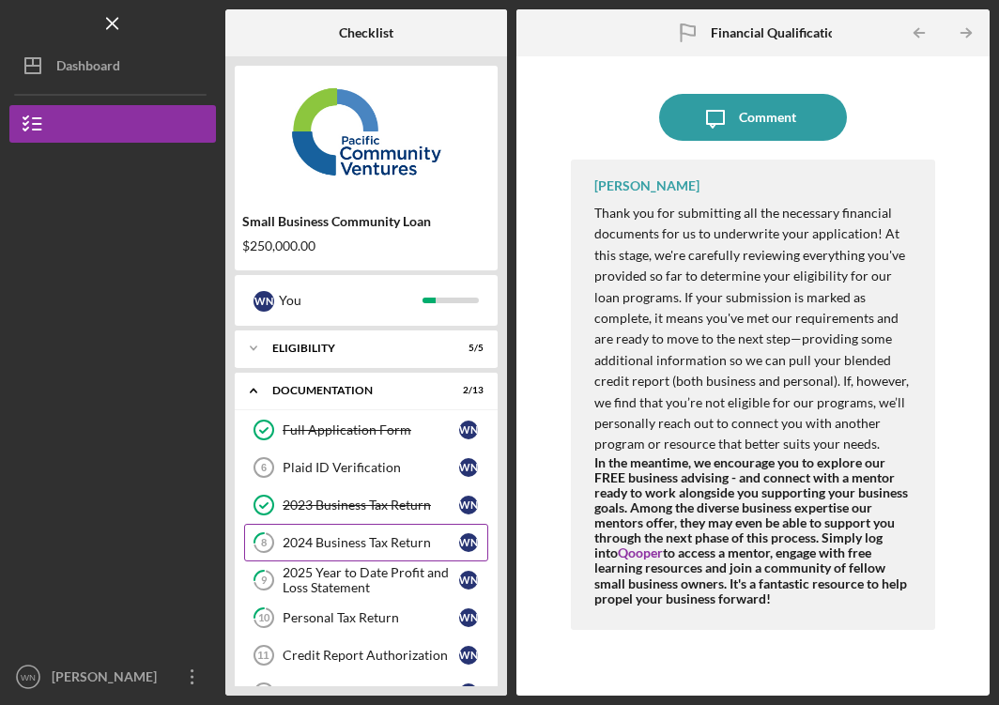
click at [357, 542] on div "2024 Business Tax Return" at bounding box center [371, 542] width 177 height 15
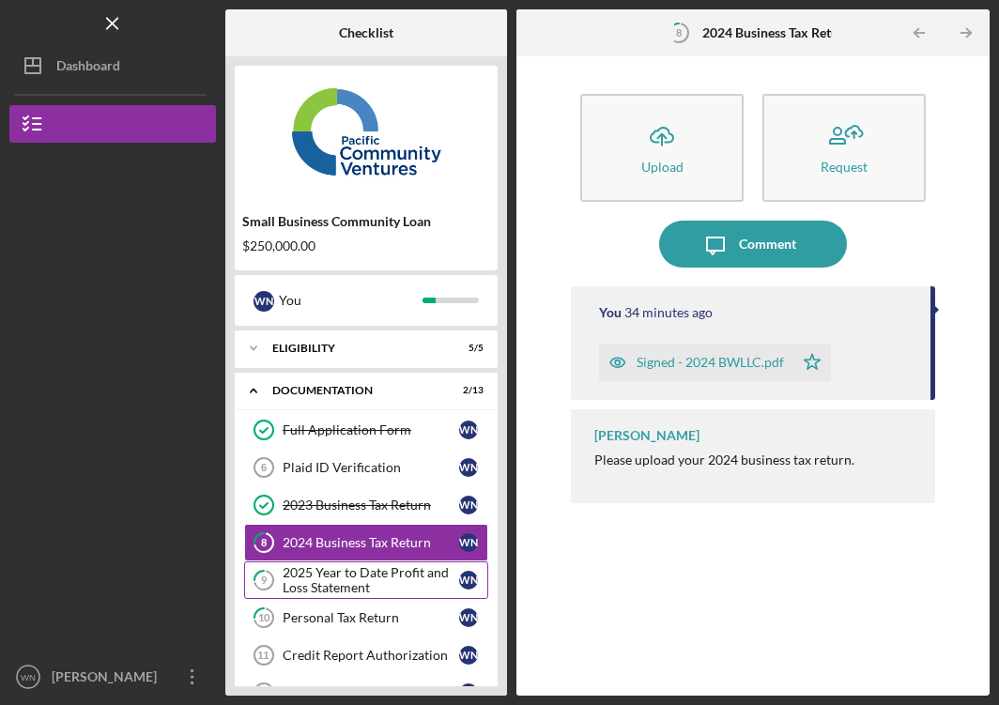
click at [352, 575] on div "2025 Year to Date Profit and Loss Statement" at bounding box center [371, 580] width 177 height 30
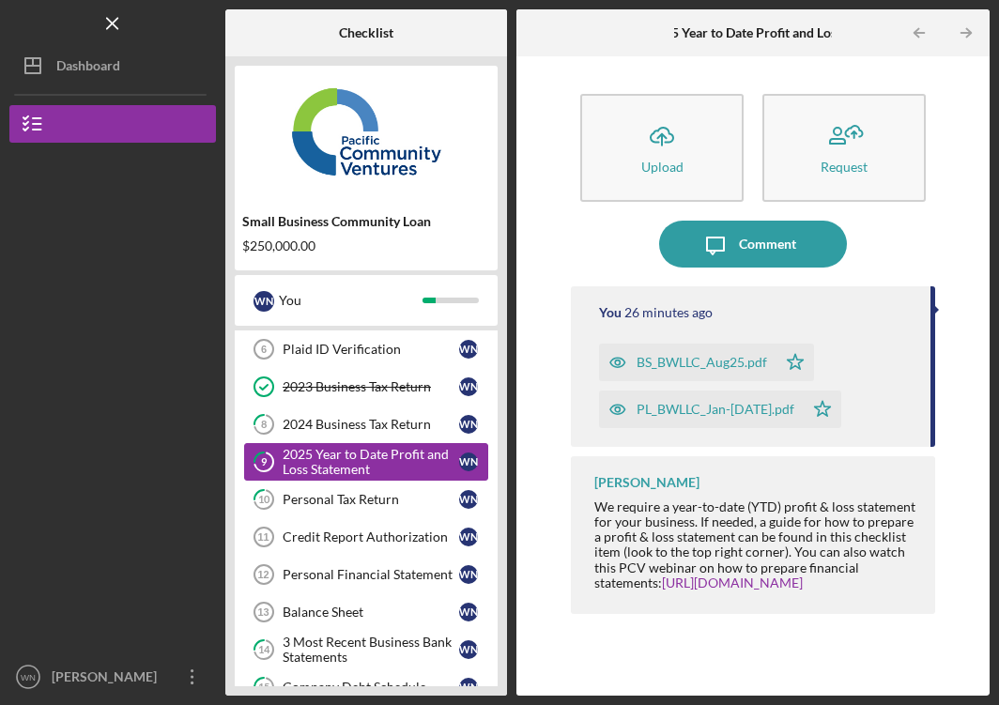
scroll to position [157, 0]
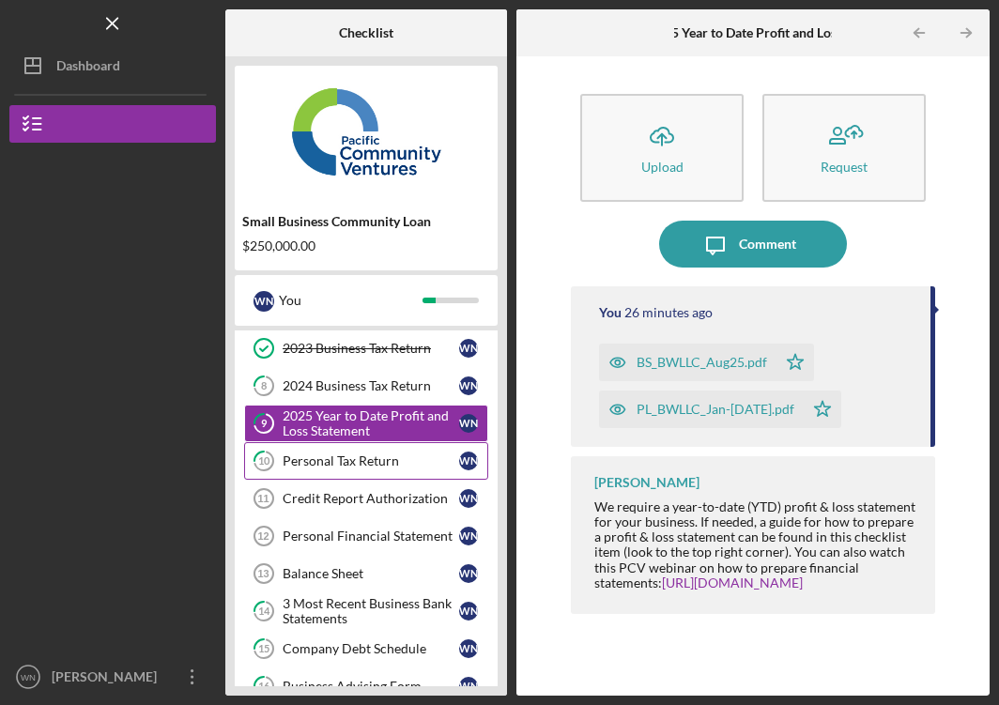
click at [344, 466] on div "Personal Tax Return" at bounding box center [371, 460] width 177 height 15
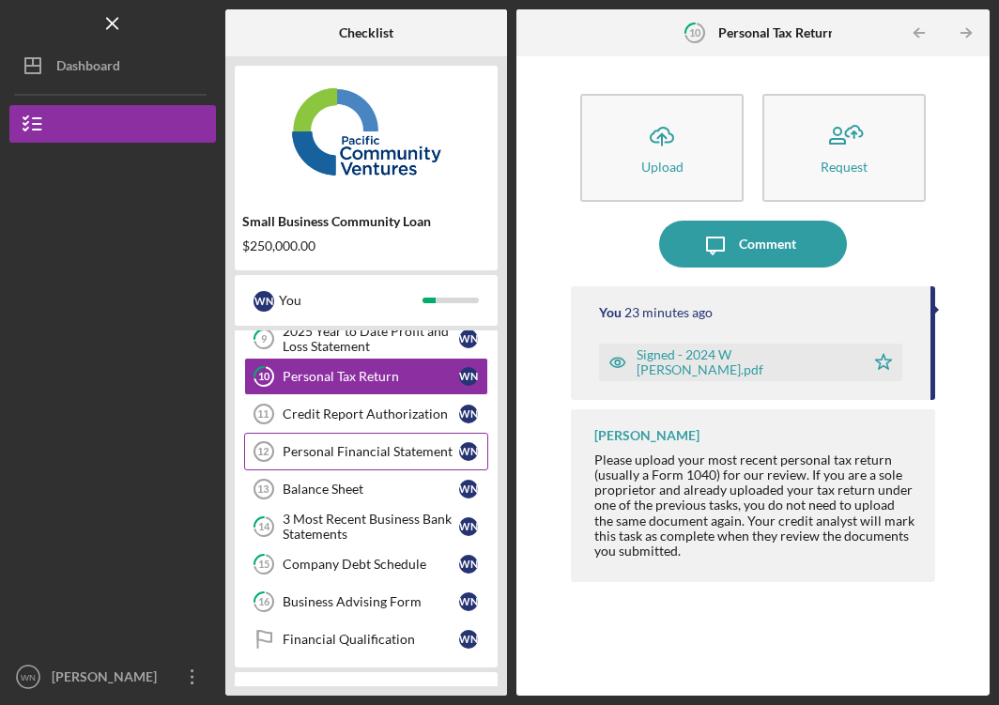
scroll to position [243, 0]
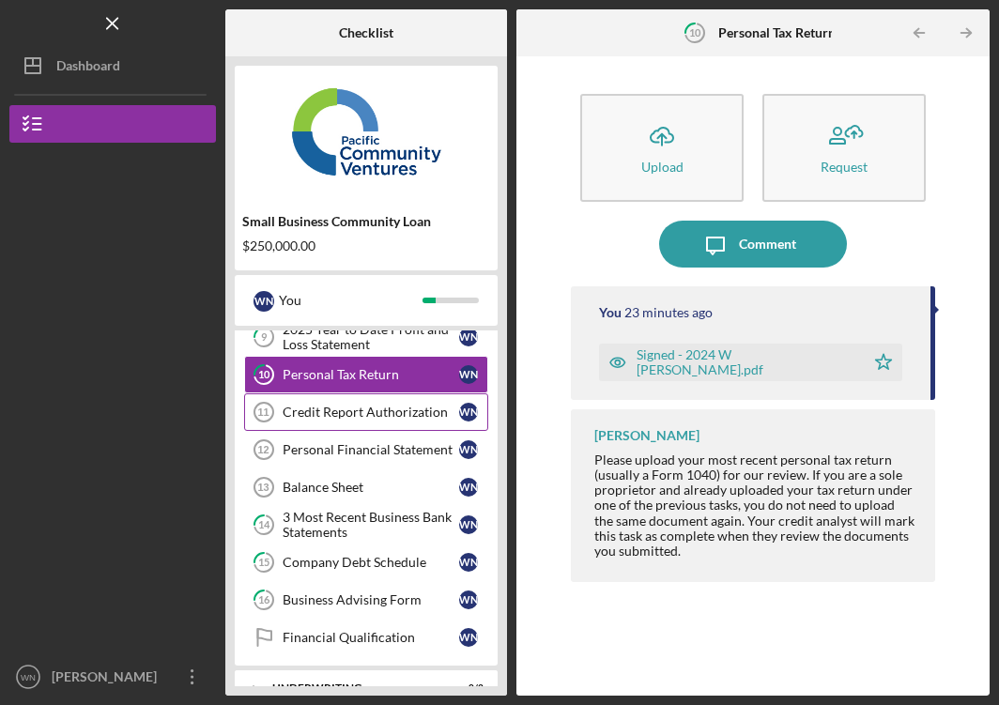
click at [363, 412] on div "Credit Report Authorization" at bounding box center [371, 412] width 177 height 15
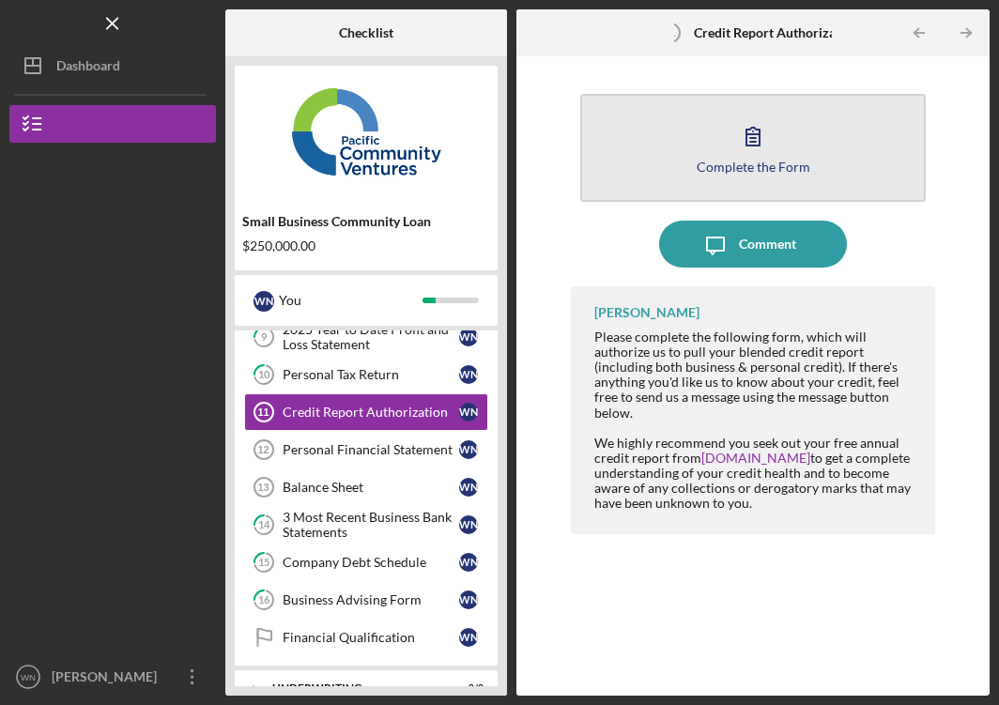
click at [754, 139] on icon "button" at bounding box center [753, 136] width 47 height 47
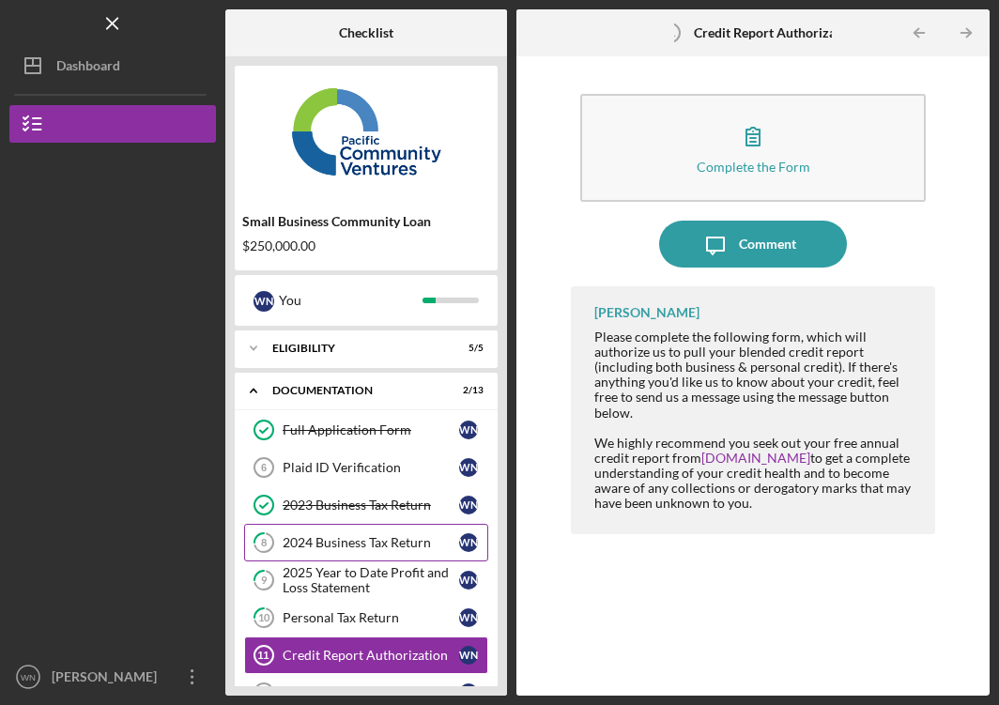
click at [330, 540] on div "2024 Business Tax Return" at bounding box center [371, 542] width 177 height 15
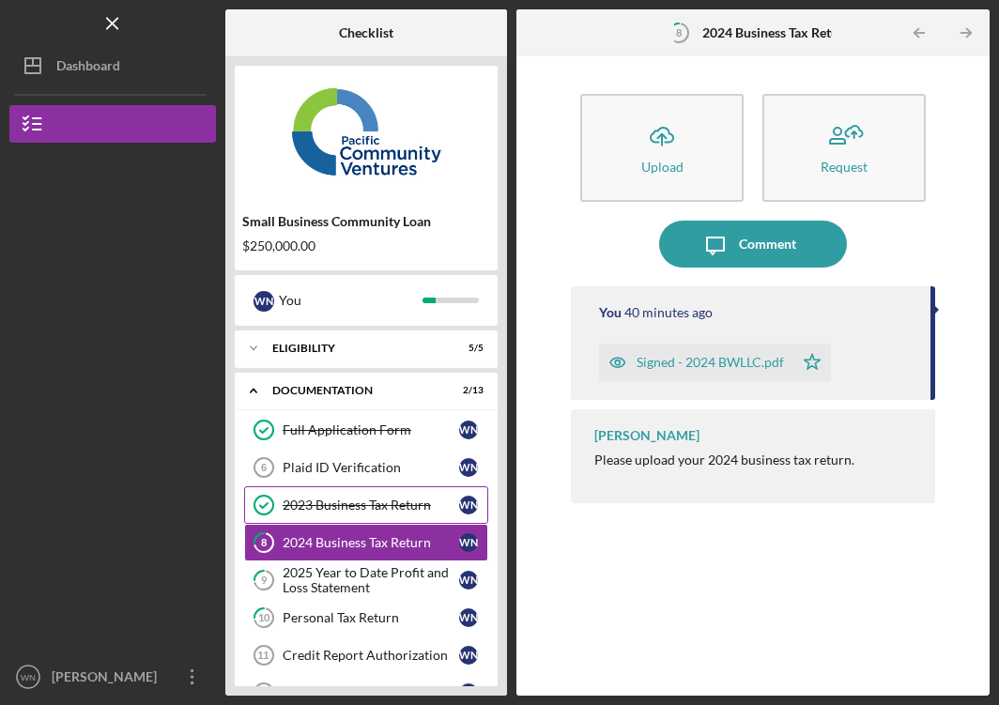
click at [332, 510] on div "2023 Business Tax Return" at bounding box center [371, 505] width 177 height 15
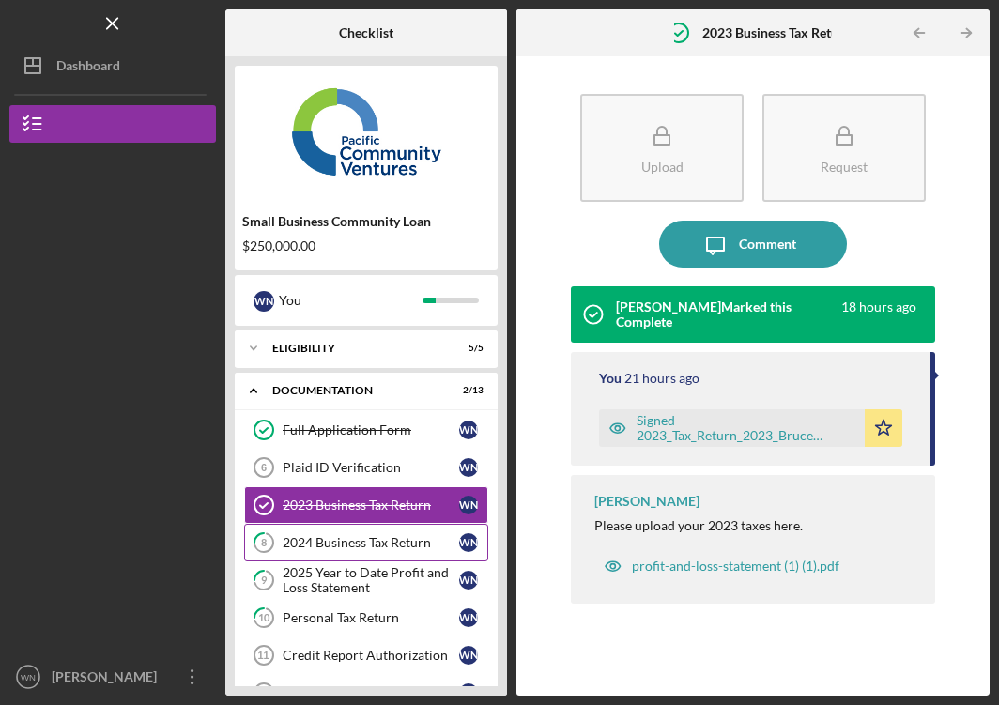
click at [322, 540] on div "2024 Business Tax Return" at bounding box center [371, 542] width 177 height 15
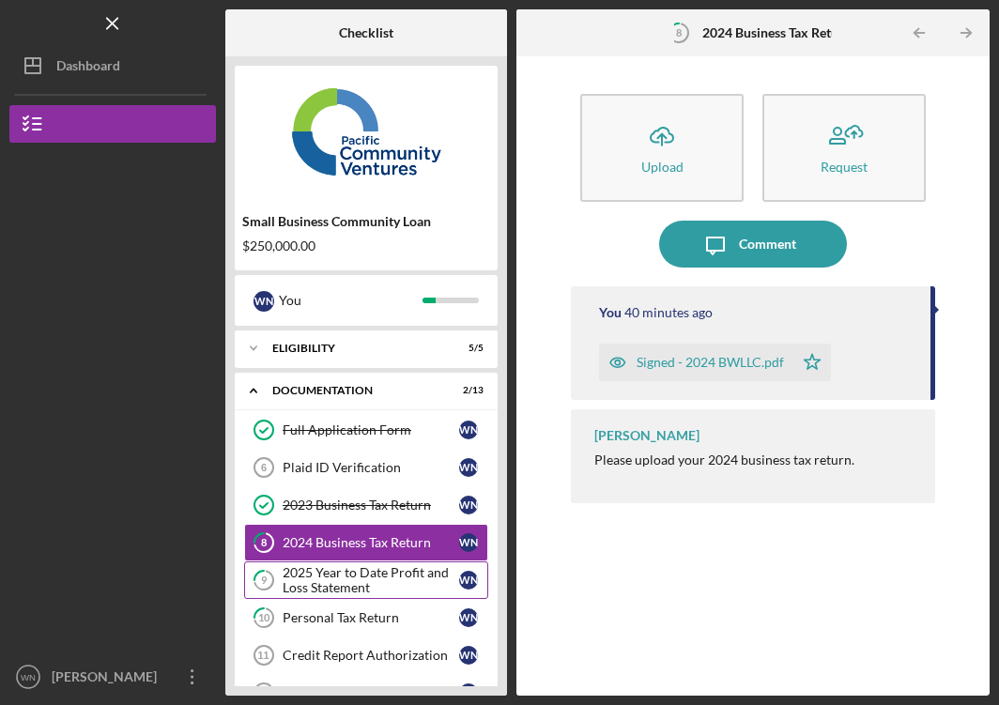
click at [325, 580] on div "2025 Year to Date Profit and Loss Statement" at bounding box center [371, 580] width 177 height 30
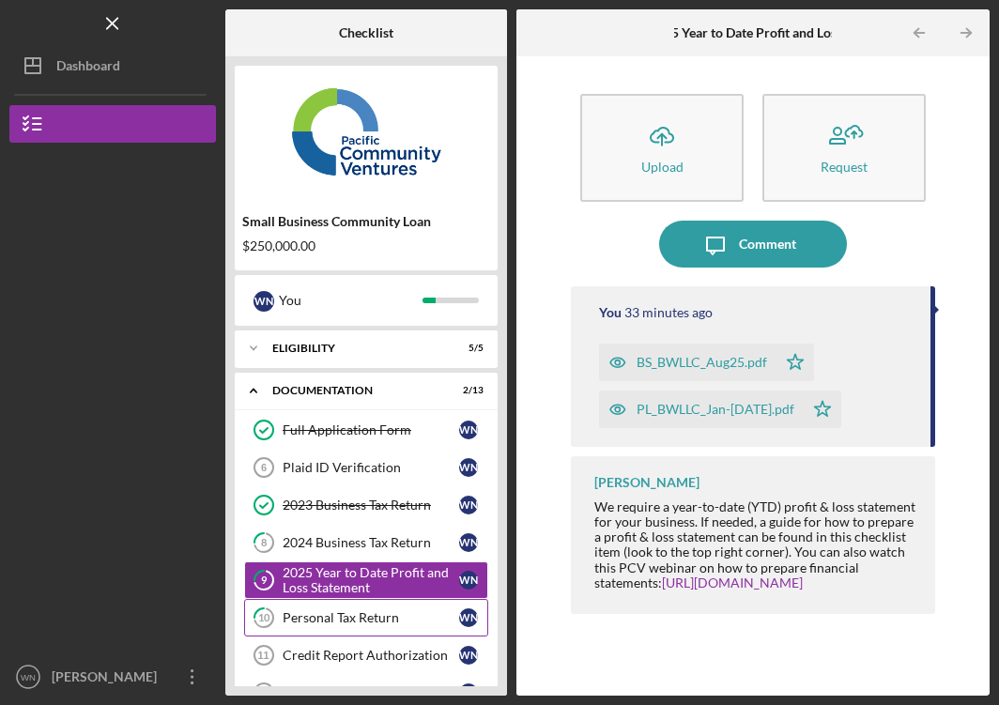
click at [327, 613] on div "Personal Tax Return" at bounding box center [371, 617] width 177 height 15
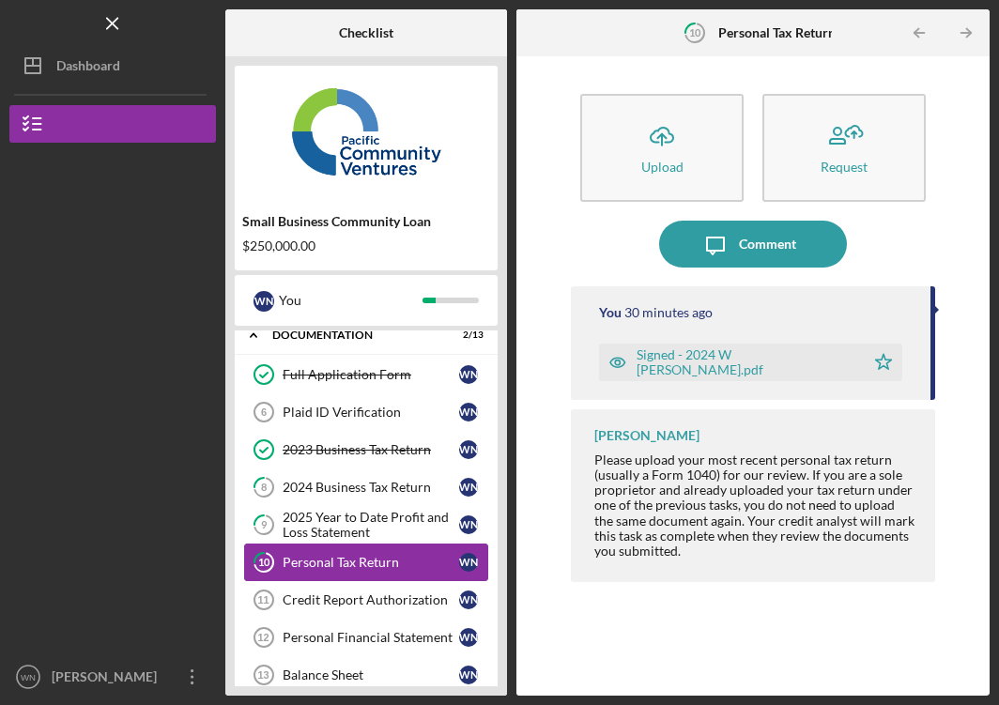
scroll to position [57, 0]
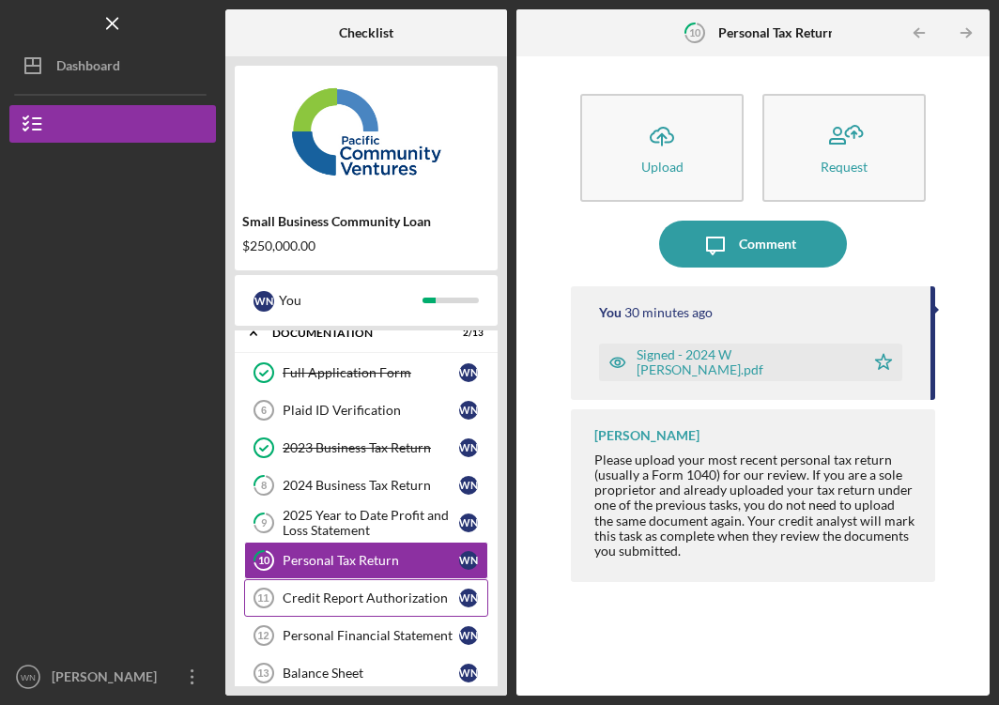
click at [329, 592] on div "Credit Report Authorization" at bounding box center [371, 598] width 177 height 15
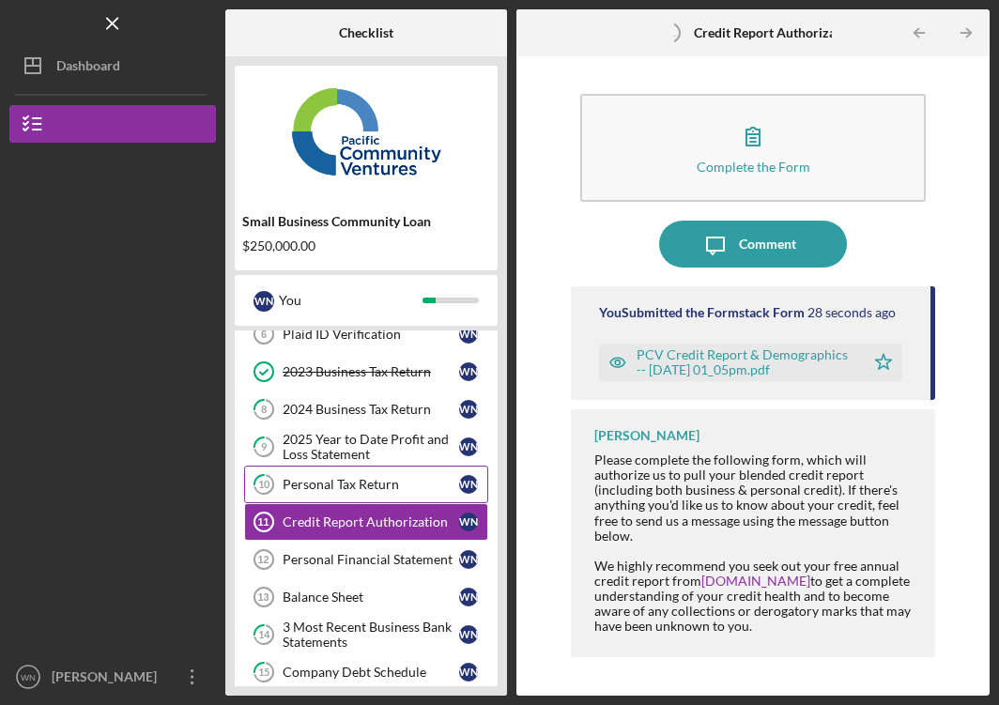
scroll to position [137, 0]
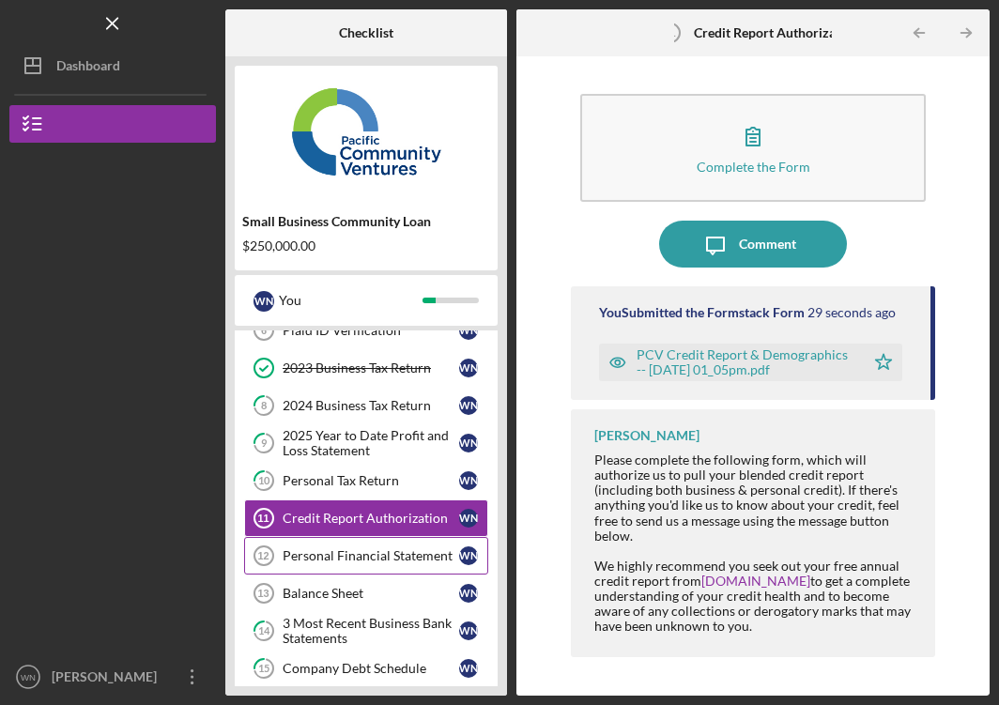
click at [328, 564] on link "Personal Financial Statement 12 Personal Financial Statement W N" at bounding box center [366, 556] width 244 height 38
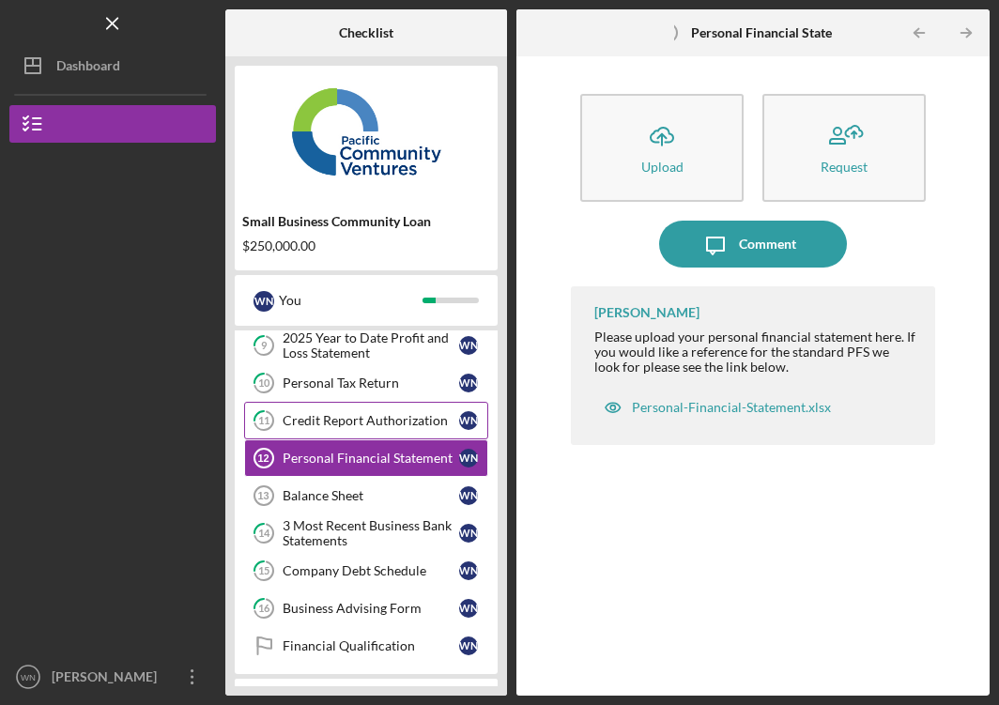
scroll to position [230, 0]
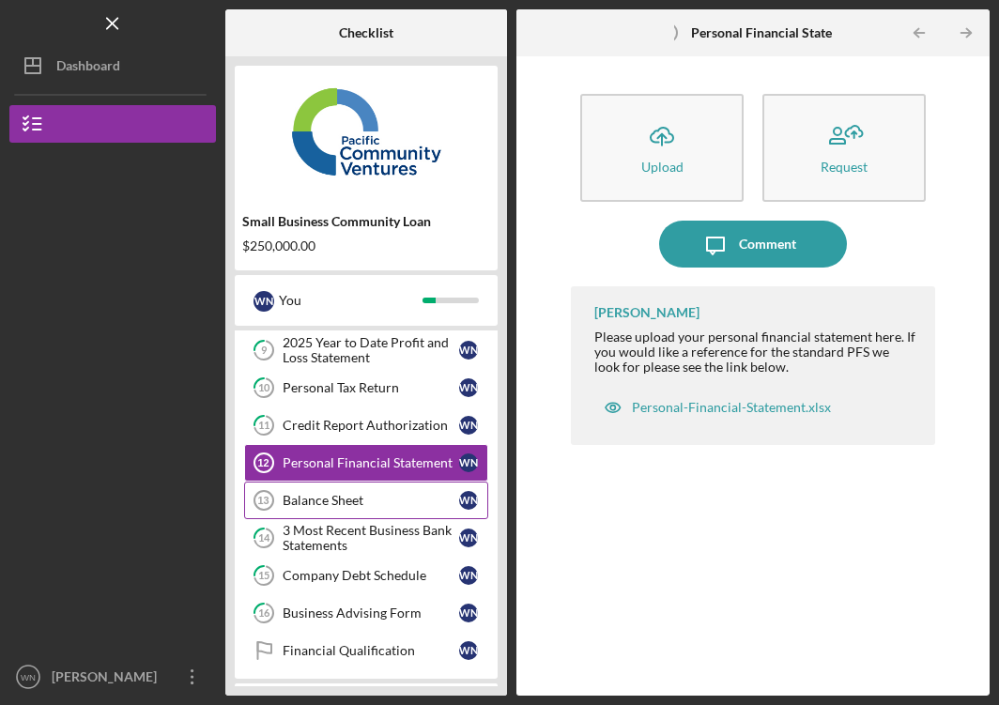
click at [374, 504] on div "Balance Sheet" at bounding box center [371, 500] width 177 height 15
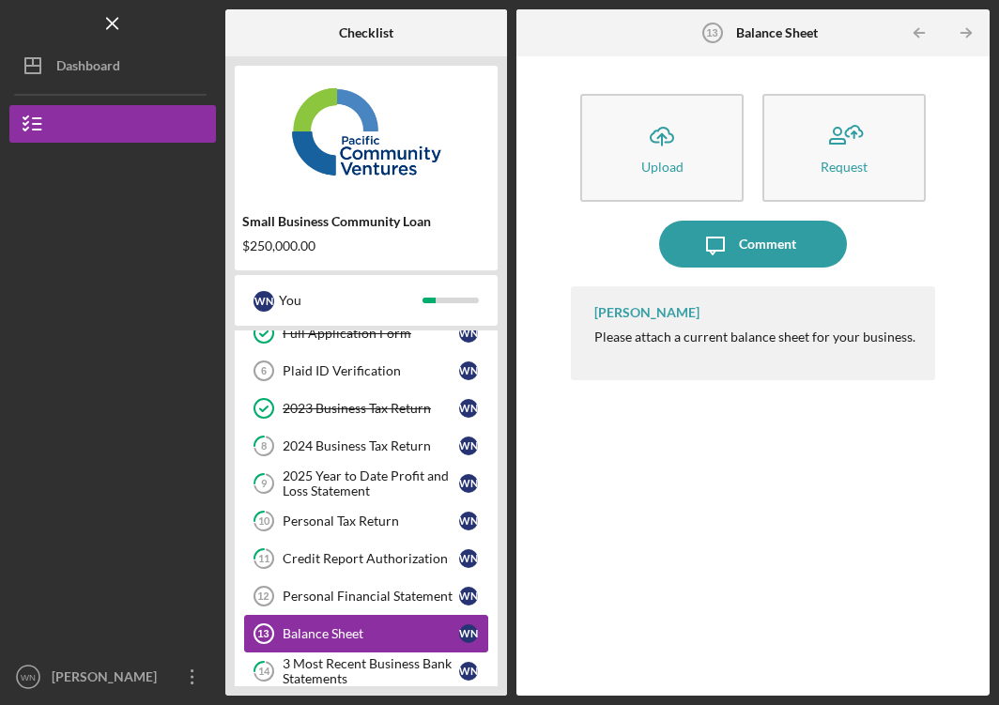
scroll to position [91, 0]
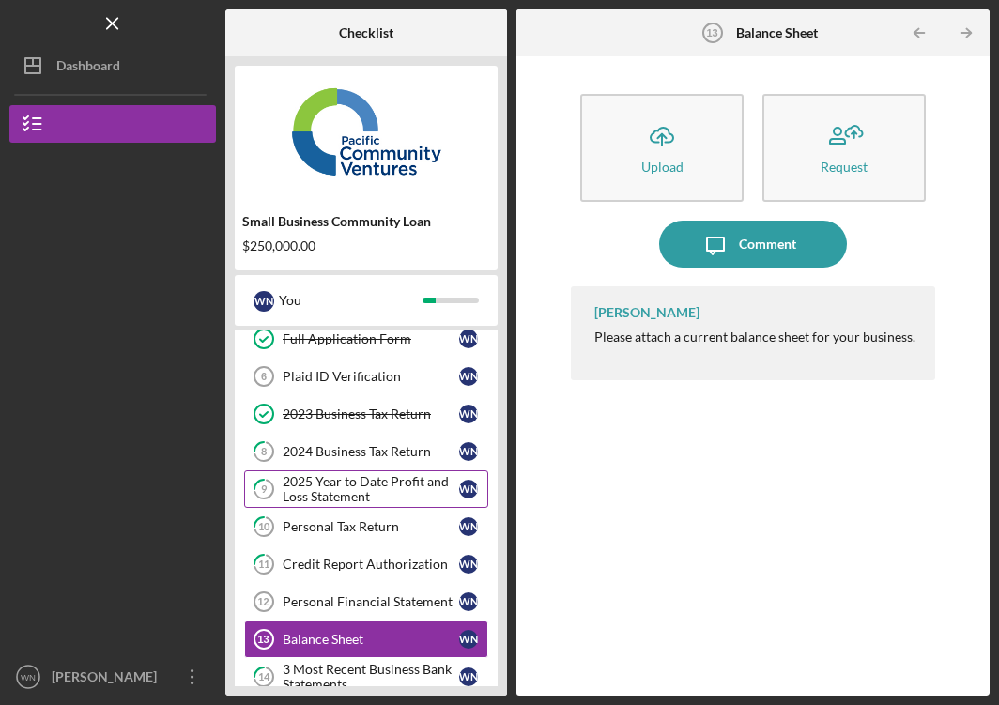
click at [365, 489] on div "2025 Year to Date Profit and Loss Statement" at bounding box center [371, 489] width 177 height 30
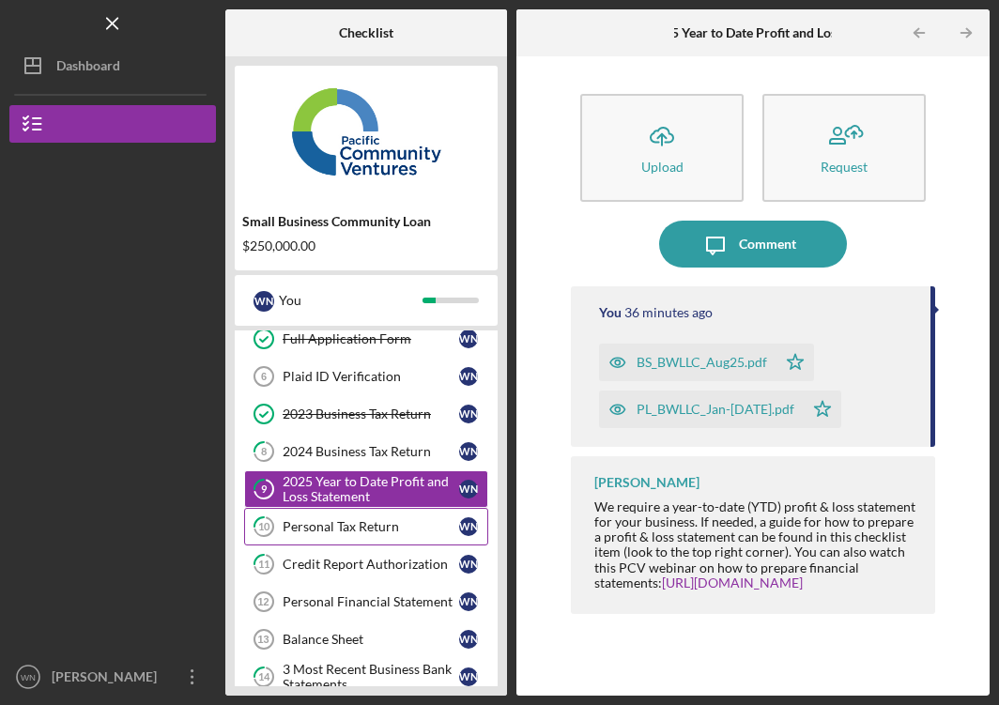
click at [348, 524] on div "Personal Tax Return" at bounding box center [371, 526] width 177 height 15
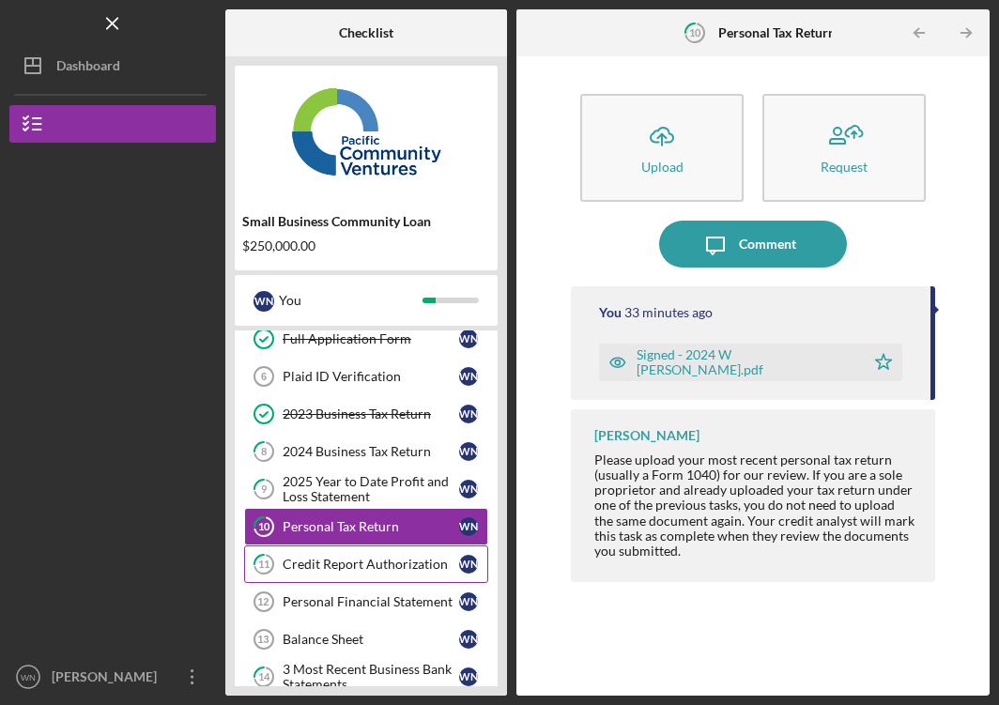
click at [337, 561] on div "Credit Report Authorization" at bounding box center [371, 564] width 177 height 15
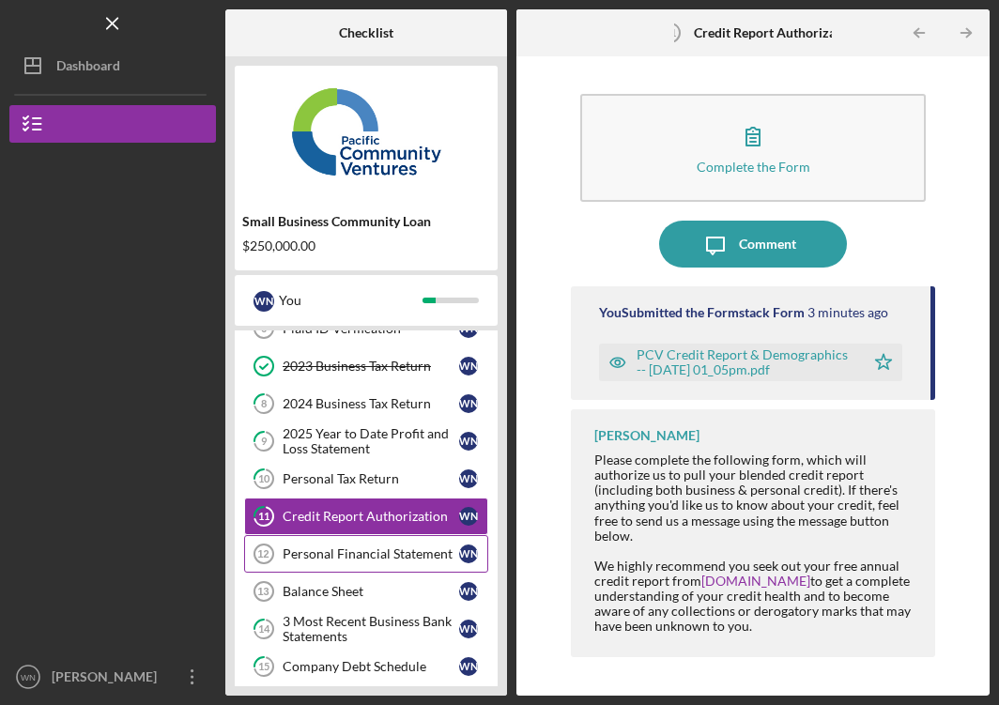
scroll to position [142, 0]
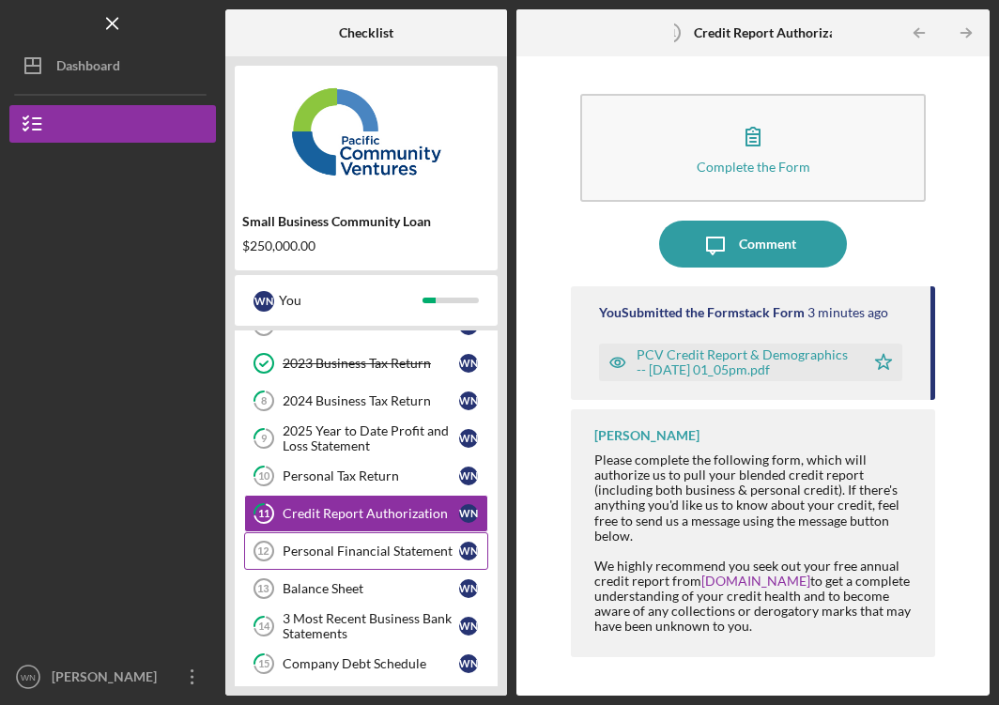
click at [335, 556] on div "Personal Financial Statement" at bounding box center [371, 551] width 177 height 15
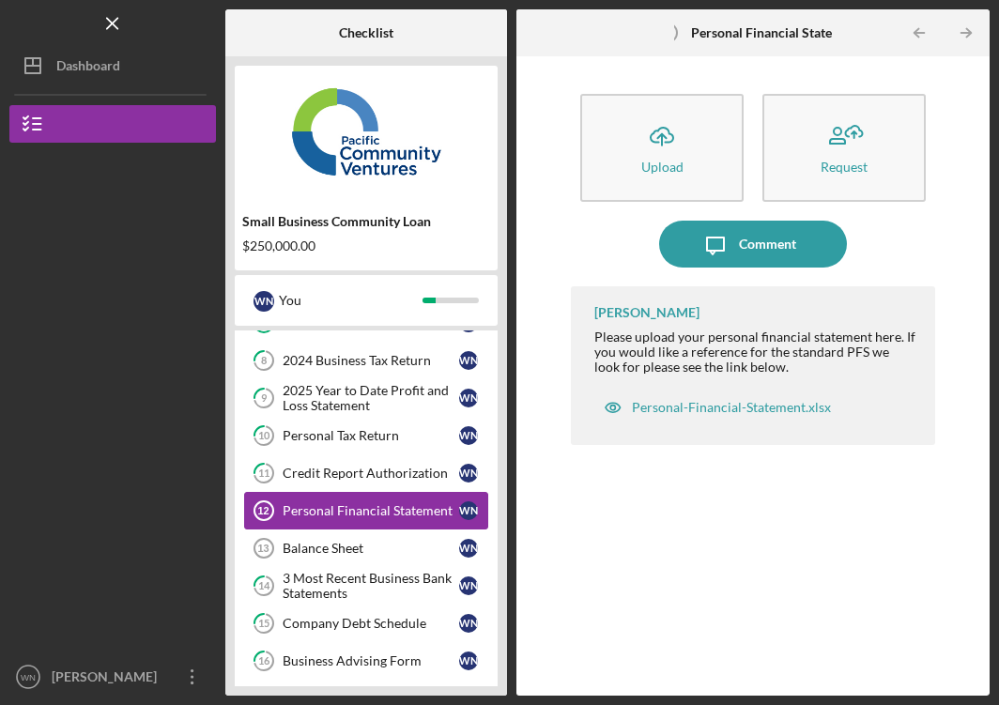
scroll to position [187, 0]
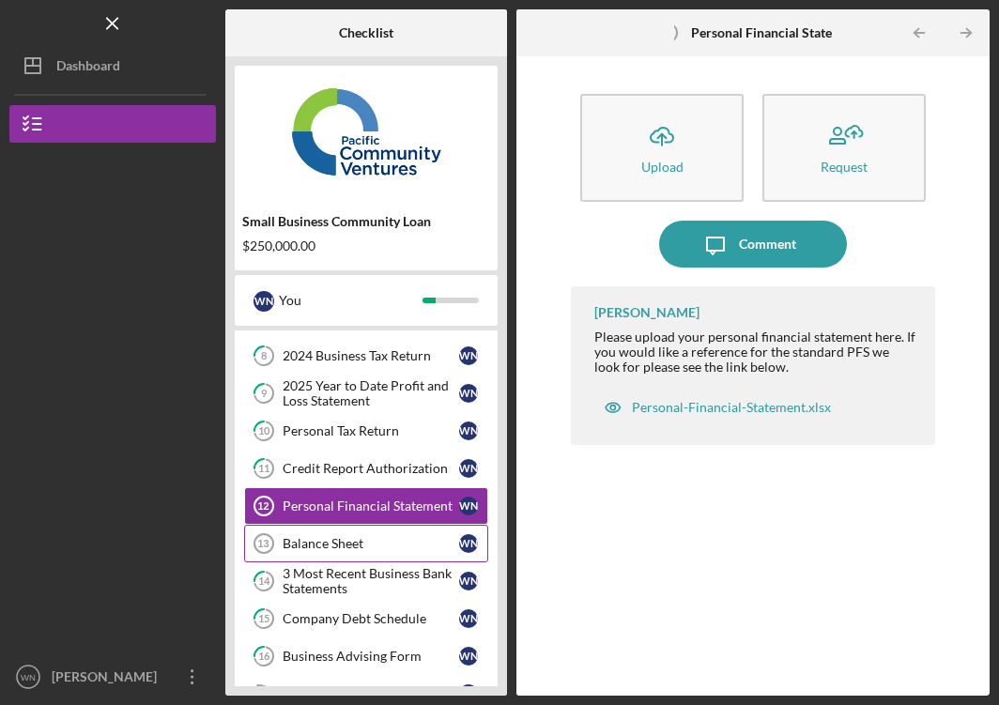
click at [327, 542] on div "Balance Sheet" at bounding box center [371, 543] width 177 height 15
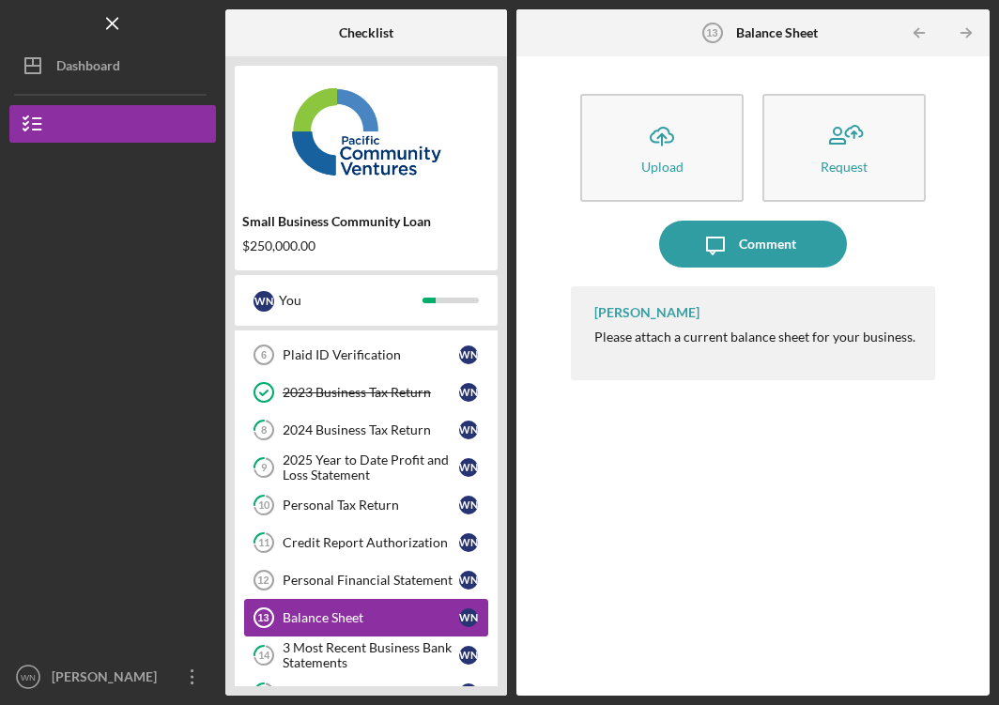
scroll to position [110, 0]
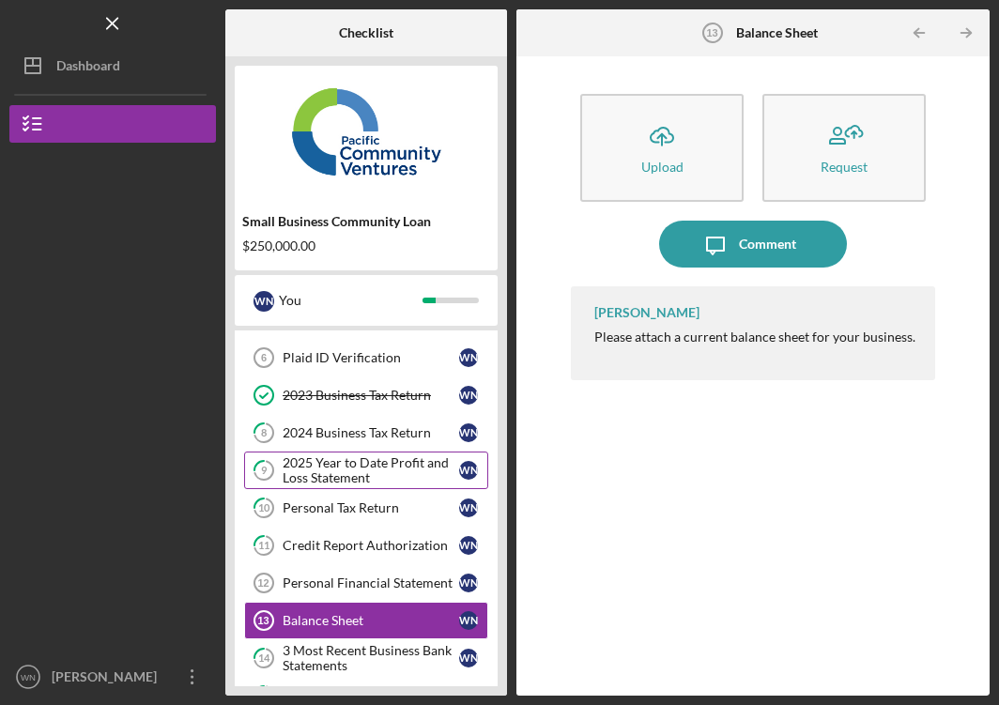
click at [346, 458] on div "2025 Year to Date Profit and Loss Statement" at bounding box center [371, 470] width 177 height 30
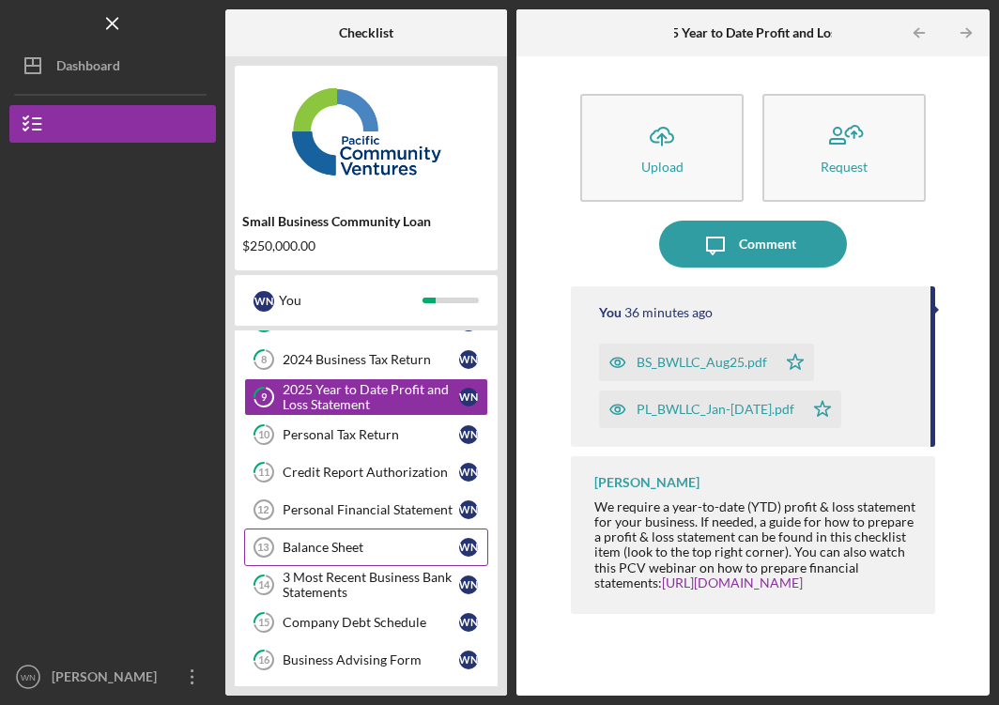
scroll to position [180, 0]
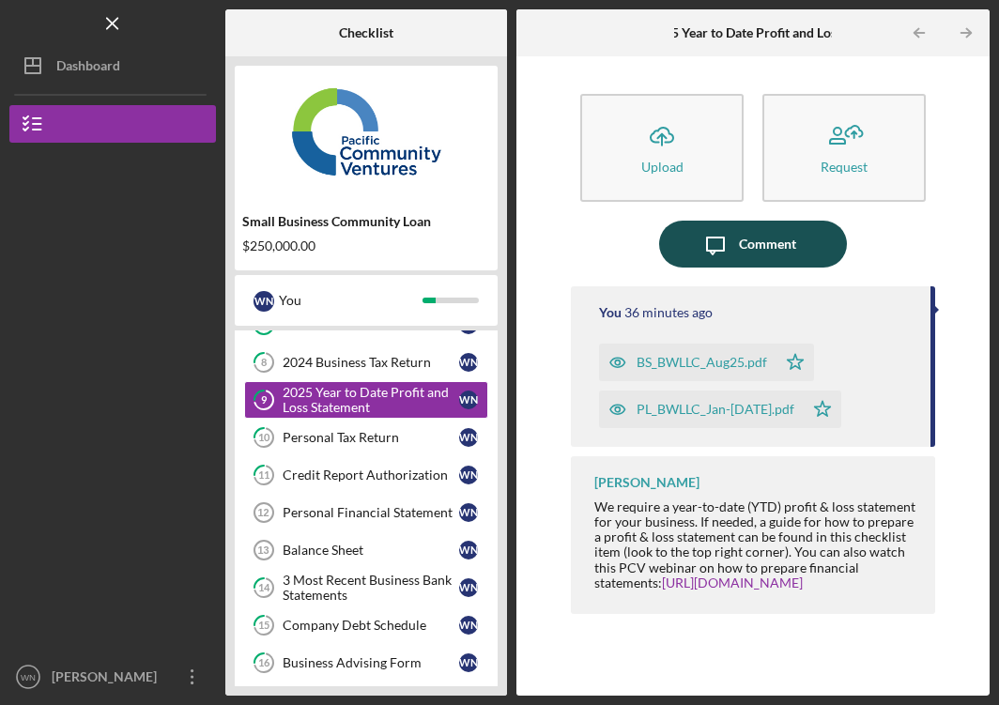
click at [754, 240] on div "Comment" at bounding box center [767, 244] width 57 height 47
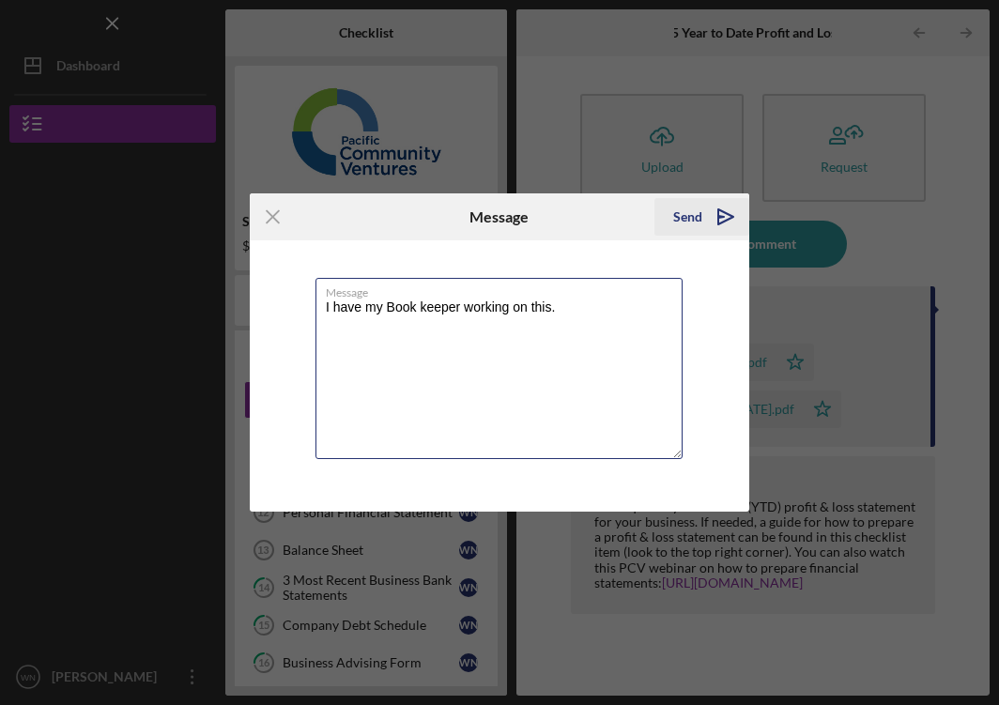
type textarea "I have my Book keeper working on this."
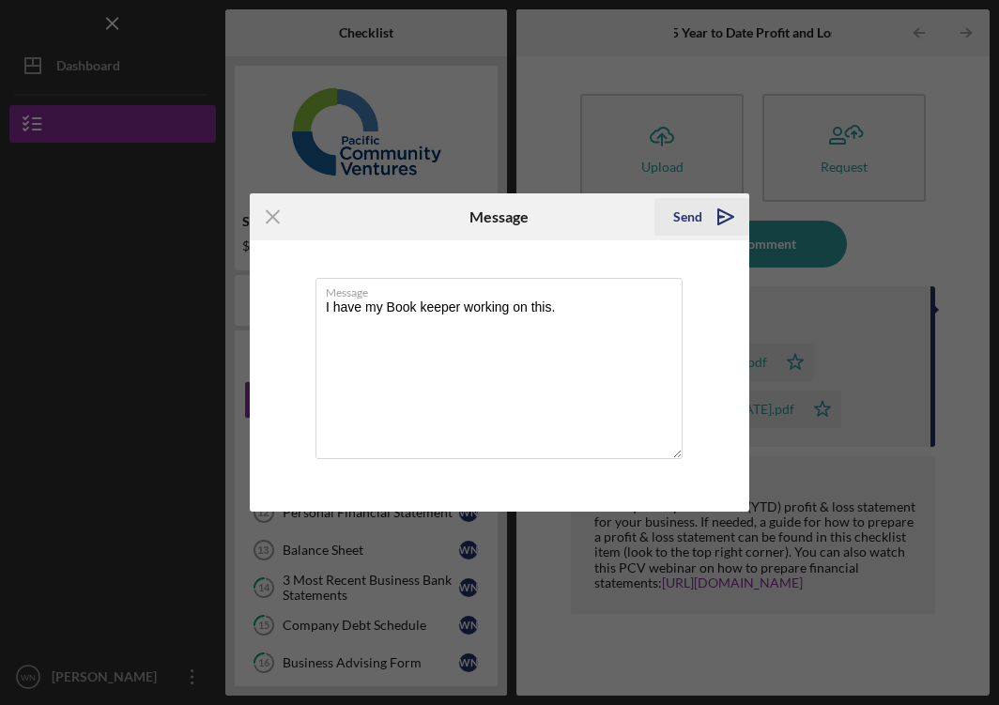
click at [721, 213] on icon "Icon/icon-invite-send" at bounding box center [725, 216] width 47 height 47
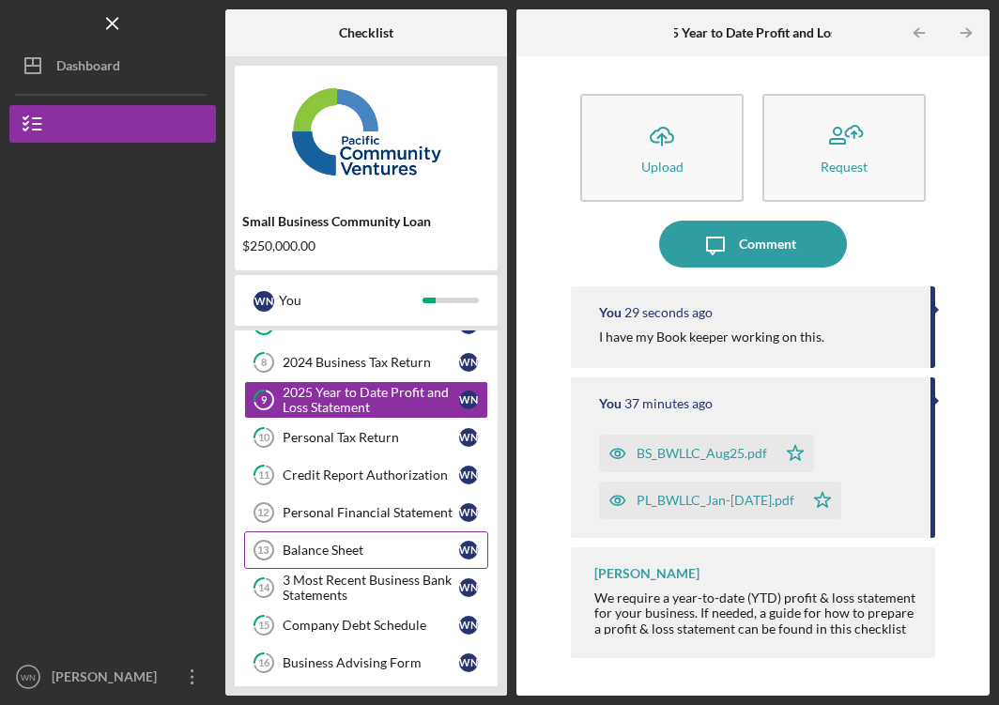
click at [346, 549] on div "Balance Sheet" at bounding box center [371, 550] width 177 height 15
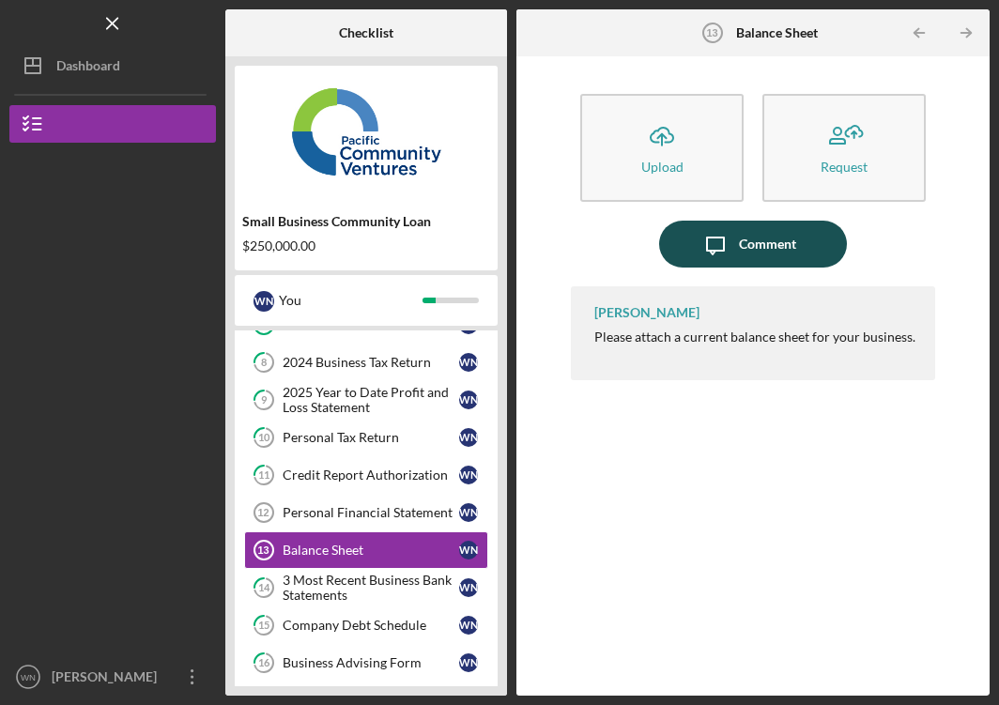
click at [778, 258] on div "Comment" at bounding box center [767, 244] width 57 height 47
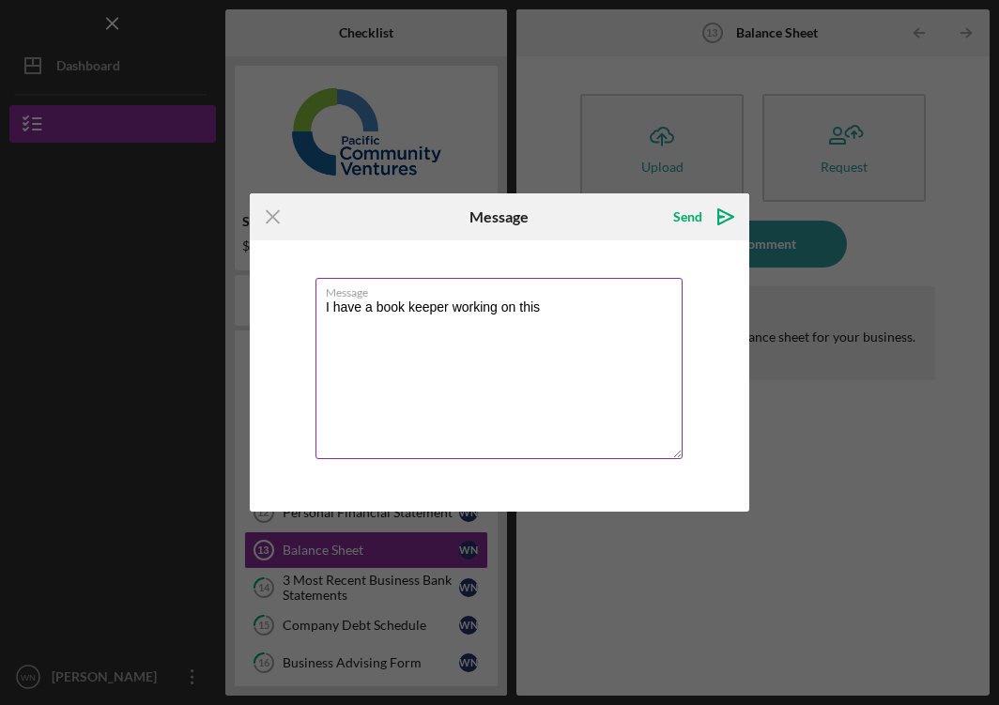
click at [376, 308] on textarea "I have a book keeper working on this" at bounding box center [498, 368] width 367 height 181
click at [559, 310] on textarea "I have my book keeper working on this" at bounding box center [498, 368] width 367 height 181
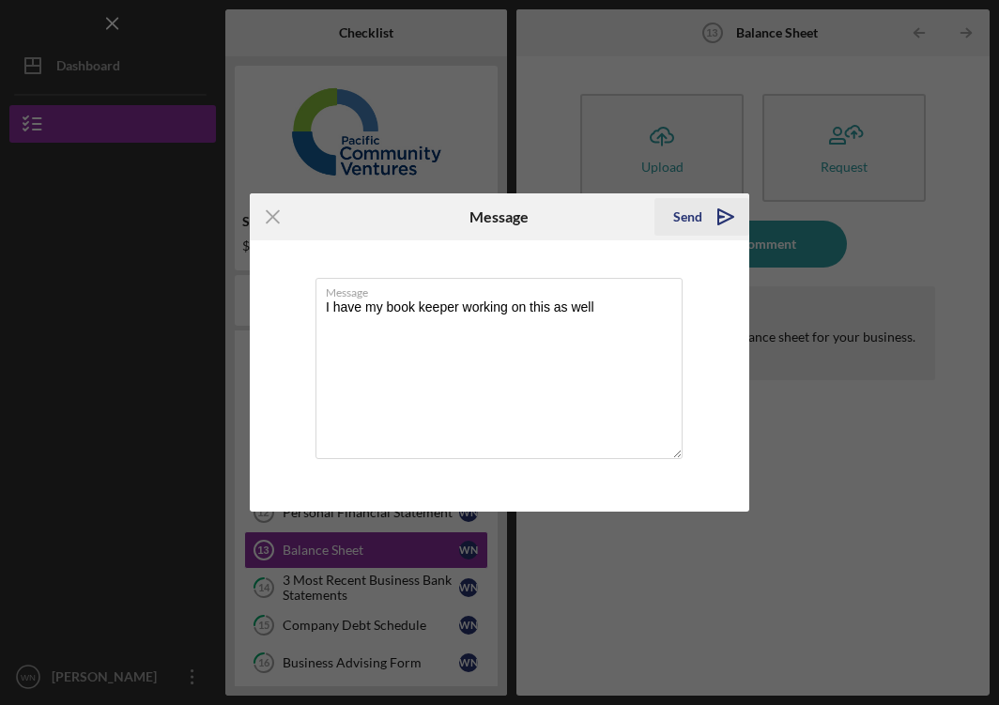
type textarea "I have my book keeper working on this as well"
click at [693, 219] on div "Send" at bounding box center [687, 217] width 29 height 38
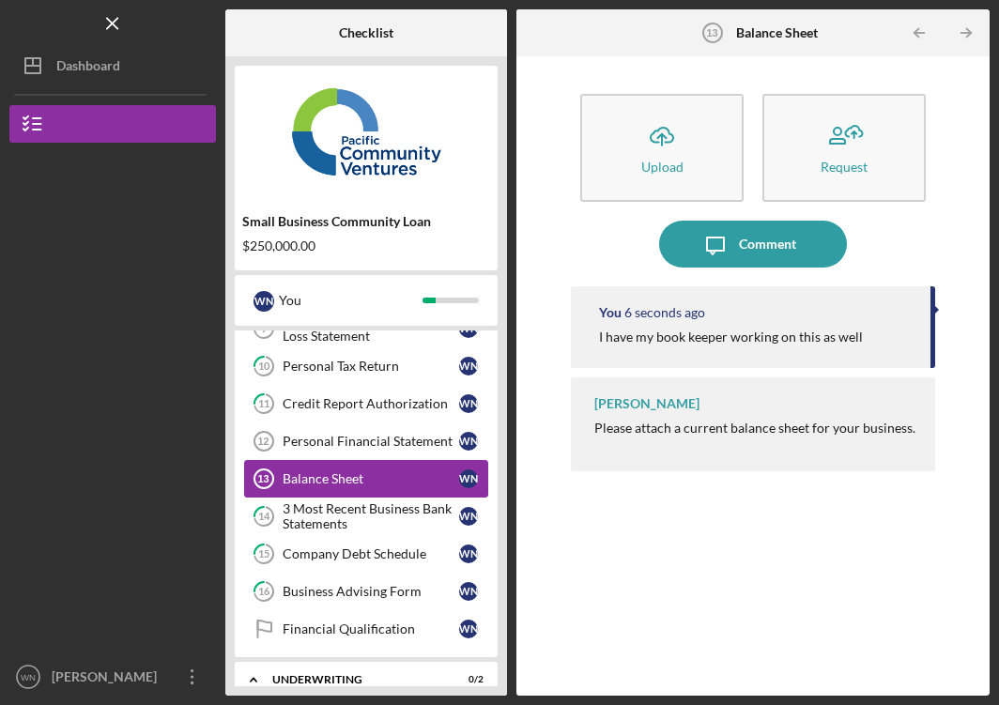
scroll to position [241, 0]
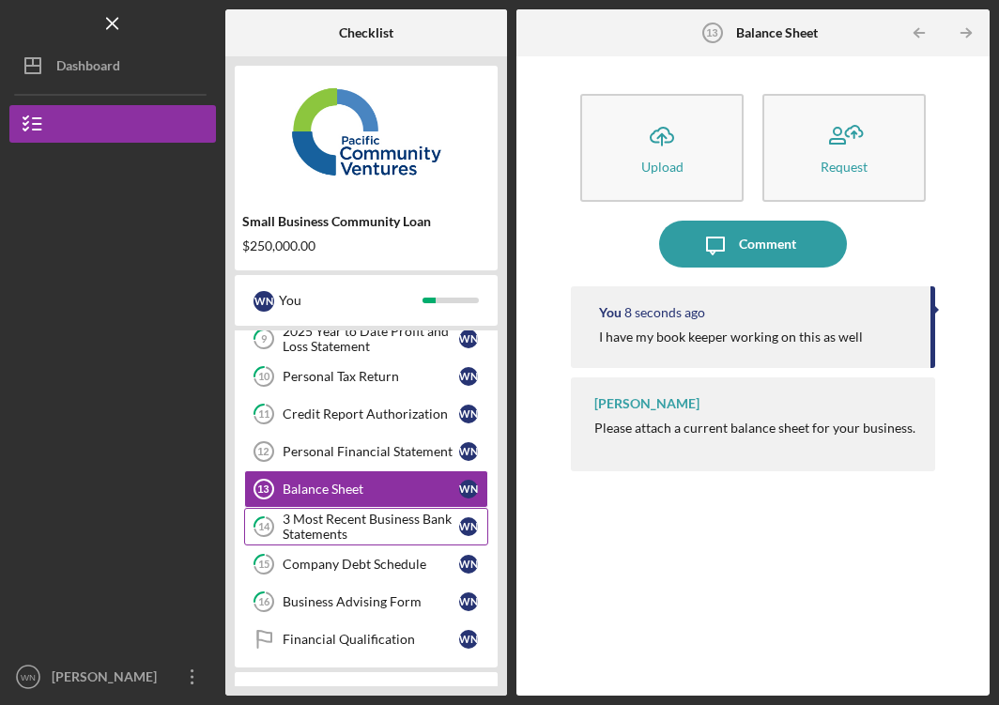
click at [342, 525] on div "3 Most Recent Business Bank Statements" at bounding box center [371, 527] width 177 height 30
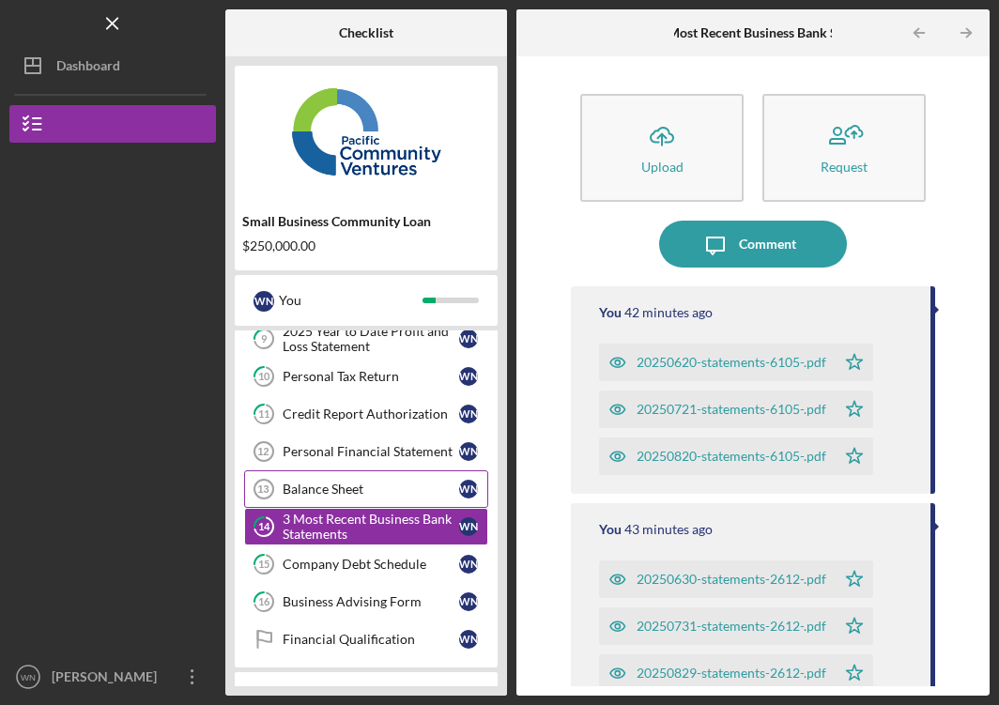
click at [348, 493] on div "Balance Sheet" at bounding box center [371, 489] width 177 height 15
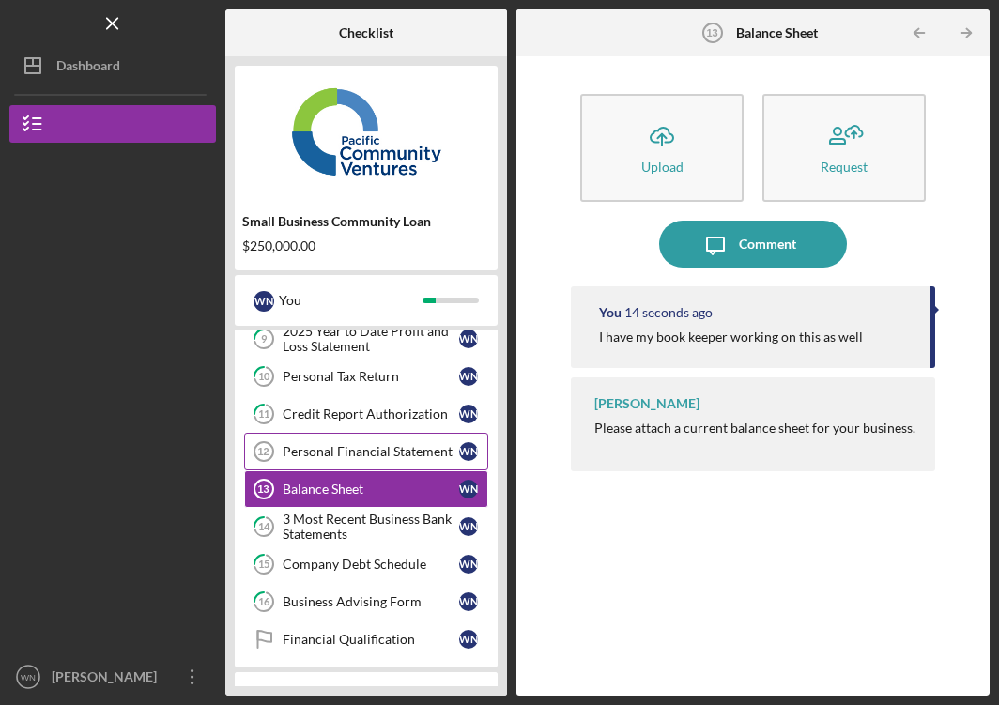
click at [352, 457] on div "Personal Financial Statement" at bounding box center [371, 451] width 177 height 15
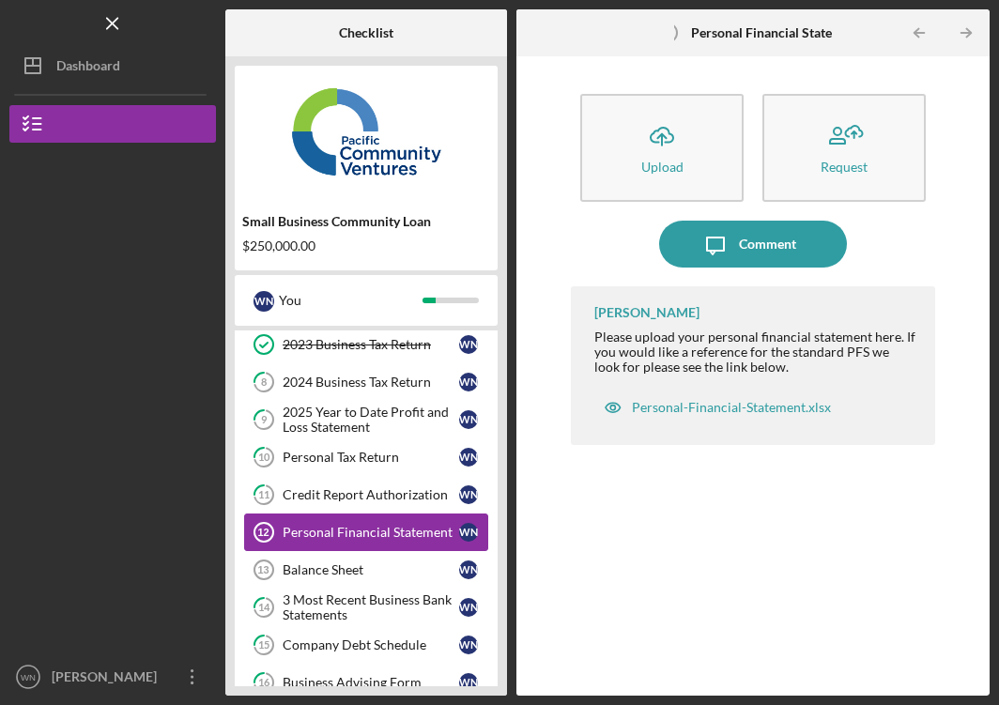
scroll to position [159, 0]
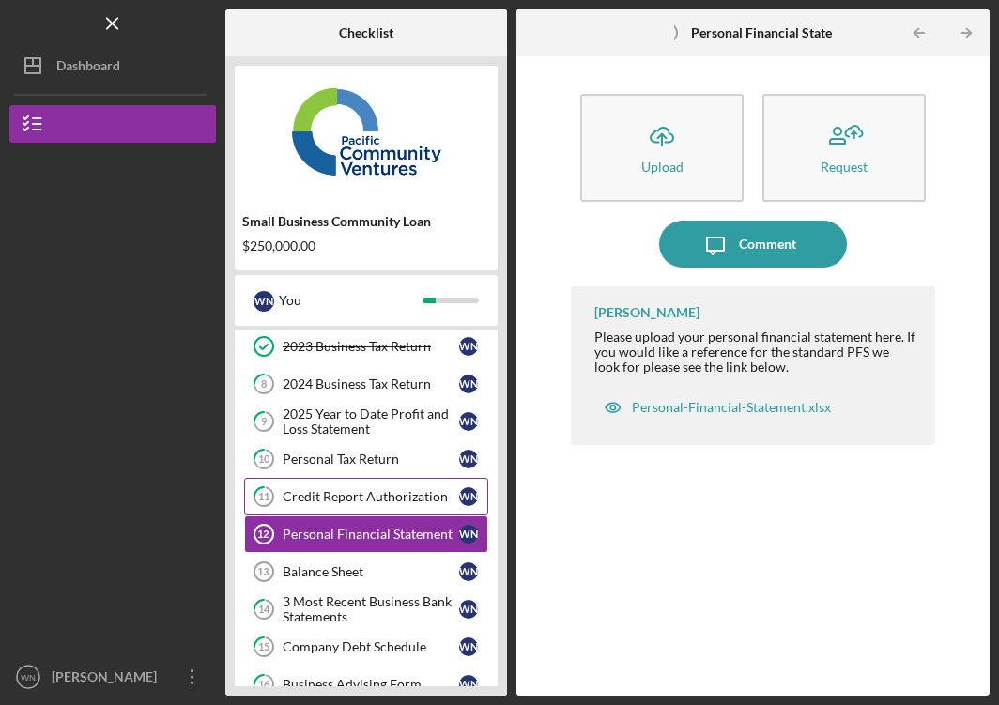
click at [344, 491] on div "Credit Report Authorization" at bounding box center [371, 496] width 177 height 15
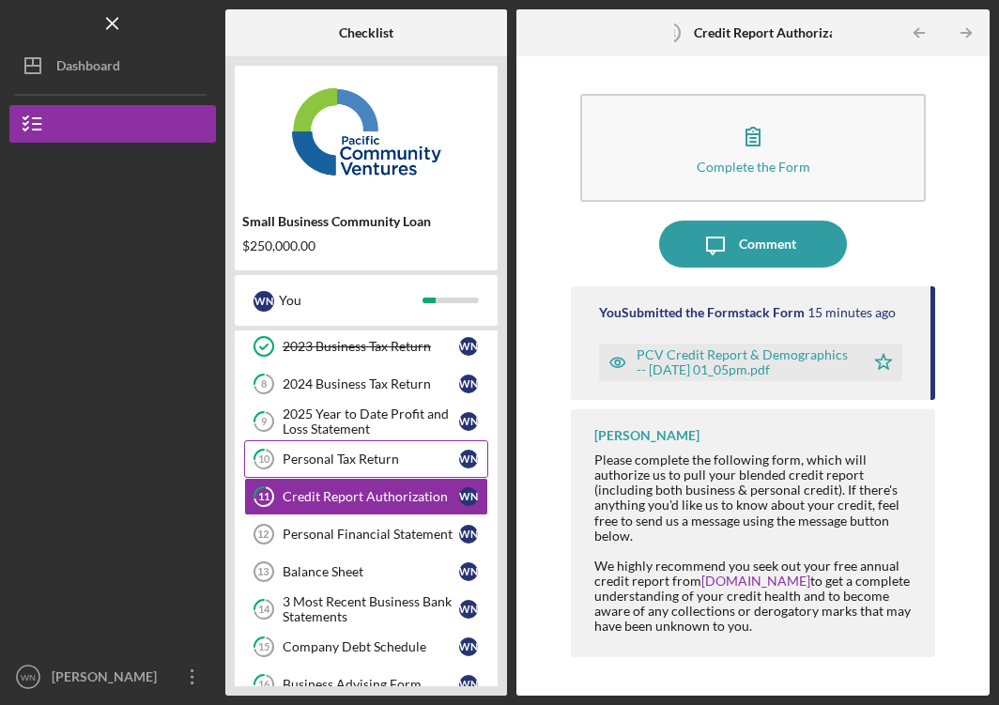
click at [348, 460] on div "Personal Tax Return" at bounding box center [371, 459] width 177 height 15
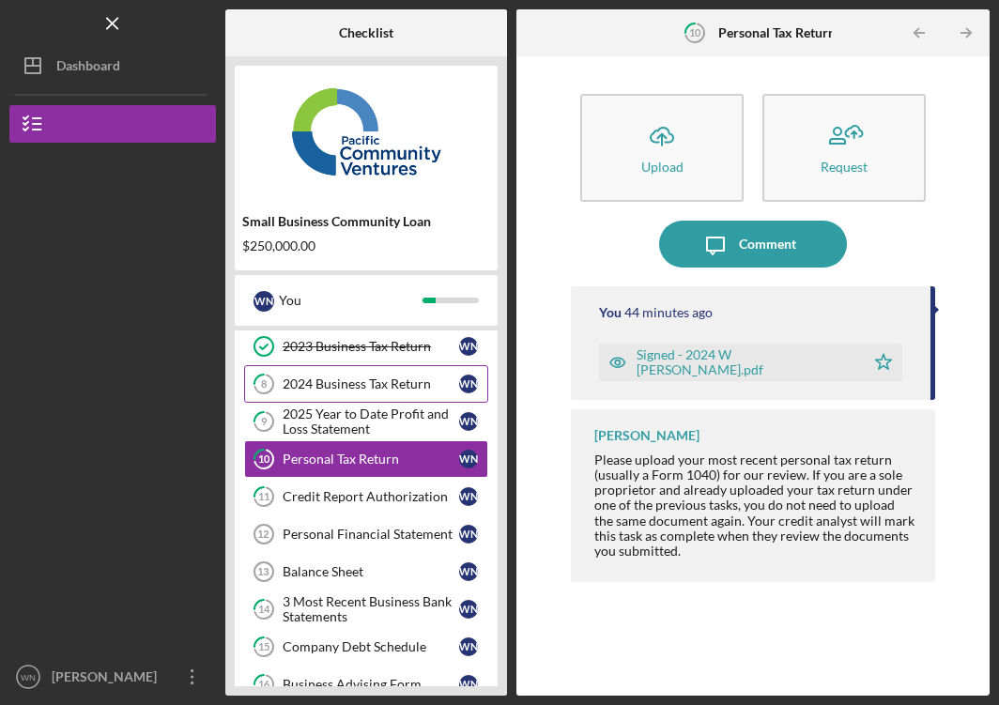
click at [367, 388] on div "2024 Business Tax Return" at bounding box center [371, 383] width 177 height 15
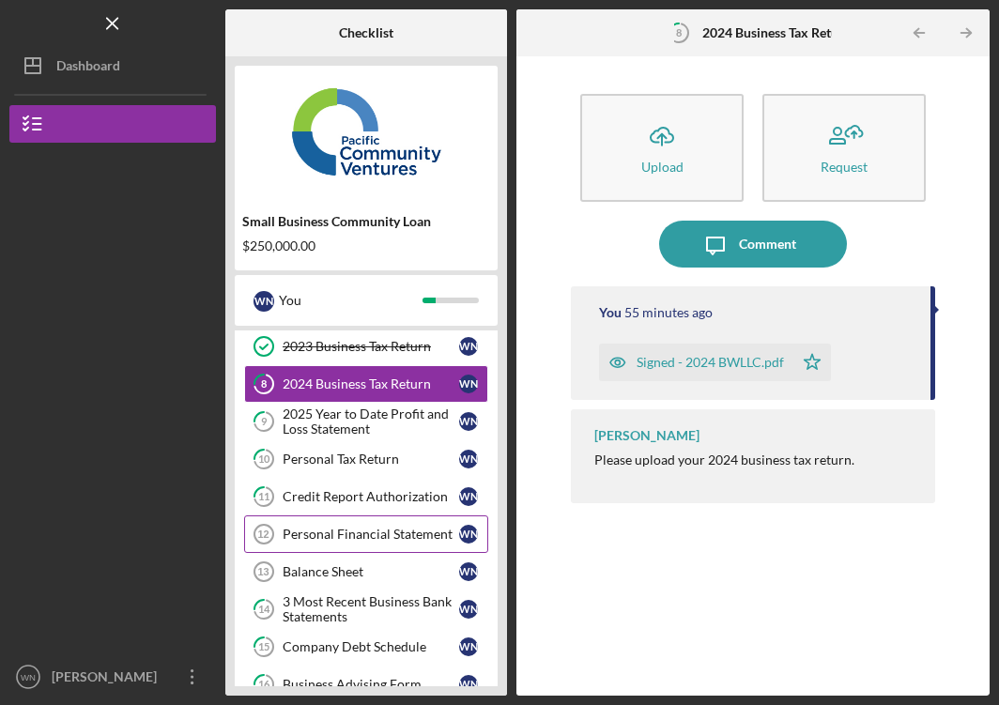
click at [340, 536] on div "Personal Financial Statement" at bounding box center [371, 534] width 177 height 15
